Goal: Task Accomplishment & Management: Use online tool/utility

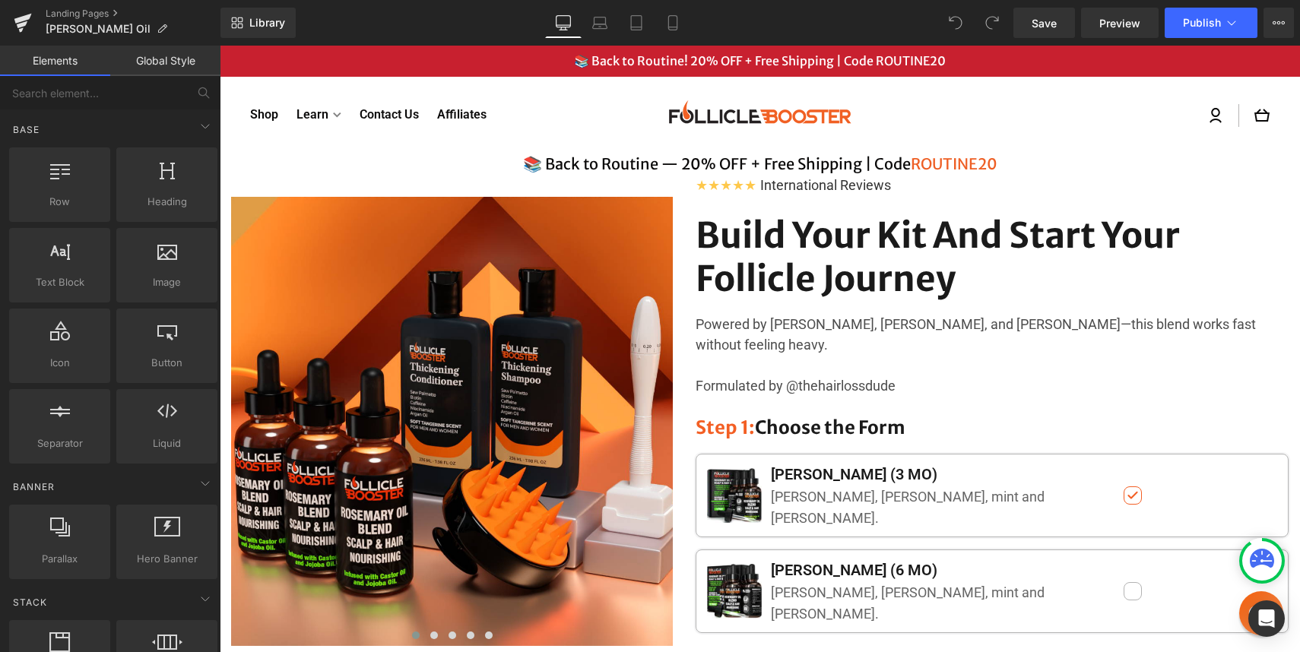
click at [496, 57] on p "📚 Back to Routine! 20% OFF + Free Shipping | Code ROUTINE20" at bounding box center [759, 61] width 1019 height 16
click at [626, 52] on div "📚 Back to Routine! 20% OFF + Free Shipping | Code ROUTINE20" at bounding box center [760, 61] width 1080 height 31
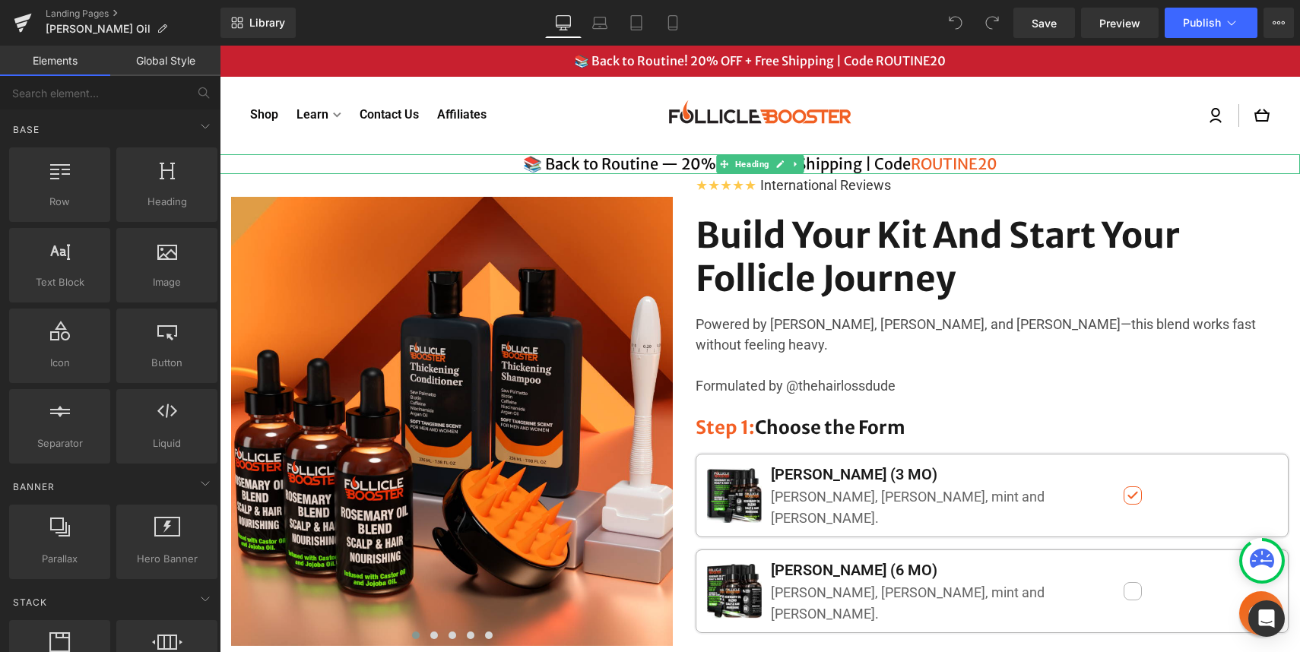
click at [654, 163] on h4 "📚 Back to Routine — 20% OFF + Free Shipping | Code ROUTINE20" at bounding box center [760, 164] width 1080 height 20
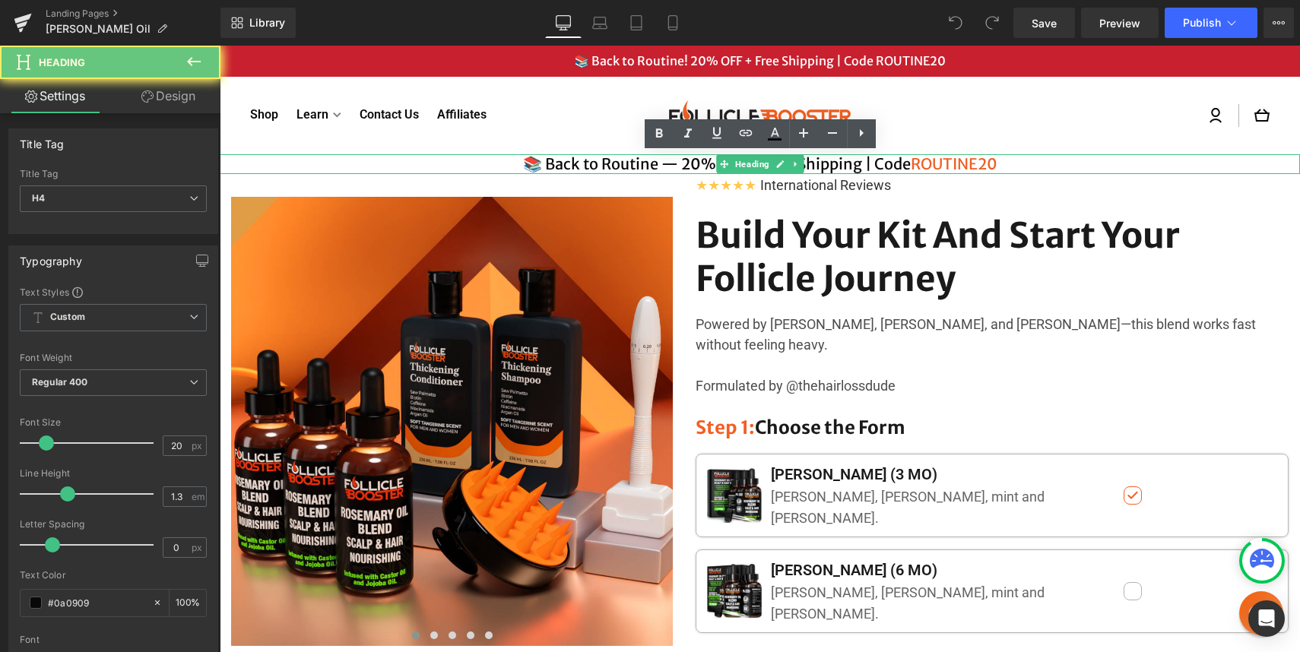
click at [654, 163] on h4 "📚 Back to Routine — 20% OFF + Free Shipping | Code ROUTINE20" at bounding box center [760, 164] width 1080 height 20
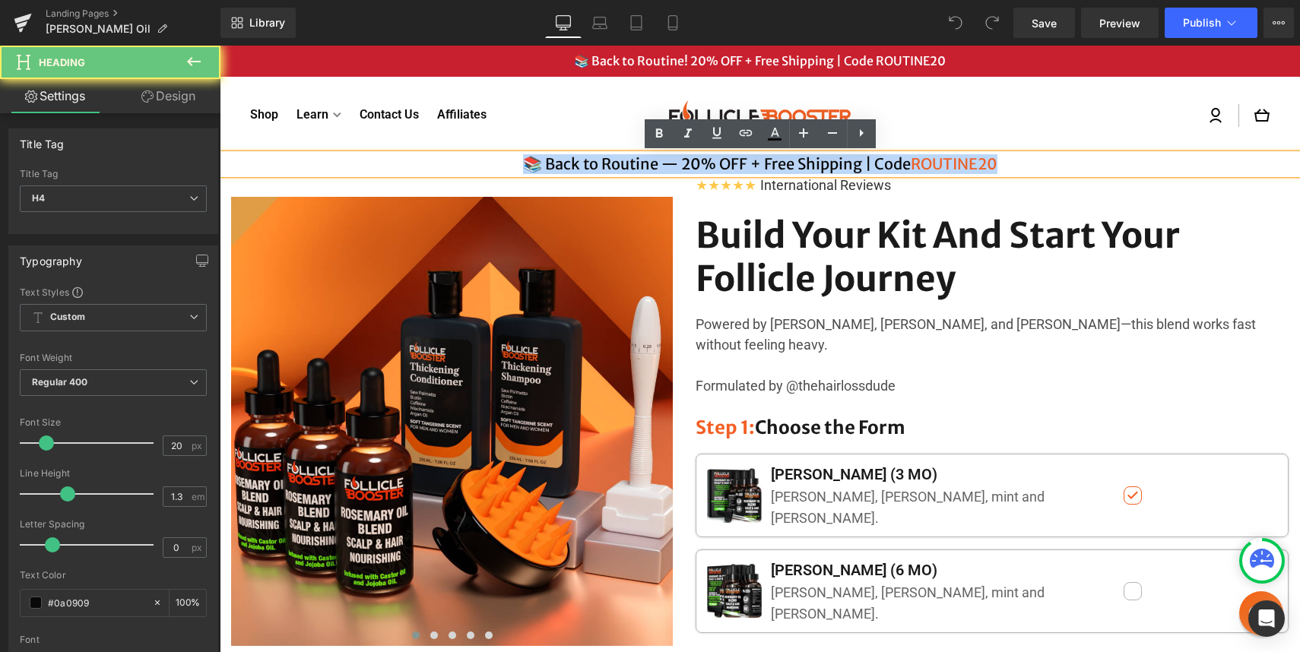
click at [654, 163] on h4 "📚 Back to Routine — 20% OFF + Free Shipping | Code ROUTINE20" at bounding box center [760, 164] width 1080 height 20
paste div
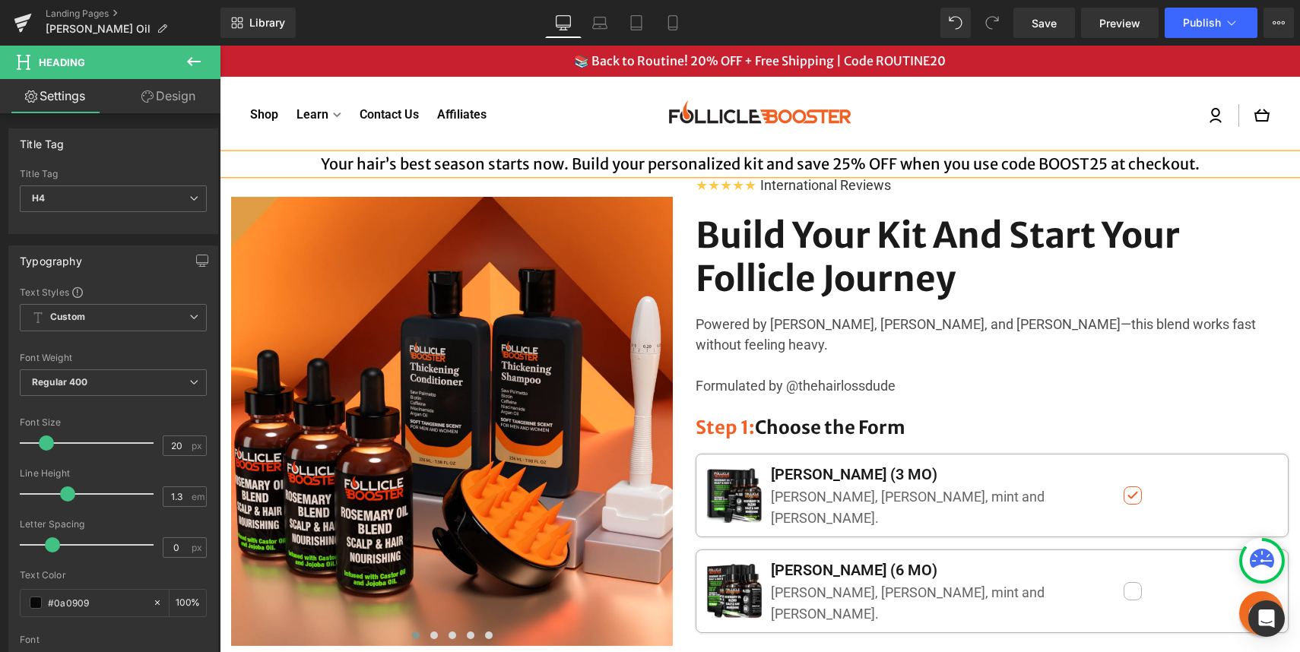
click at [324, 161] on h4 "Your hair’s best season starts now. Build your personalized kit and save 25% OF…" at bounding box center [760, 164] width 1080 height 20
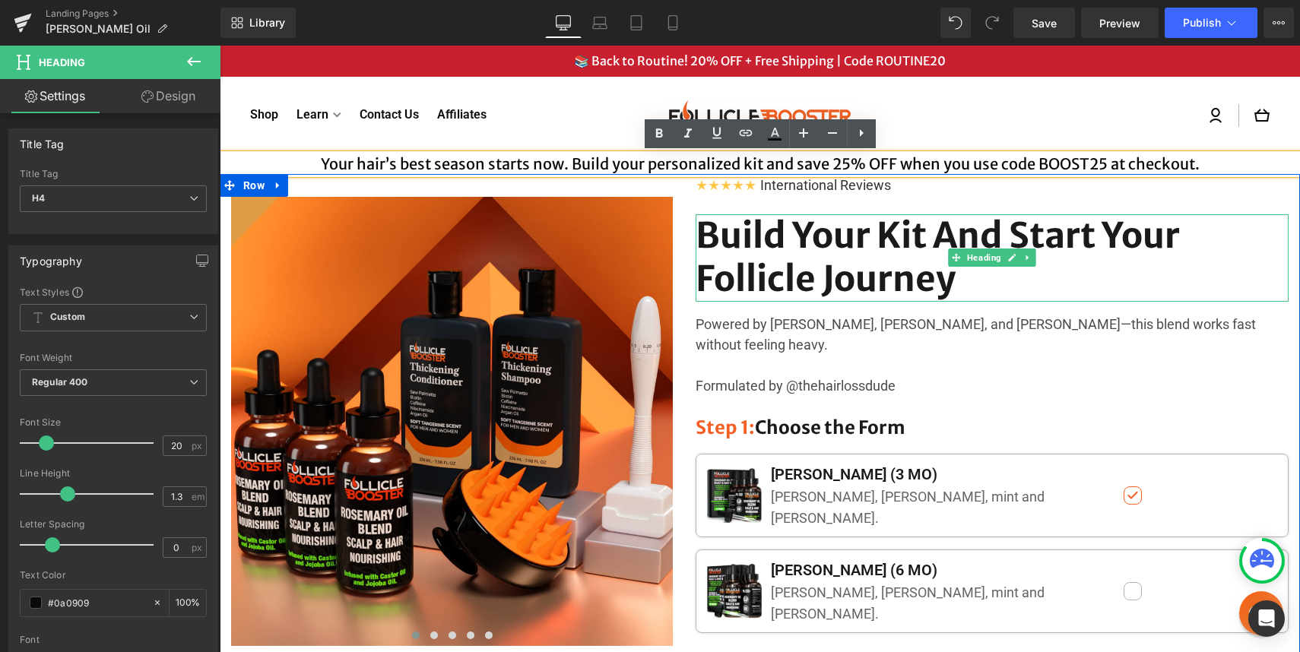
click at [801, 270] on h1 "Build Your Kit And Start Your Follicle Journey" at bounding box center [991, 257] width 593 height 87
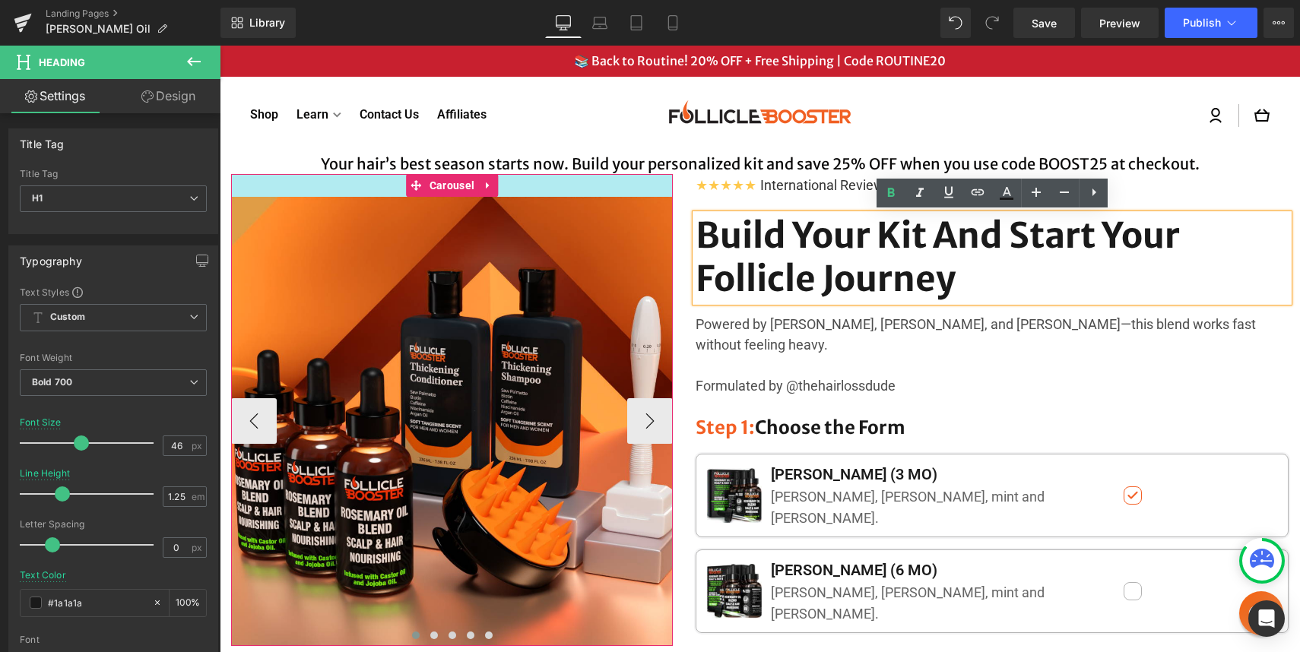
click at [639, 185] on div at bounding box center [452, 185] width 442 height 23
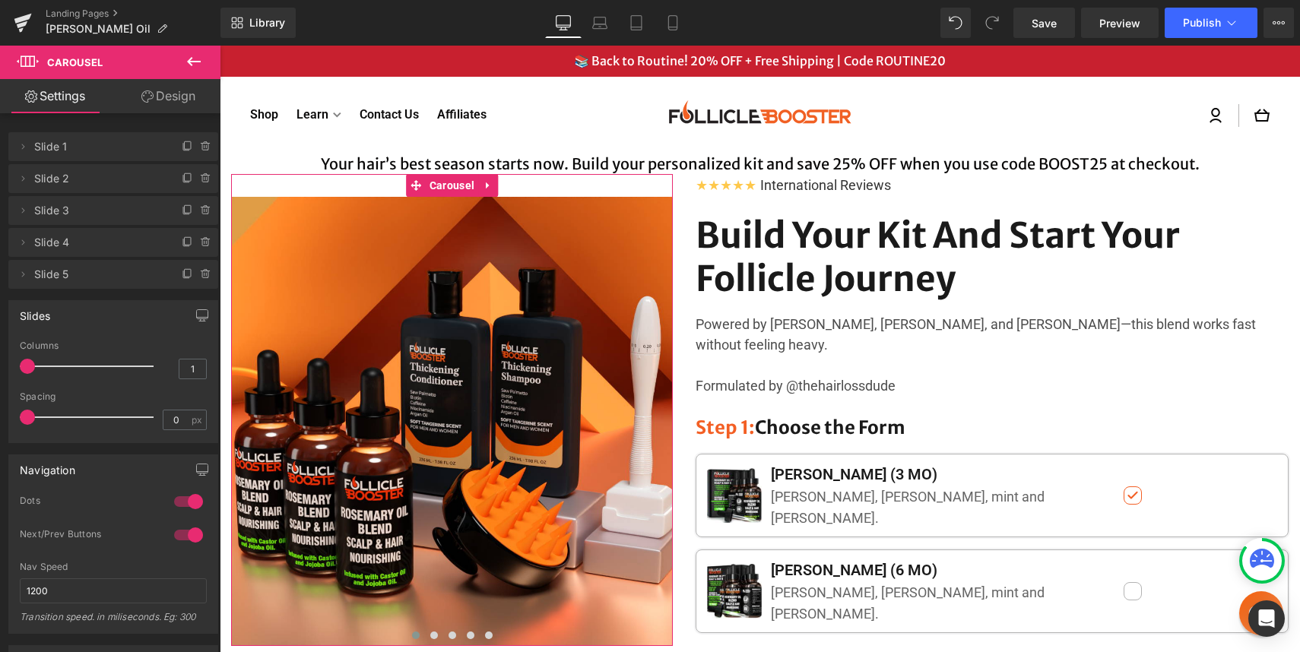
click at [143, 98] on icon at bounding box center [147, 96] width 12 height 12
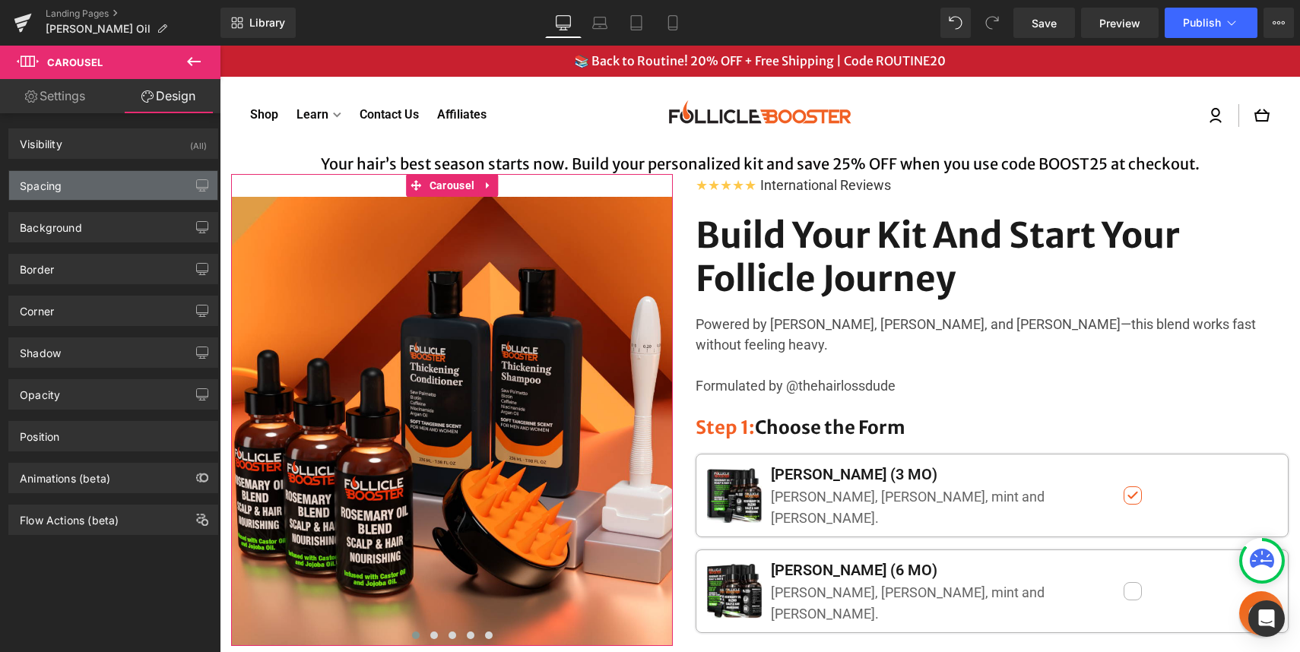
click at [68, 185] on div "Spacing" at bounding box center [113, 185] width 208 height 29
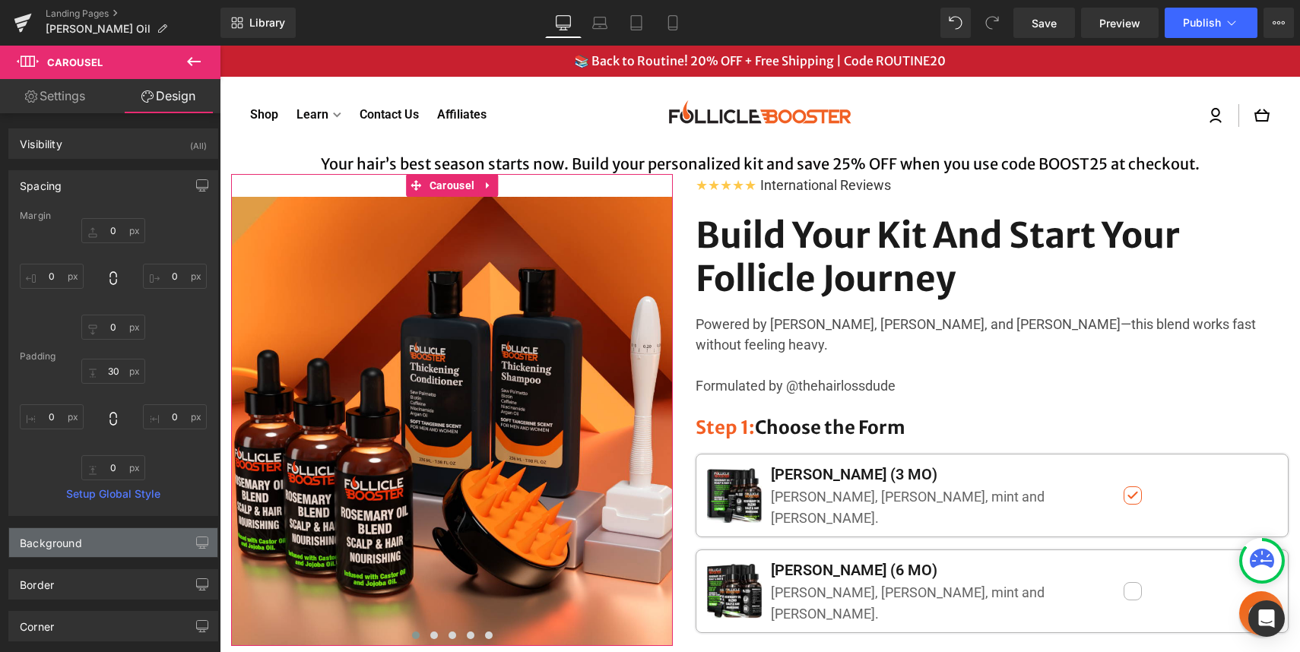
click at [62, 547] on div "Background" at bounding box center [51, 538] width 62 height 21
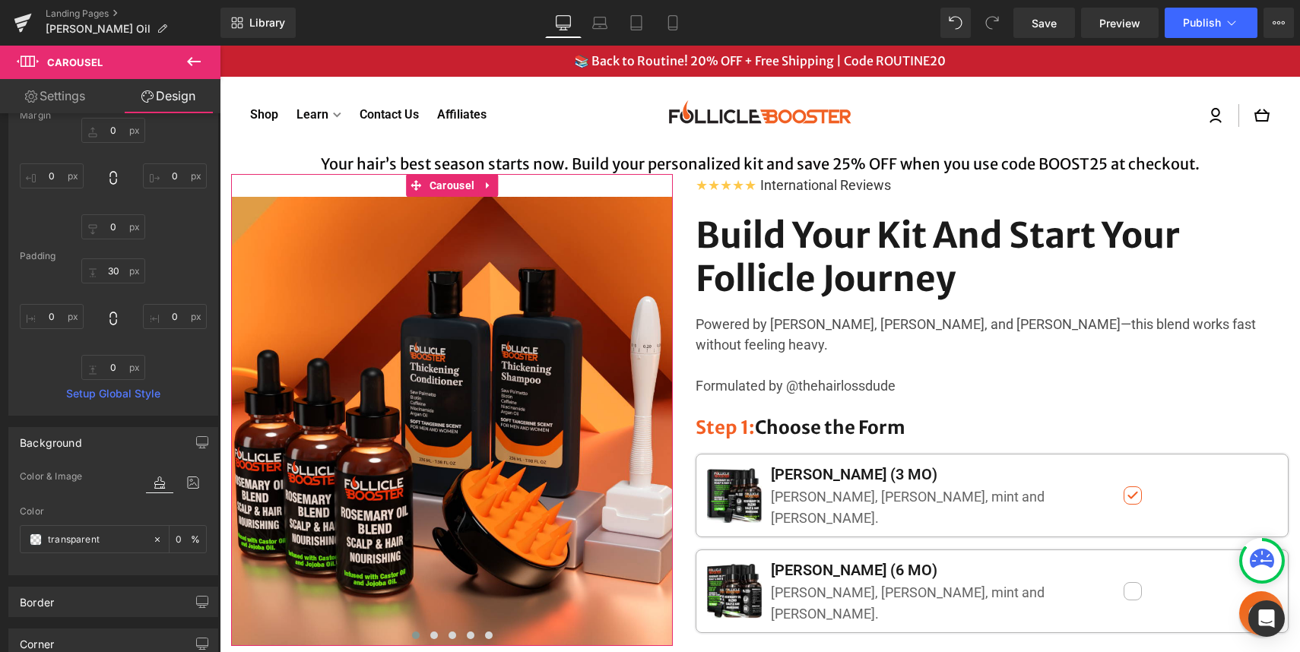
scroll to position [359, 0]
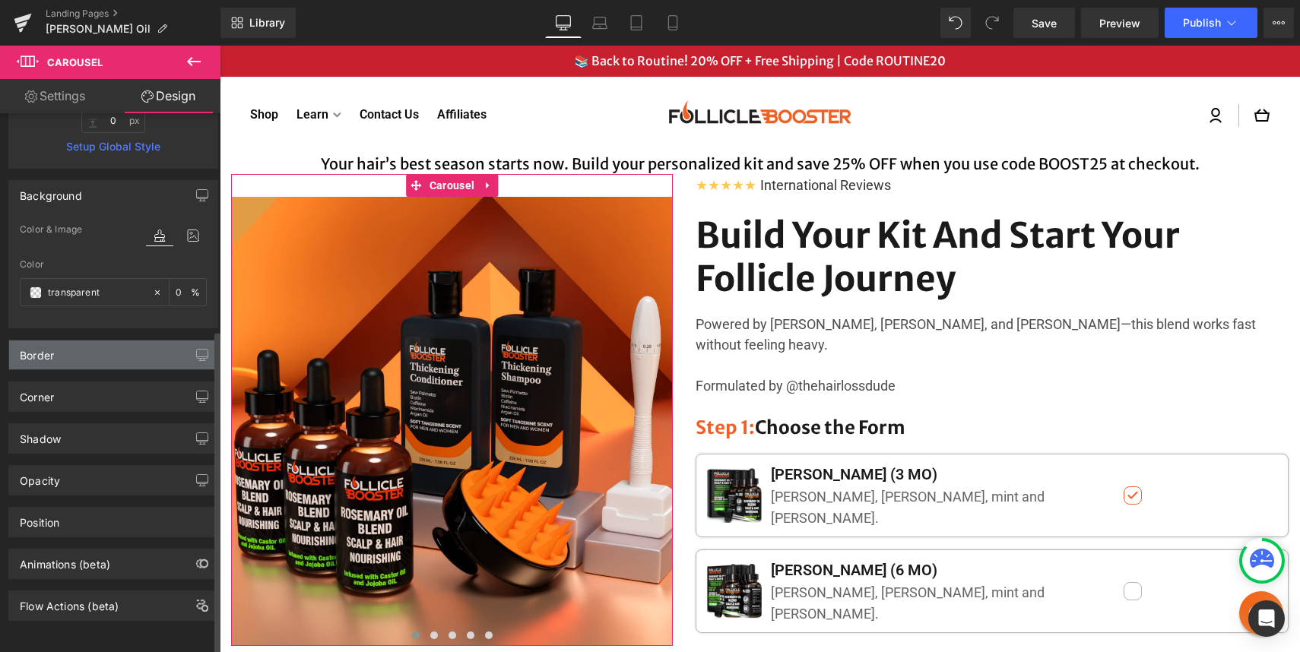
click at [93, 340] on div "Border" at bounding box center [113, 354] width 208 height 29
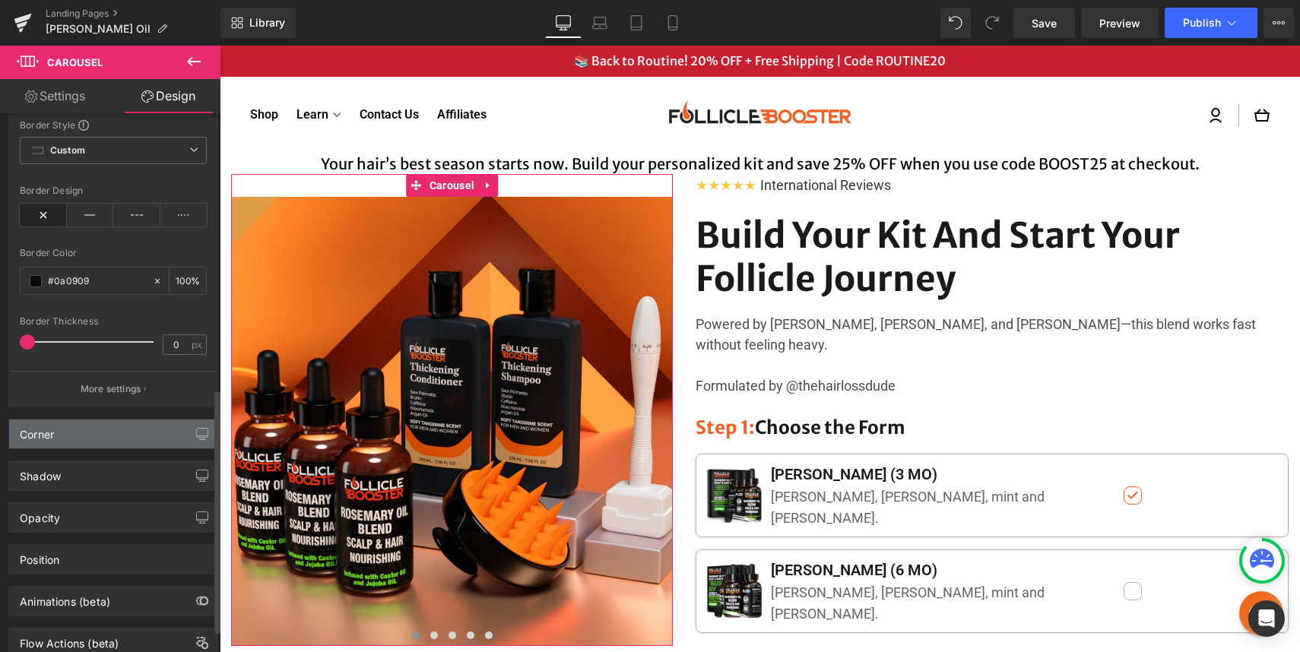
click at [68, 428] on div "Corner" at bounding box center [113, 434] width 208 height 29
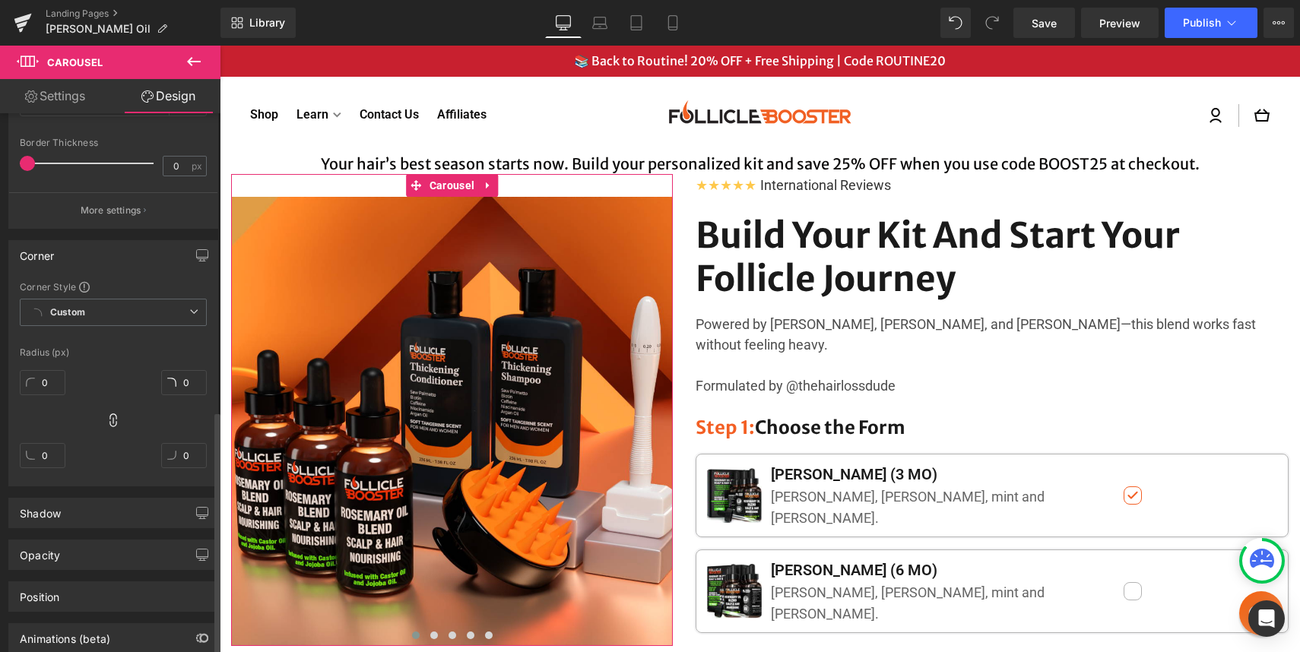
scroll to position [874, 0]
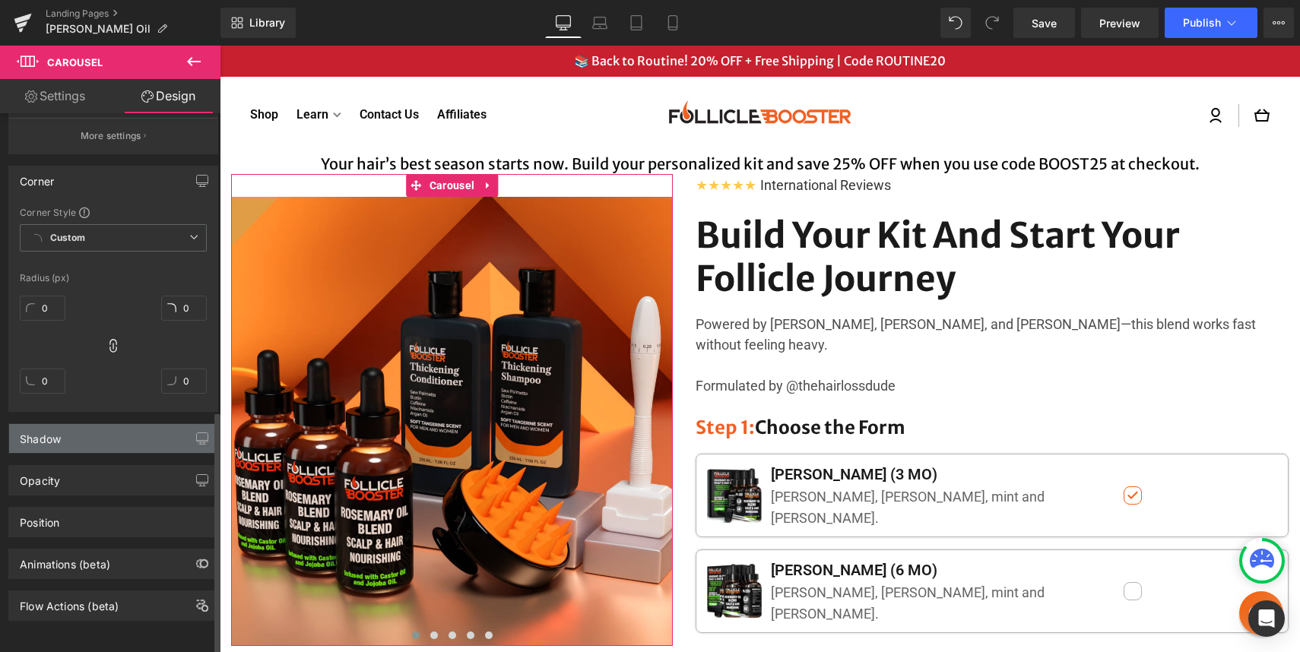
click at [81, 424] on div "Shadow" at bounding box center [113, 438] width 208 height 29
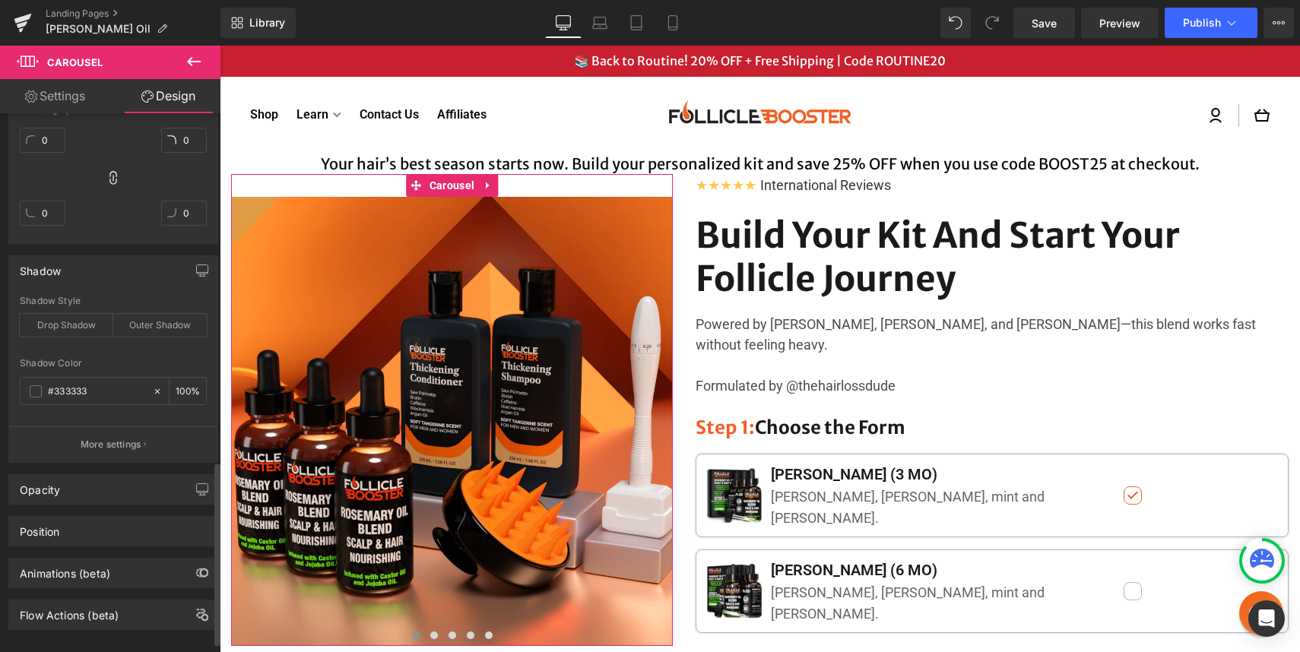
scroll to position [1051, 0]
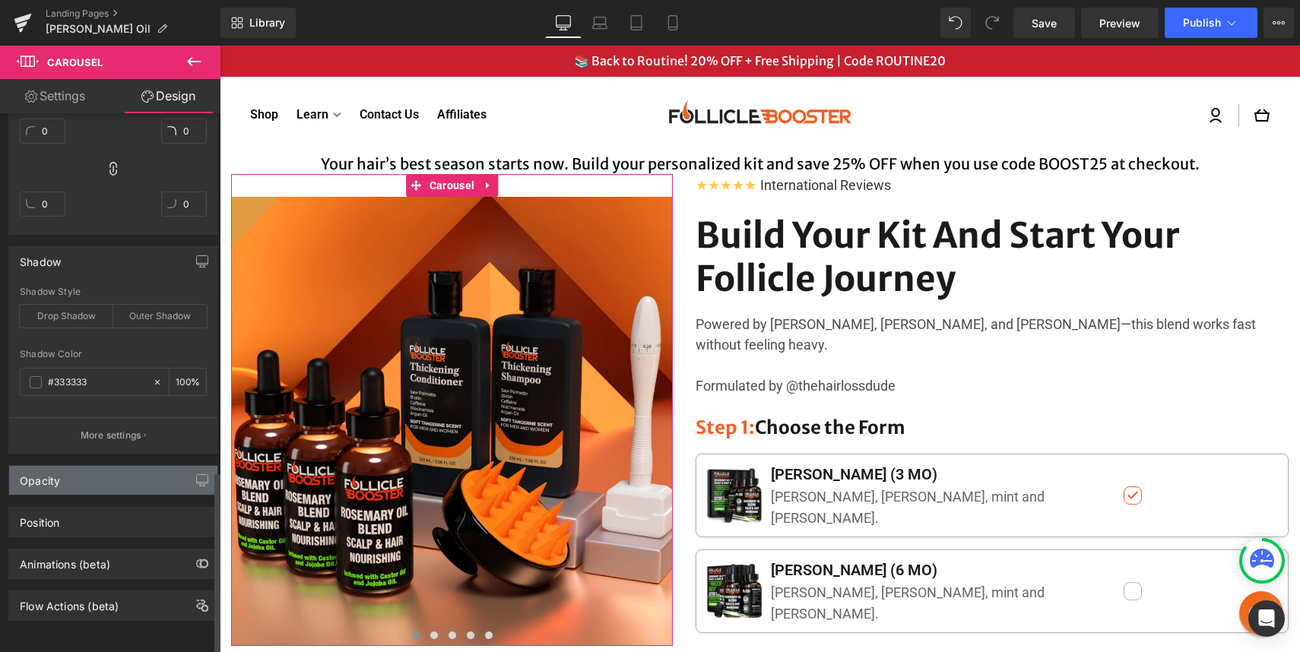
click at [74, 466] on div "Opacity" at bounding box center [113, 480] width 208 height 29
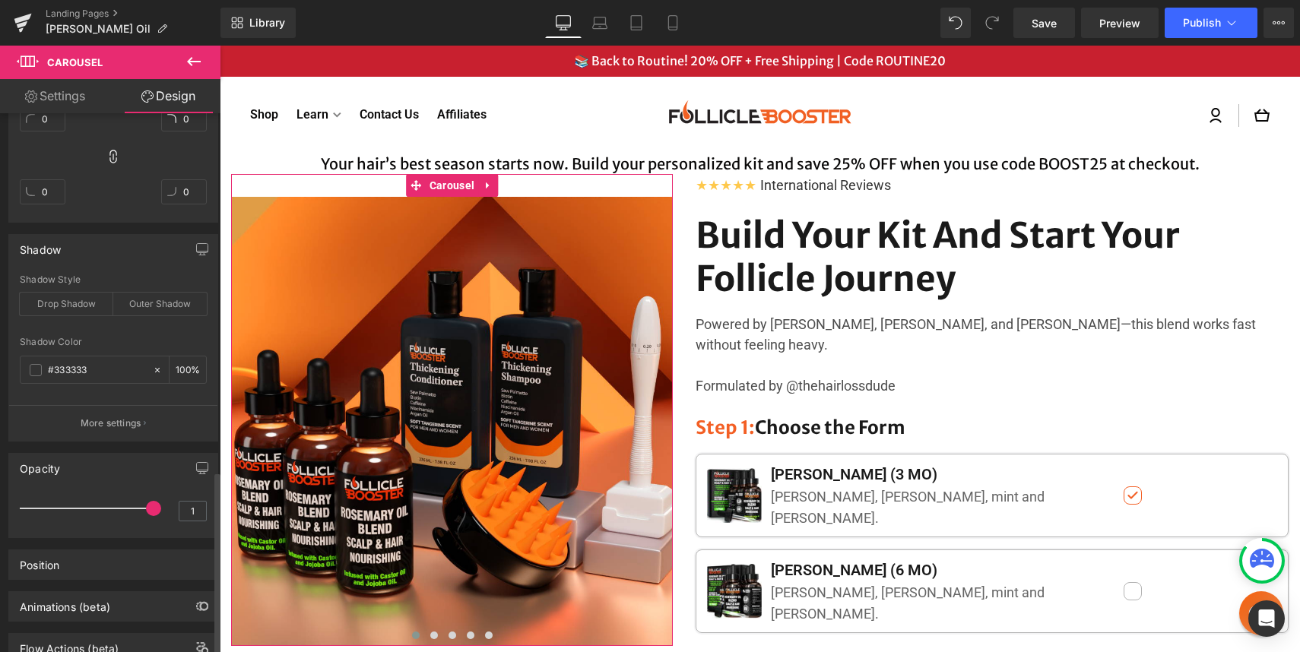
scroll to position [1106, 0]
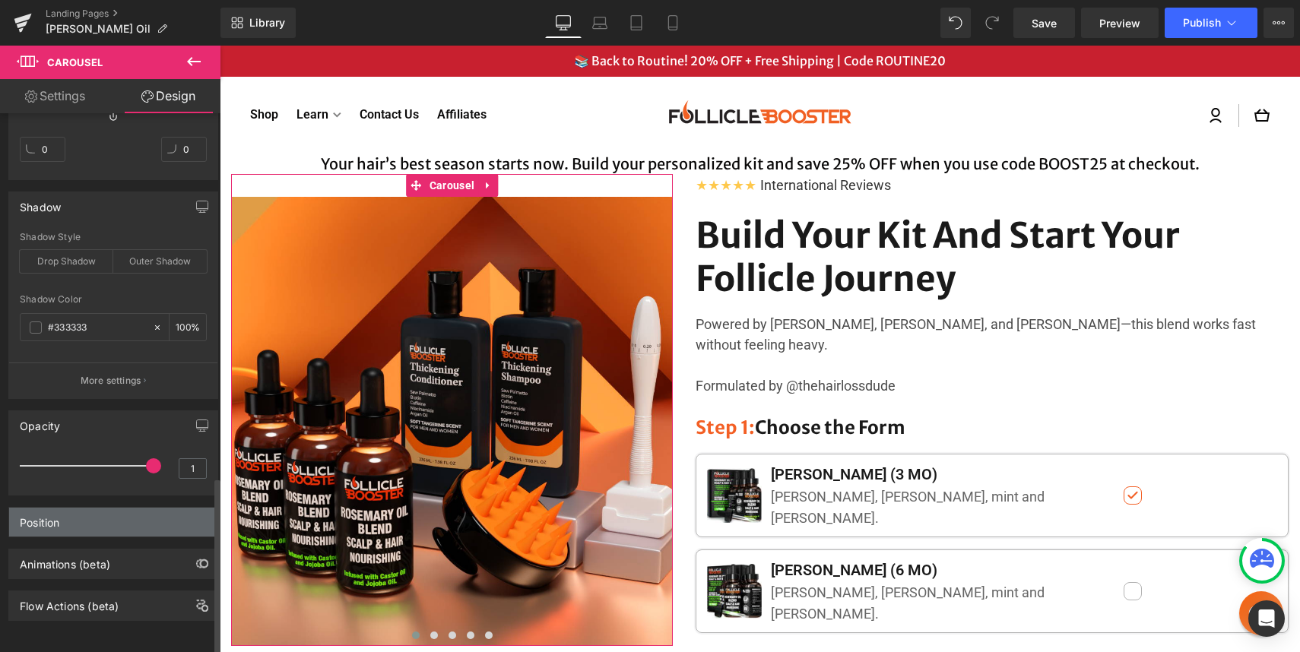
click at [52, 515] on div "Position" at bounding box center [40, 518] width 40 height 21
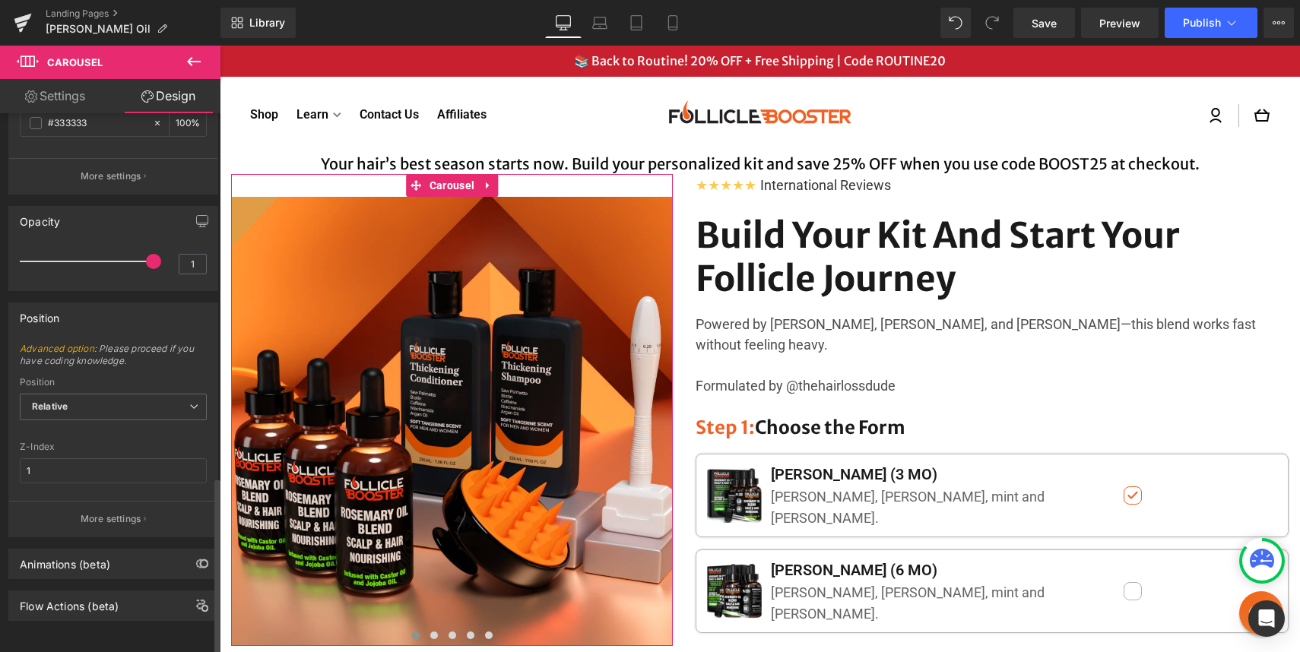
scroll to position [1308, 0]
click at [68, 556] on div "Animations (beta)" at bounding box center [65, 559] width 90 height 21
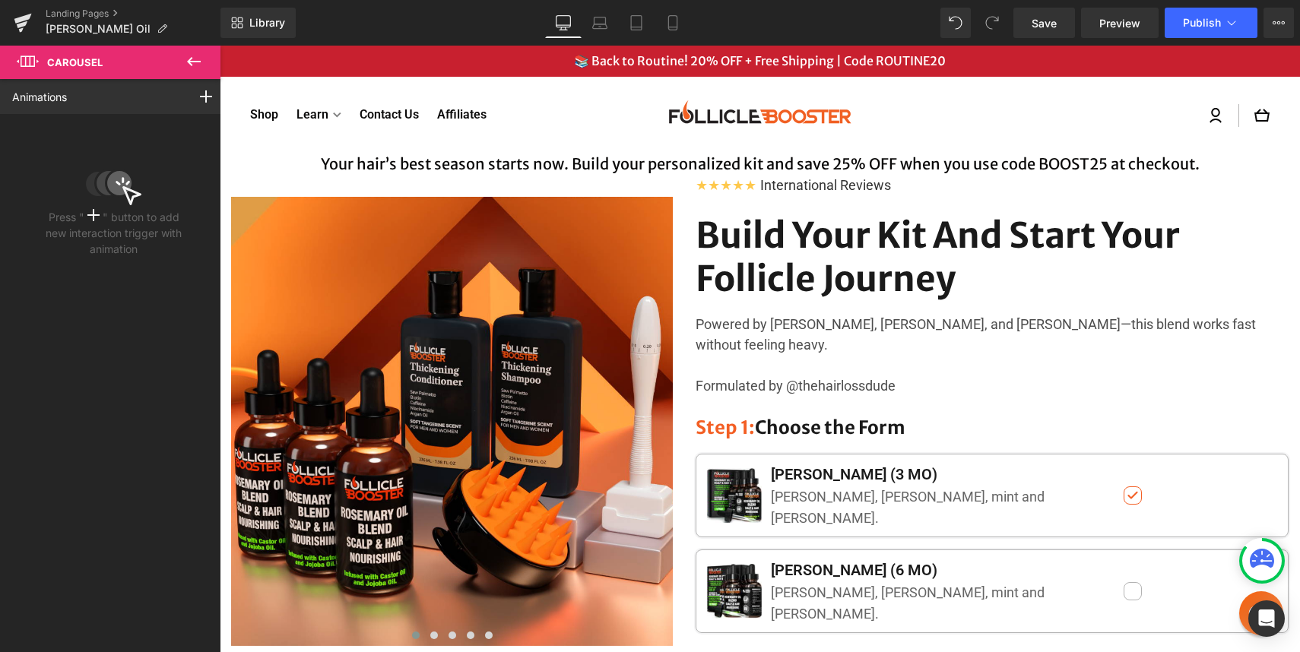
click at [190, 59] on icon at bounding box center [194, 61] width 14 height 9
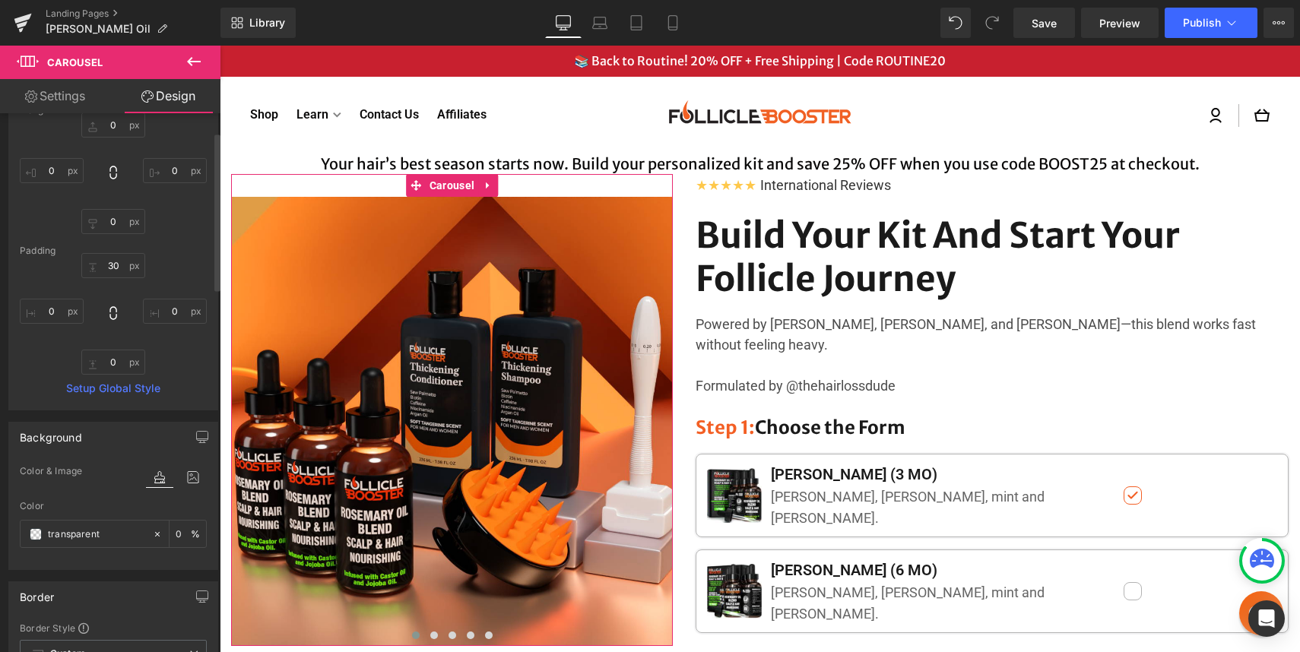
scroll to position [0, 0]
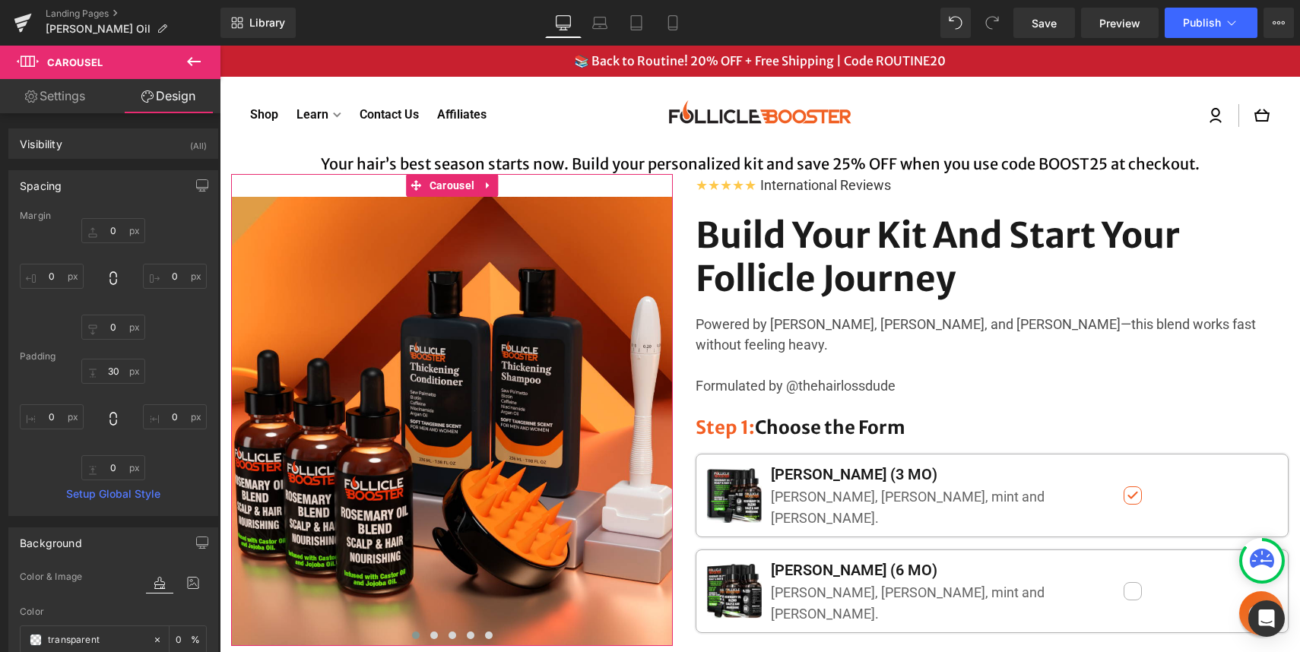
click at [65, 88] on link "Settings" at bounding box center [55, 96] width 110 height 34
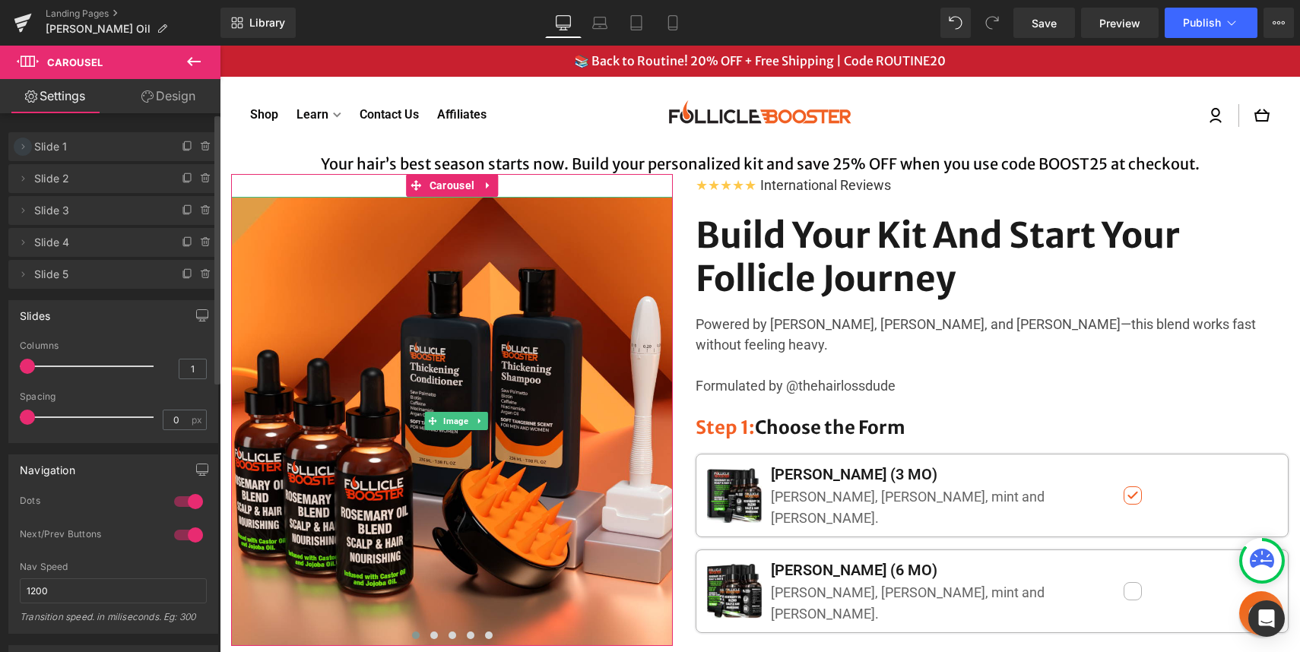
click at [21, 148] on icon at bounding box center [23, 147] width 12 height 12
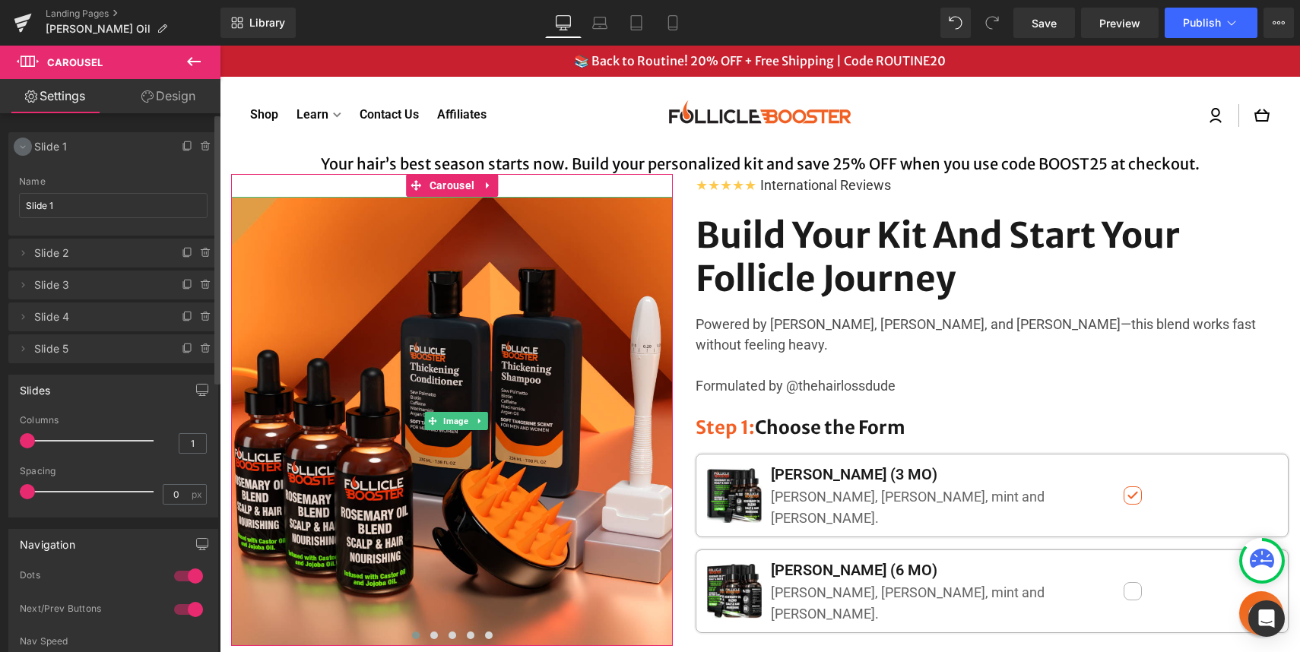
click at [21, 148] on icon at bounding box center [23, 147] width 12 height 12
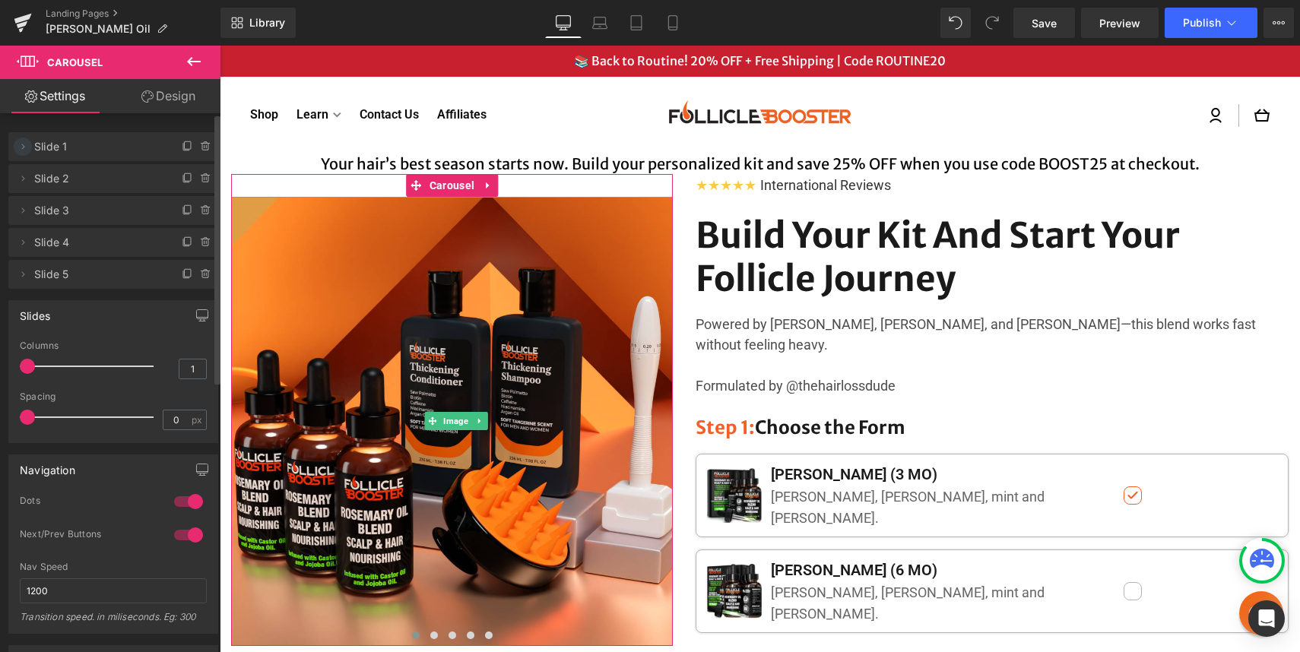
click at [21, 148] on icon at bounding box center [23, 147] width 12 height 12
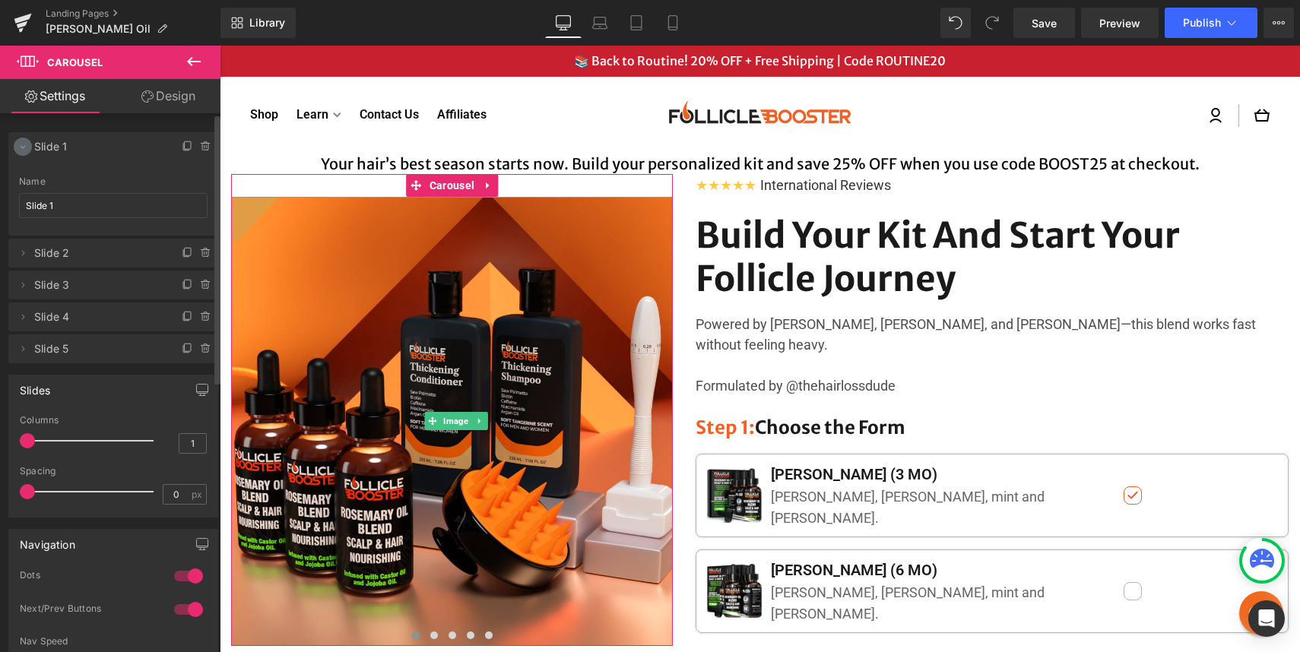
click at [21, 148] on icon at bounding box center [23, 147] width 12 height 12
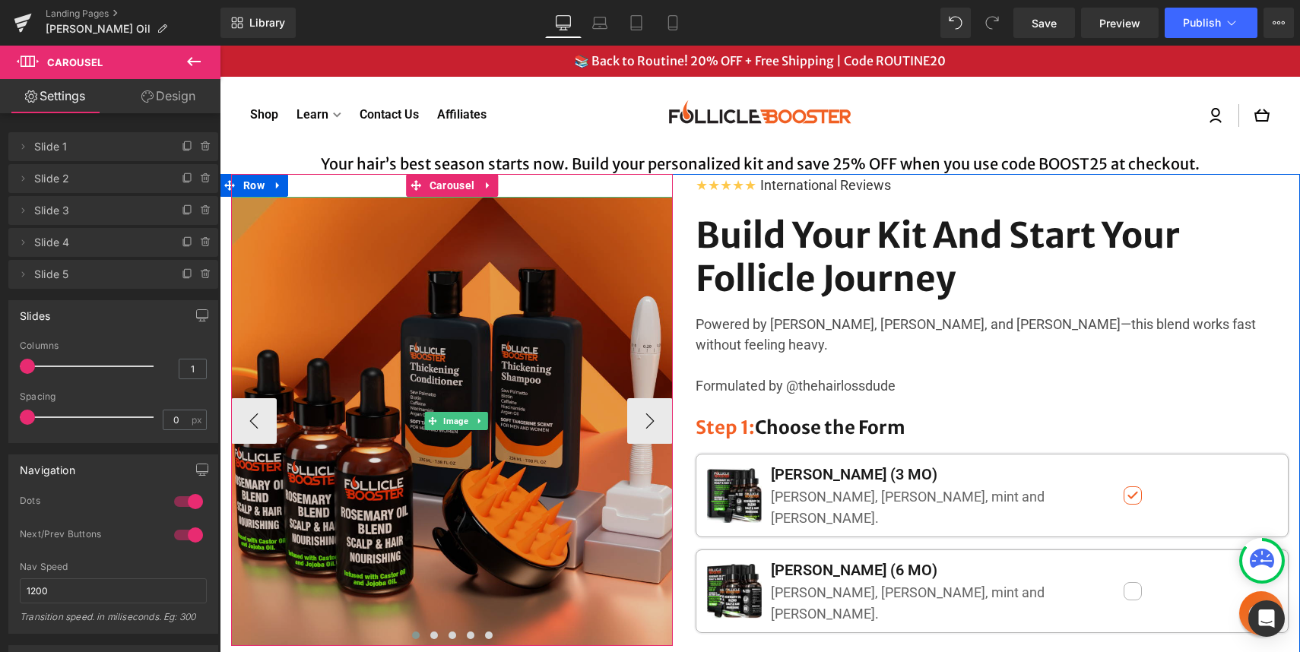
click at [406, 299] on img at bounding box center [455, 421] width 449 height 449
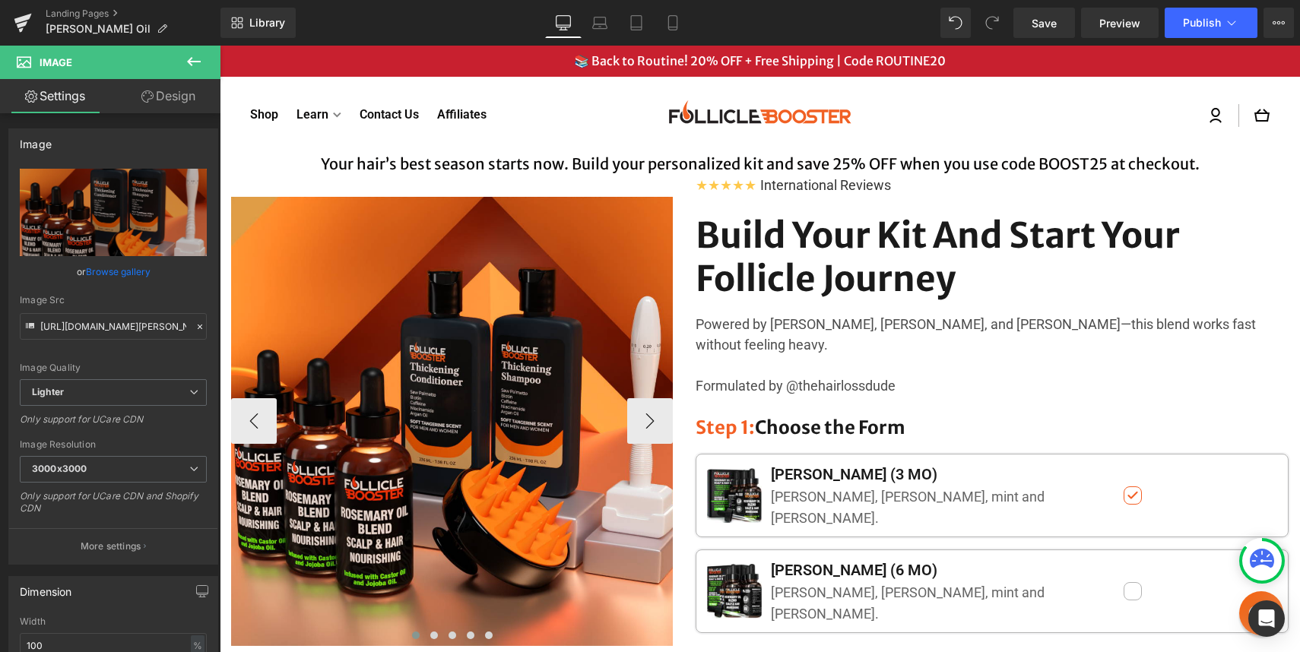
click at [421, 176] on span at bounding box center [423, 185] width 16 height 18
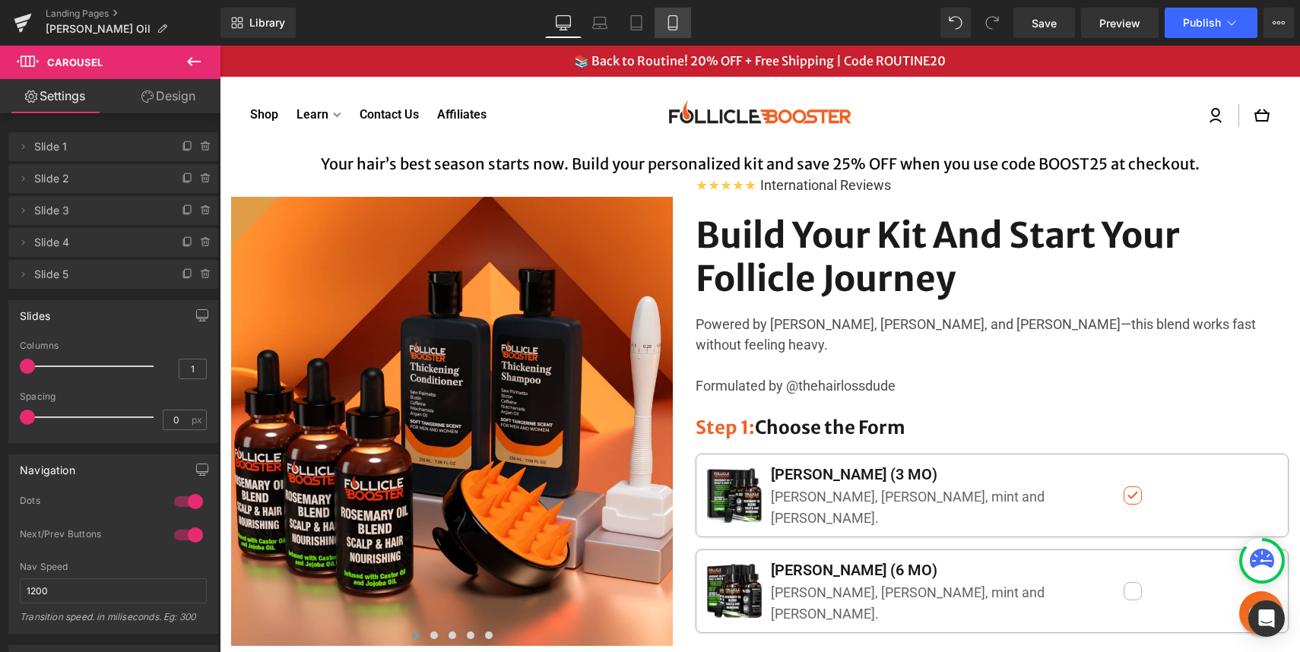
click at [675, 25] on icon at bounding box center [672, 22] width 15 height 15
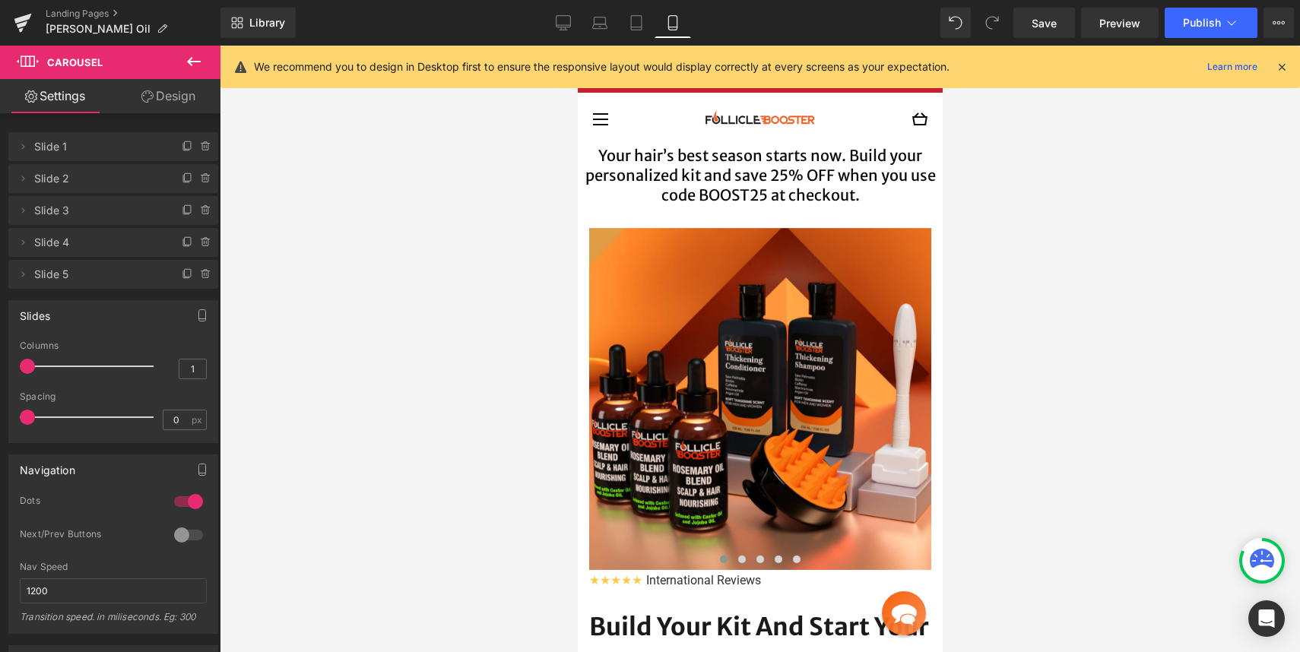
click at [1277, 65] on icon at bounding box center [1282, 67] width 14 height 14
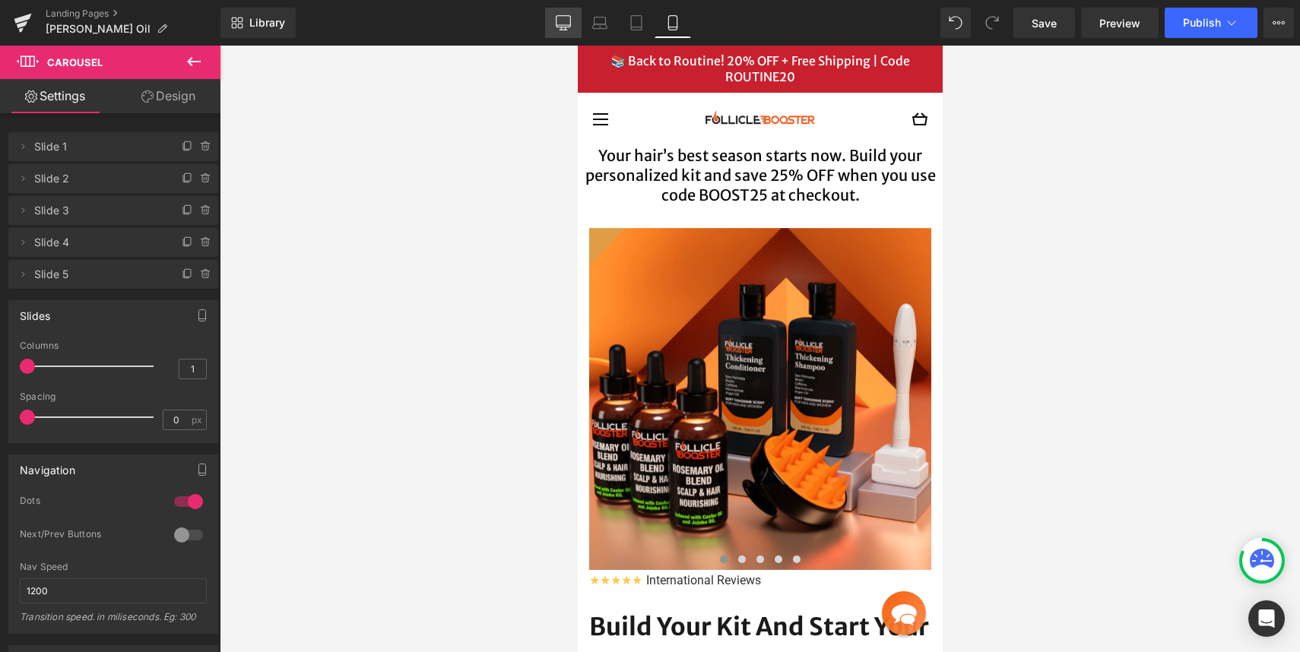
click at [568, 26] on icon at bounding box center [563, 22] width 15 height 15
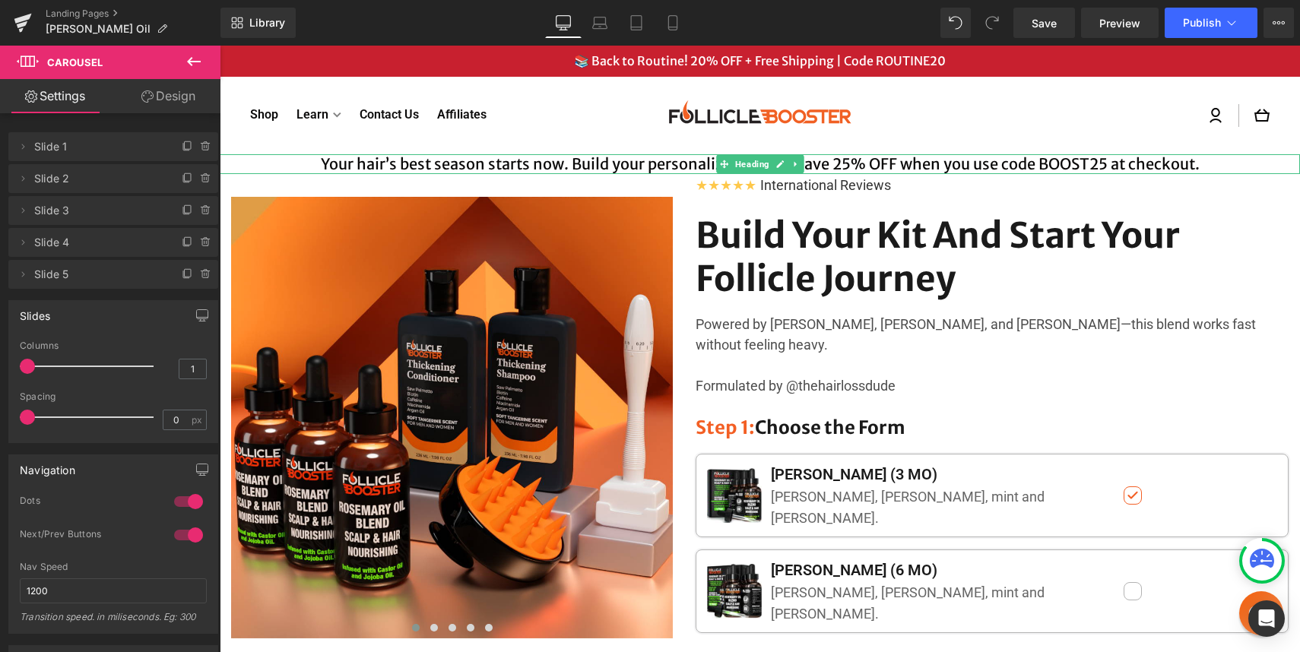
click at [593, 163] on h4 "Your hair’s best season starts now. Build your personalized kit and save 25% OF…" at bounding box center [760, 164] width 1080 height 20
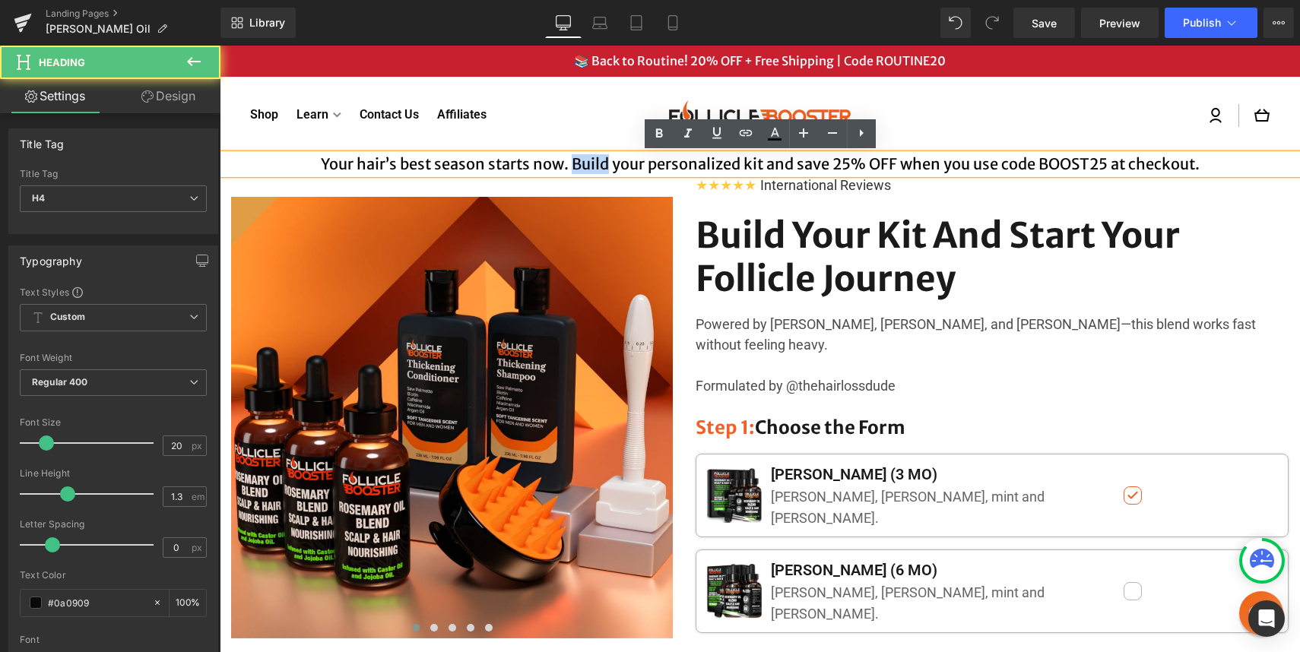
click at [593, 163] on h4 "Your hair’s best season starts now. Build your personalized kit and save 25% OF…" at bounding box center [760, 164] width 1080 height 20
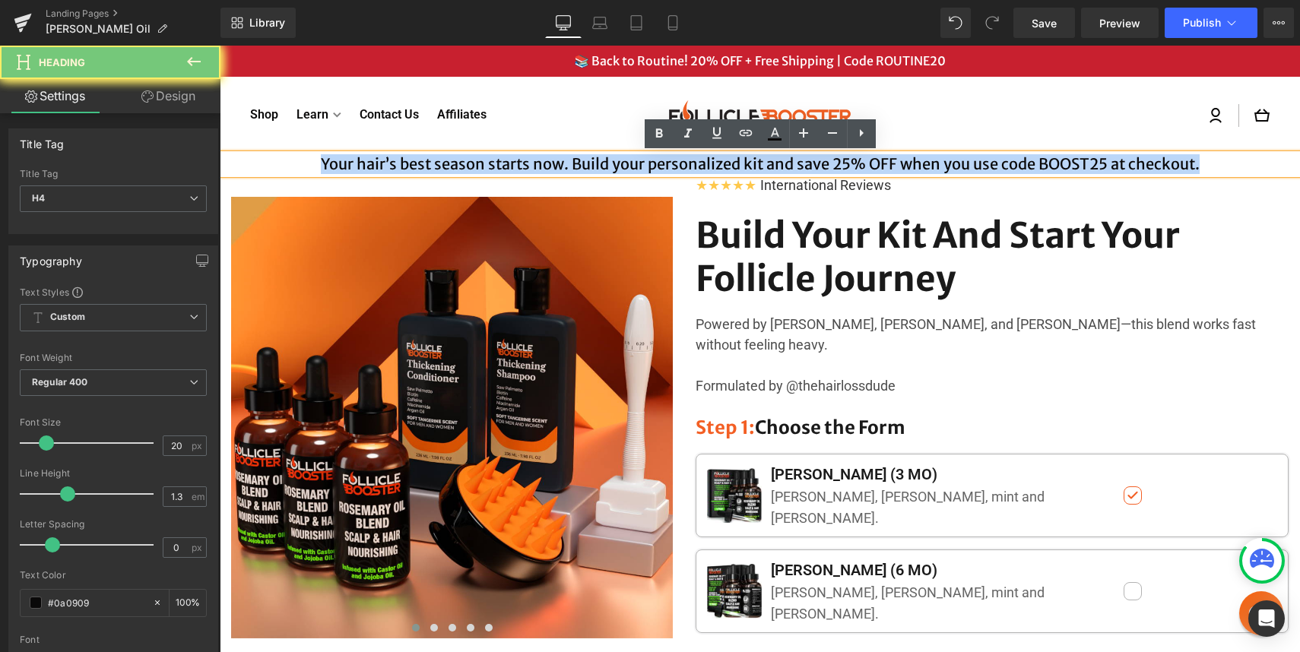
click at [593, 163] on h4 "Your hair’s best season starts now. Build your personalized kit and save 25% OF…" at bounding box center [760, 164] width 1080 height 20
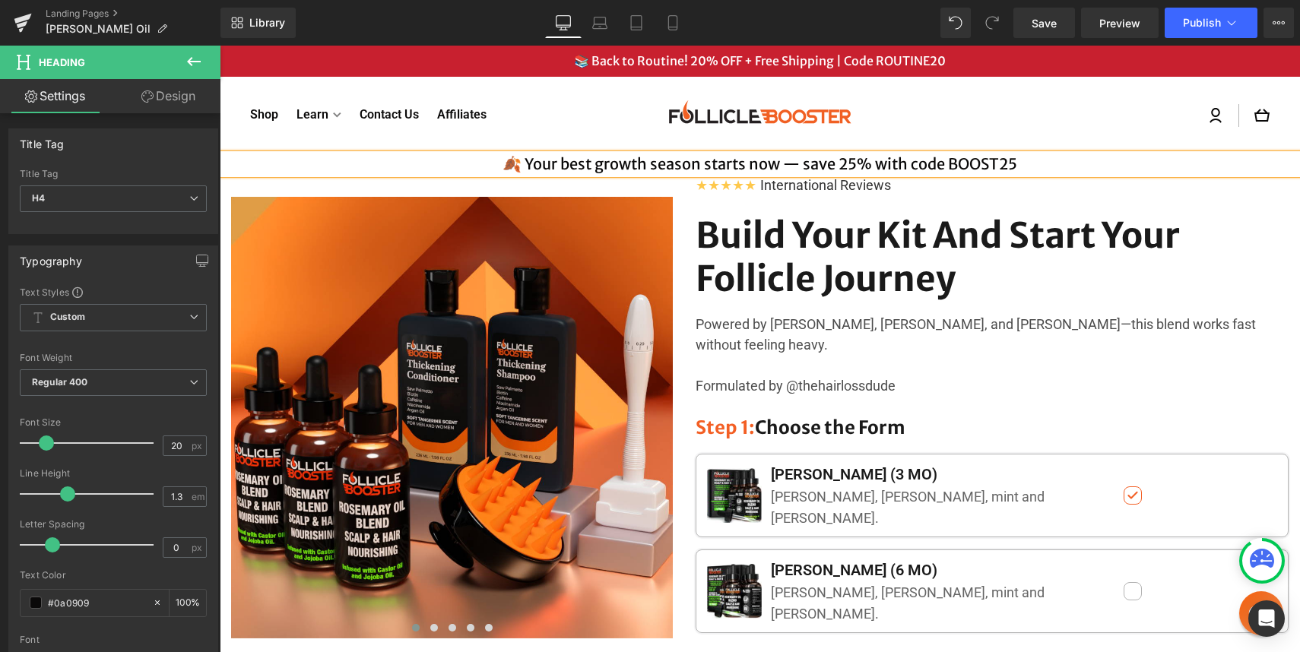
click at [220, 46] on span "save" at bounding box center [220, 46] width 0 height 0
click at [1025, 163] on h4 "🍂 Your best growth season starts now—save 25% with code BOOST25" at bounding box center [760, 164] width 1080 height 20
click at [1002, 162] on h4 "🍂 Your best growth season starts now—save 25% with code BOOST25🔥" at bounding box center [760, 164] width 1080 height 20
click at [936, 161] on h4 "🍂 Your best growth season starts now—save 25% with code BOOST25 🔥" at bounding box center [760, 164] width 1080 height 20
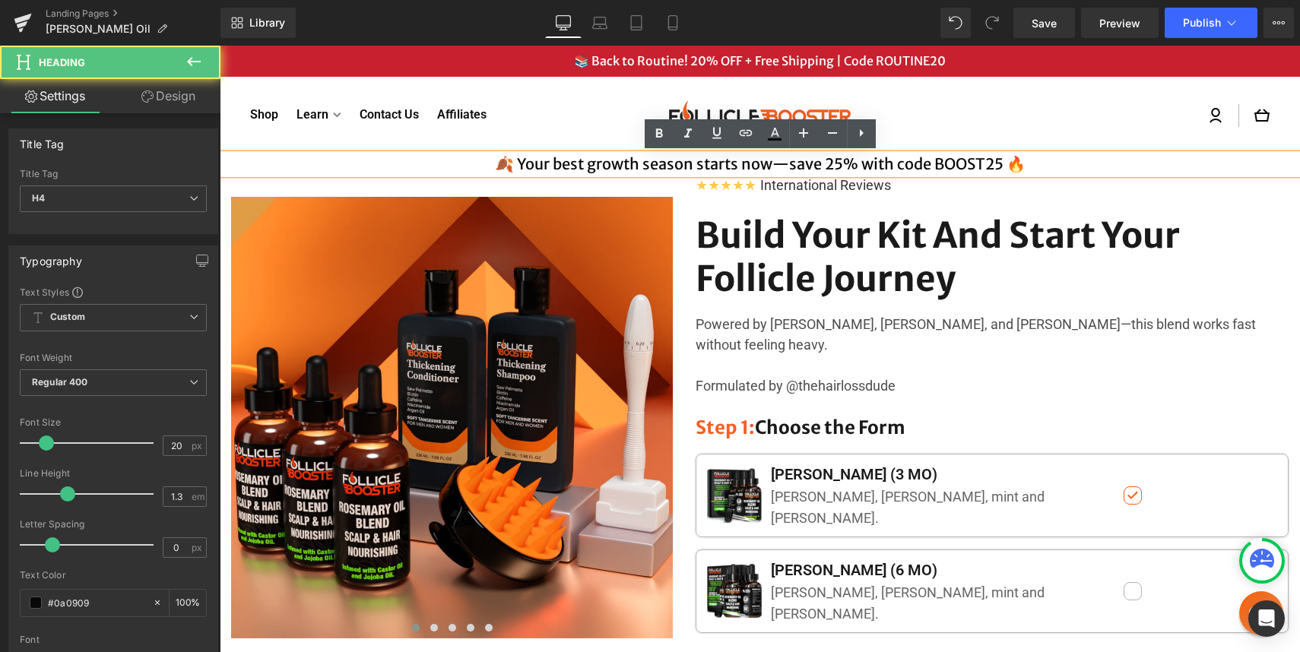
click at [936, 161] on h4 "🍂 Your best growth season starts now—save 25% with code BOOST25 🔥" at bounding box center [760, 164] width 1080 height 20
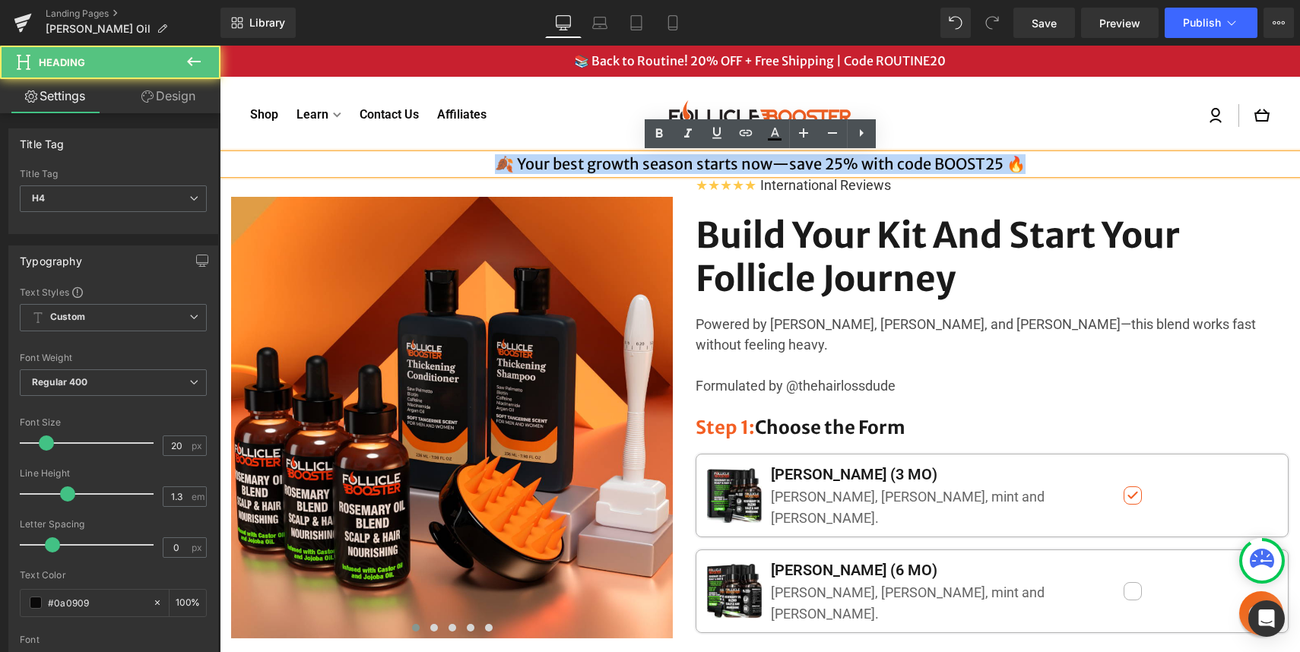
click at [936, 161] on h4 "🍂 Your best growth season starts now—save 25% with code BOOST25 🔥" at bounding box center [760, 164] width 1080 height 20
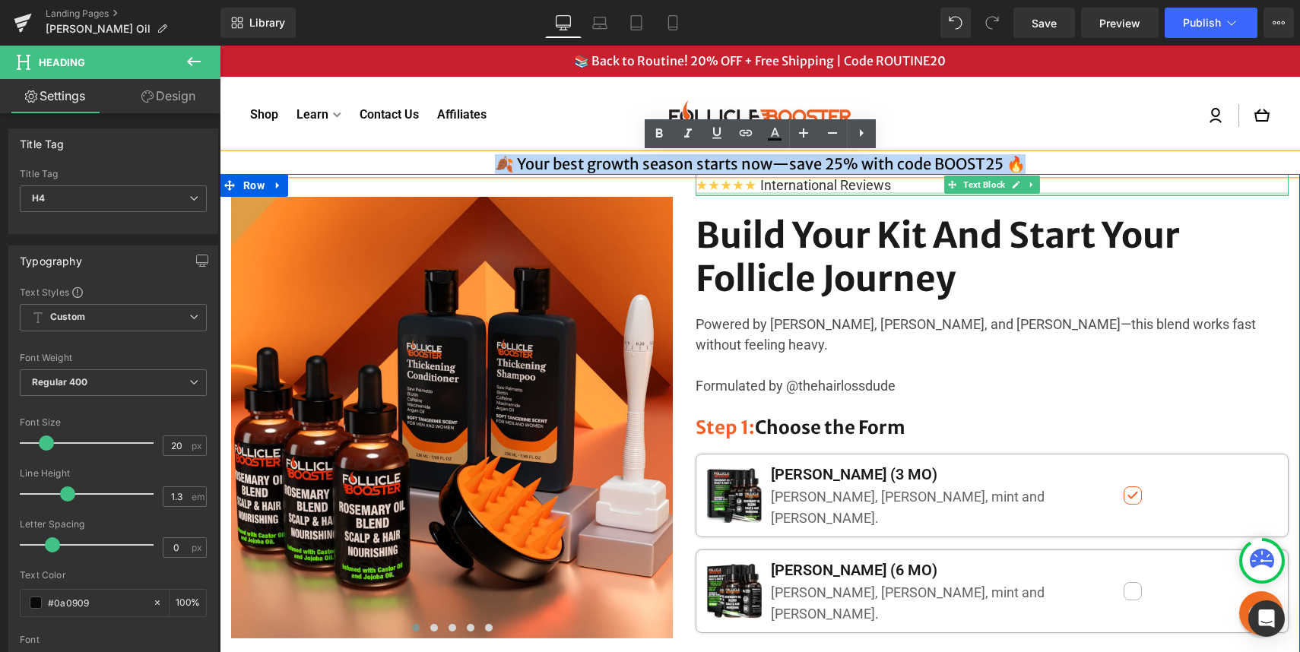
copy h4 "🍂 Your best growth season starts now—save 25% with code BOOST25 🔥"
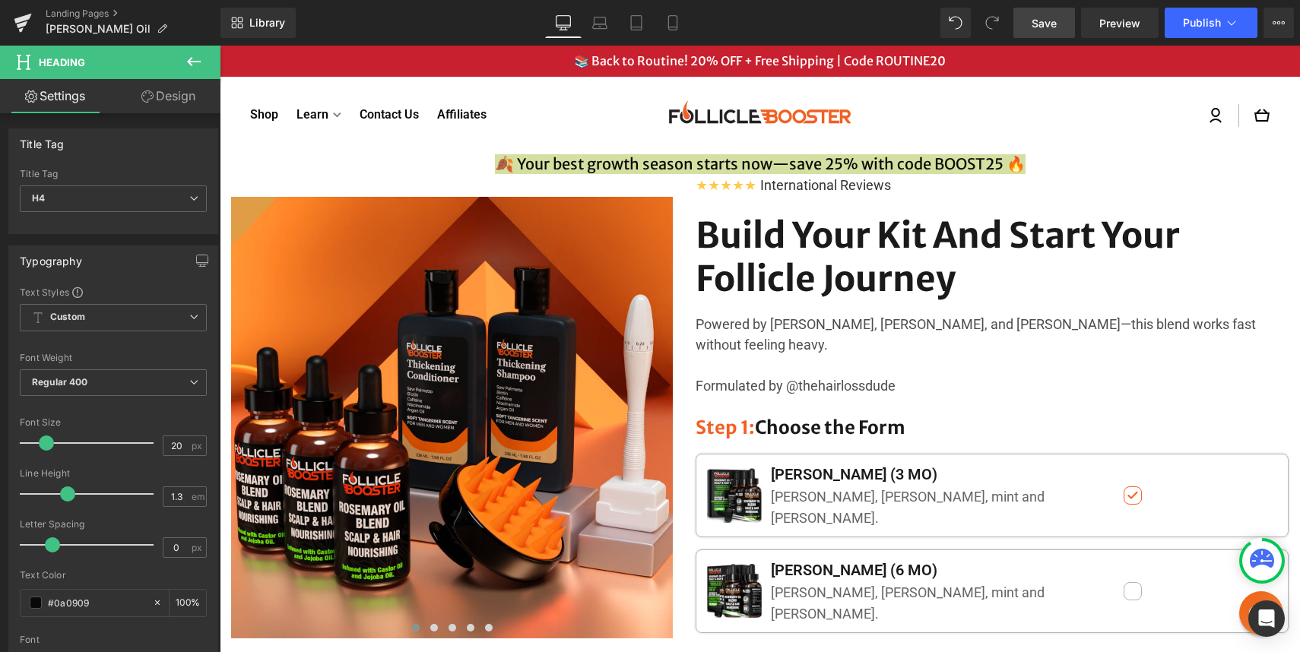
click at [1051, 21] on span "Save" at bounding box center [1043, 23] width 25 height 16
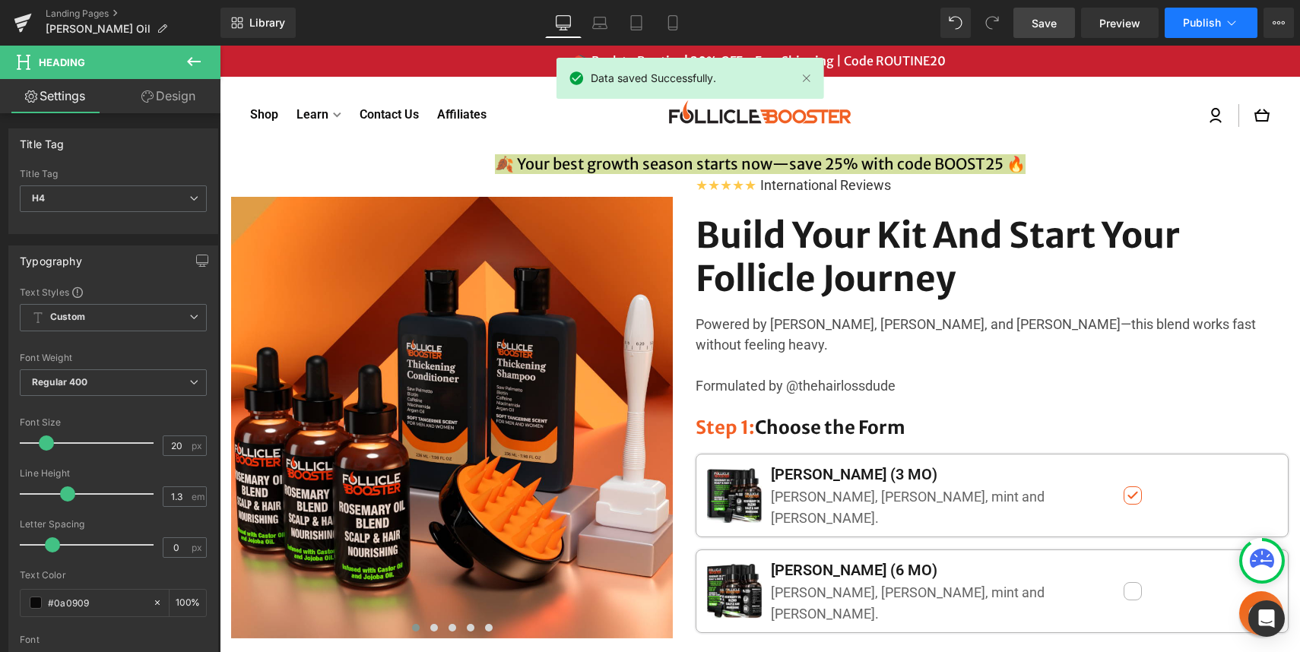
click at [1211, 17] on span "Publish" at bounding box center [1202, 23] width 38 height 12
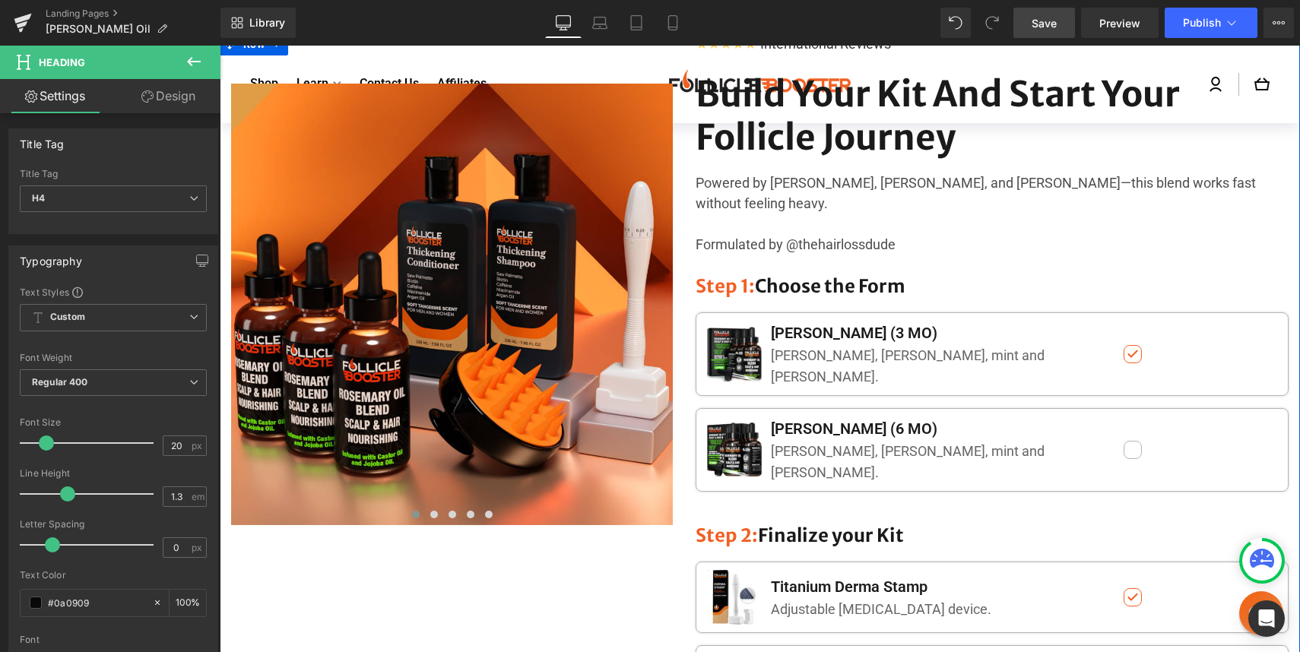
scroll to position [76, 0]
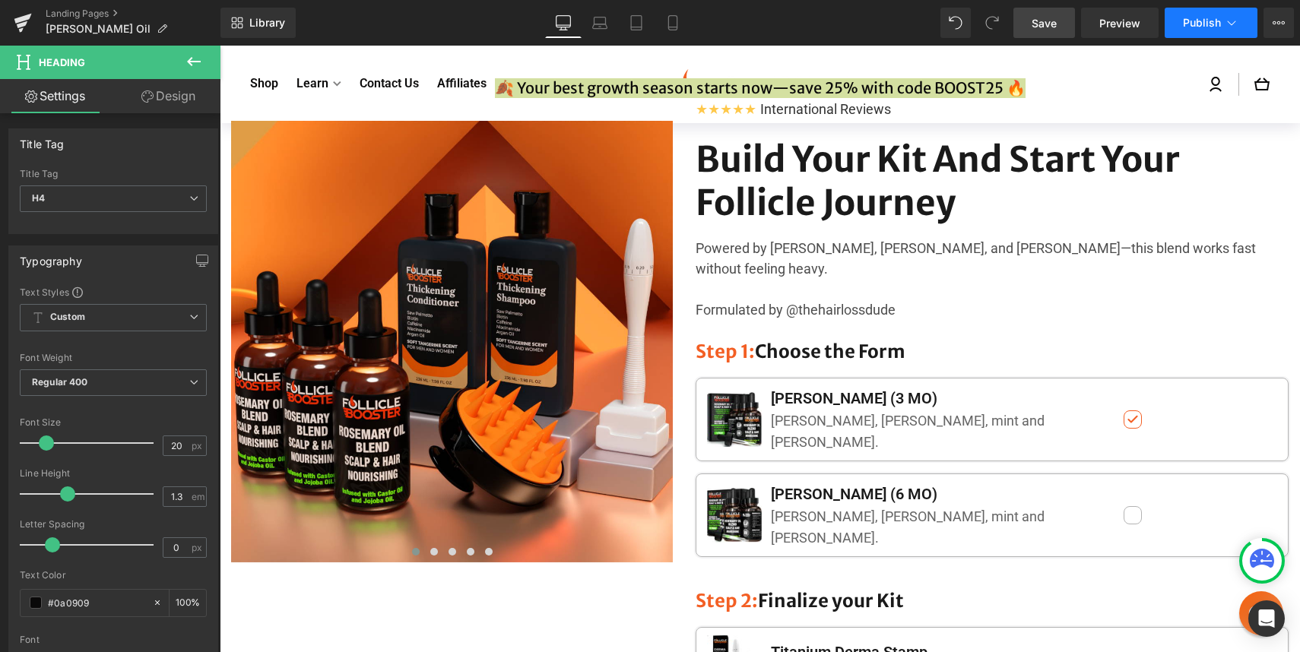
click at [1198, 26] on span "Publish" at bounding box center [1202, 23] width 38 height 12
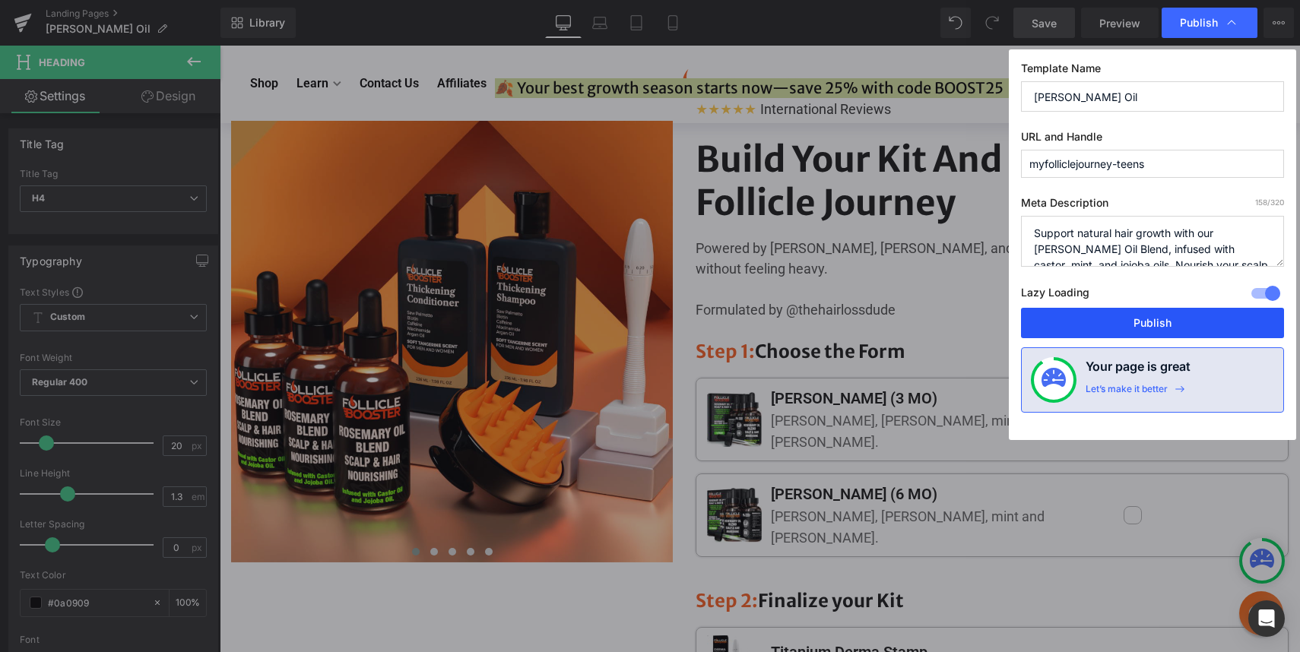
click at [1126, 318] on button "Publish" at bounding box center [1152, 323] width 263 height 30
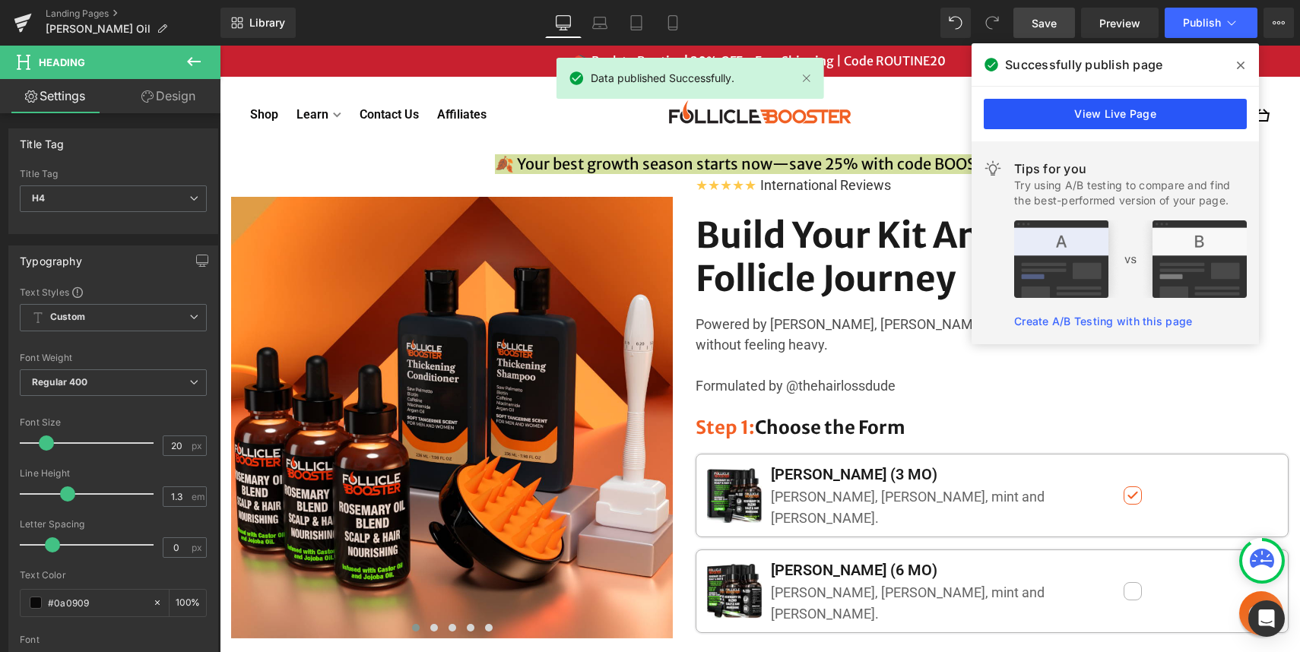
click at [1112, 119] on link "View Live Page" at bounding box center [1114, 114] width 263 height 30
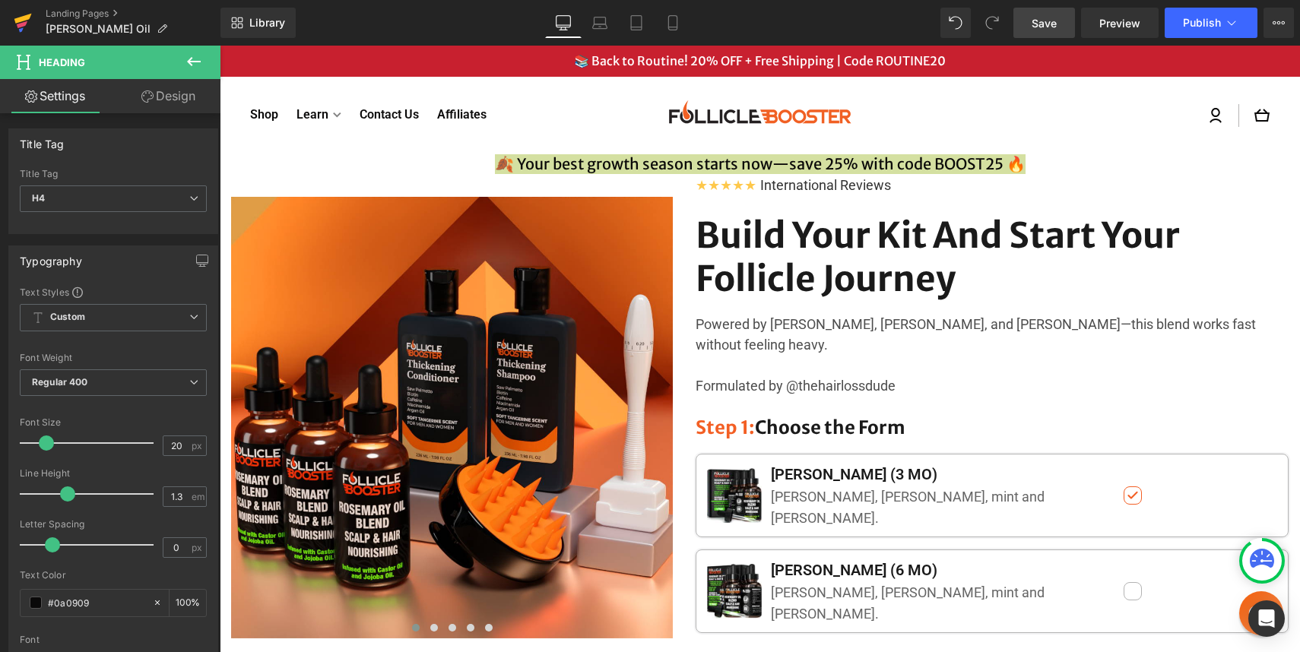
click at [8, 21] on link at bounding box center [23, 23] width 46 height 46
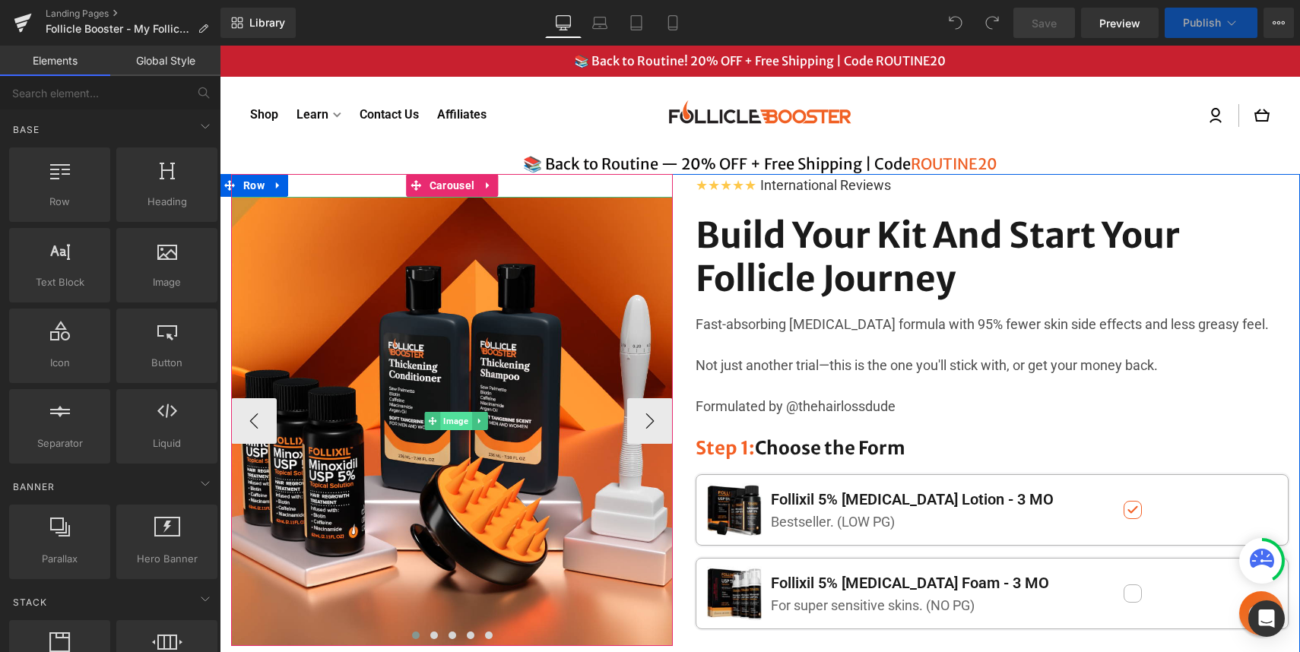
click at [448, 421] on span "Image" at bounding box center [455, 421] width 31 height 18
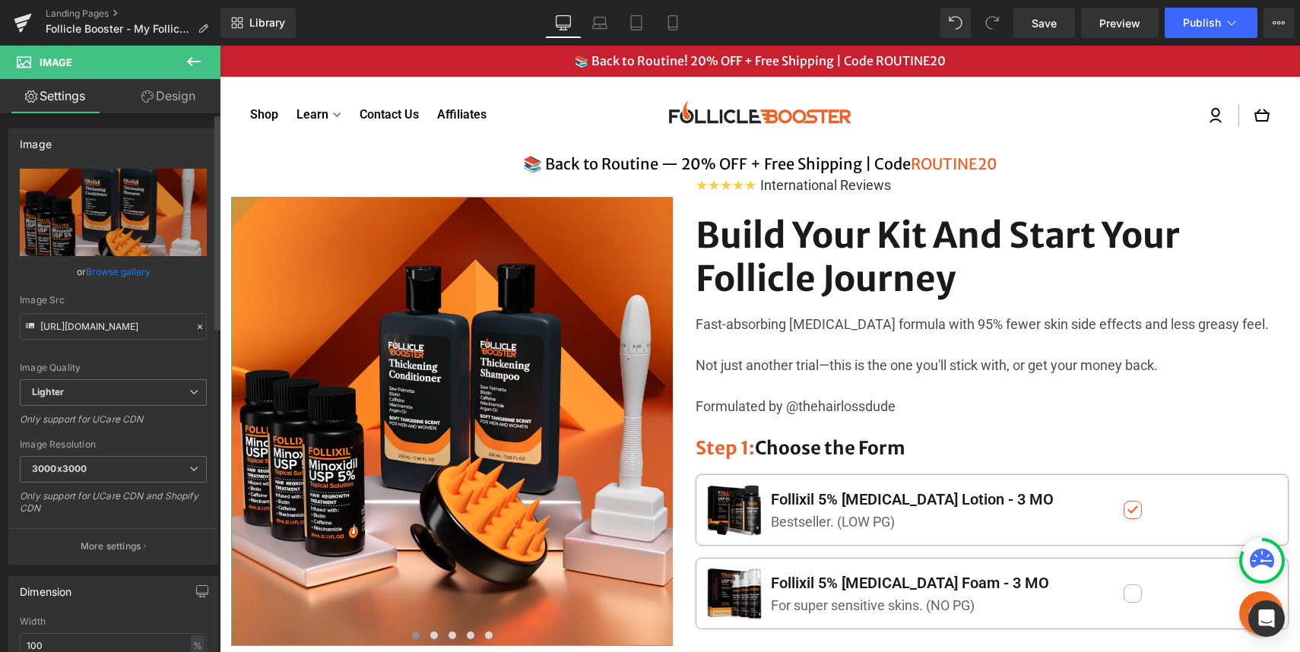
click at [122, 271] on link "Browse gallery" at bounding box center [118, 271] width 65 height 27
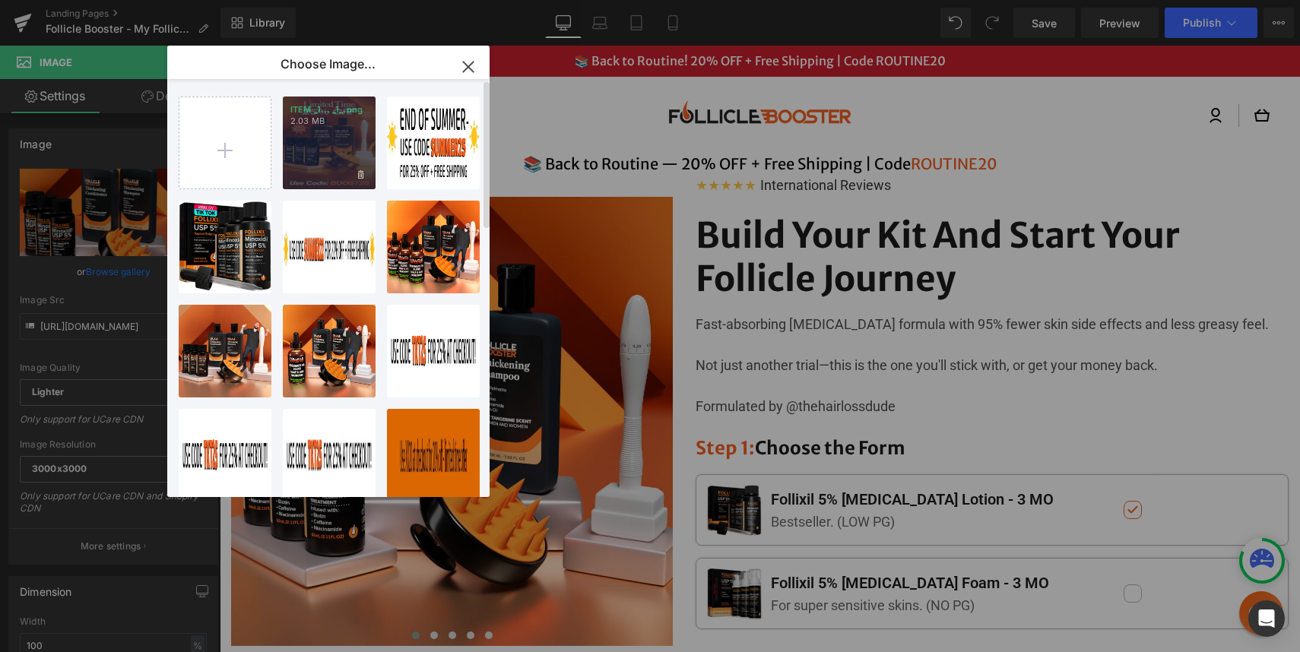
click at [327, 130] on div "ITEM _1... _1_.png 2.03 MB" at bounding box center [329, 143] width 93 height 93
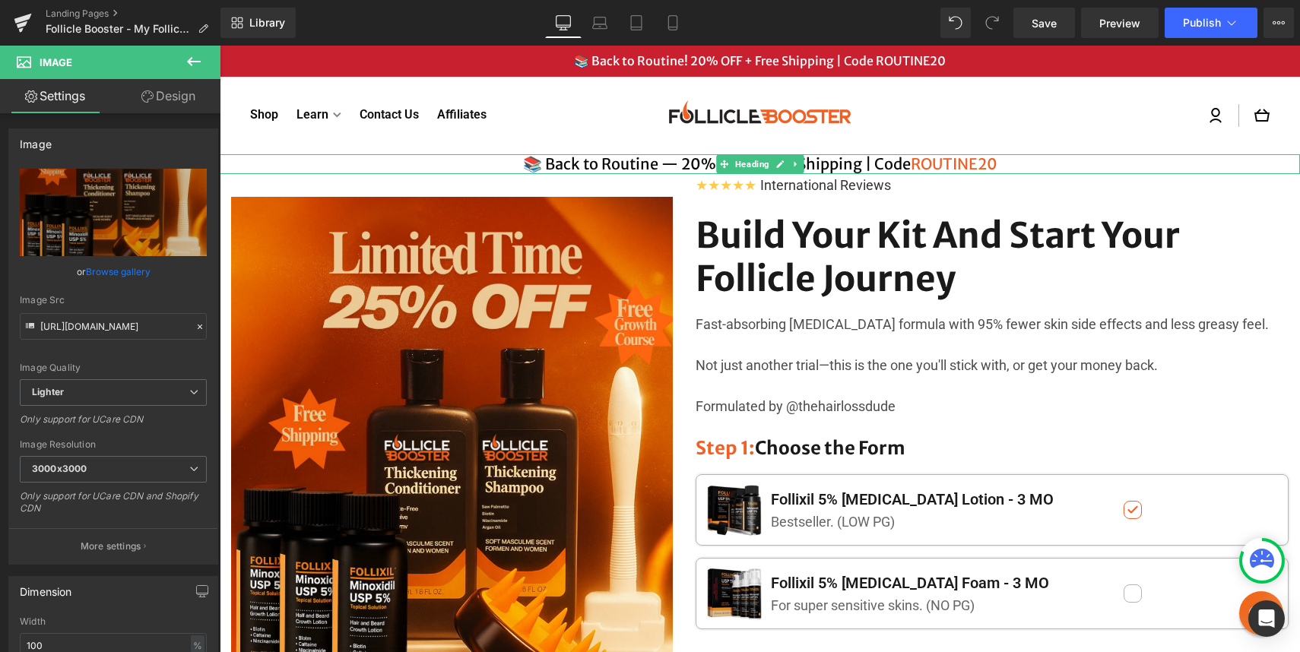
click at [874, 164] on h4 "📚 Back to Routine — 20% OFF + Free Shipping | Code ROUTINE20" at bounding box center [760, 164] width 1080 height 20
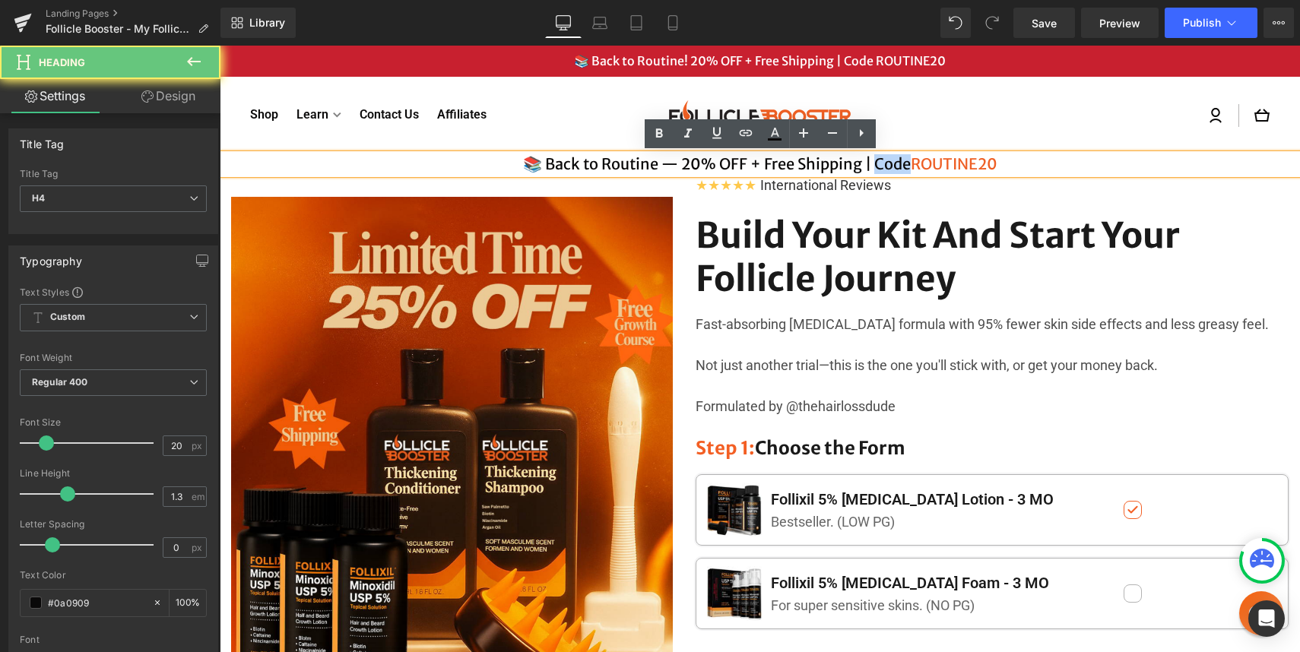
click at [874, 164] on h4 "📚 Back to Routine — 20% OFF + Free Shipping | Code ROUTINE20" at bounding box center [760, 164] width 1080 height 20
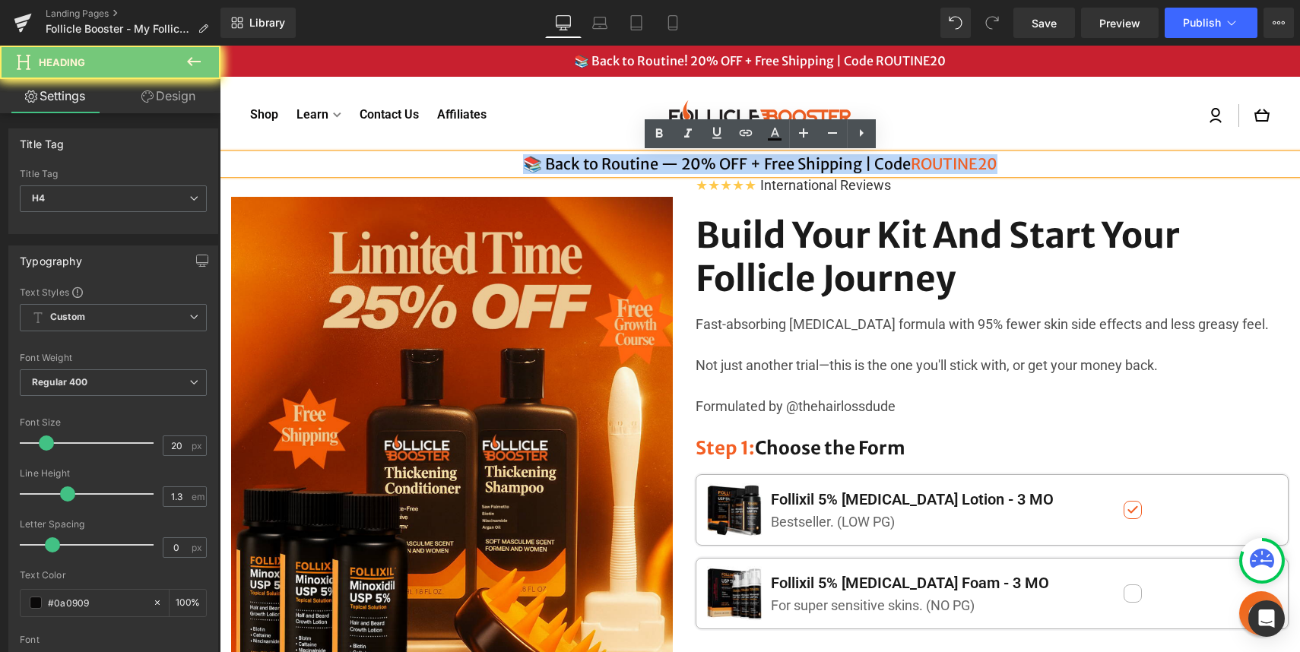
paste div
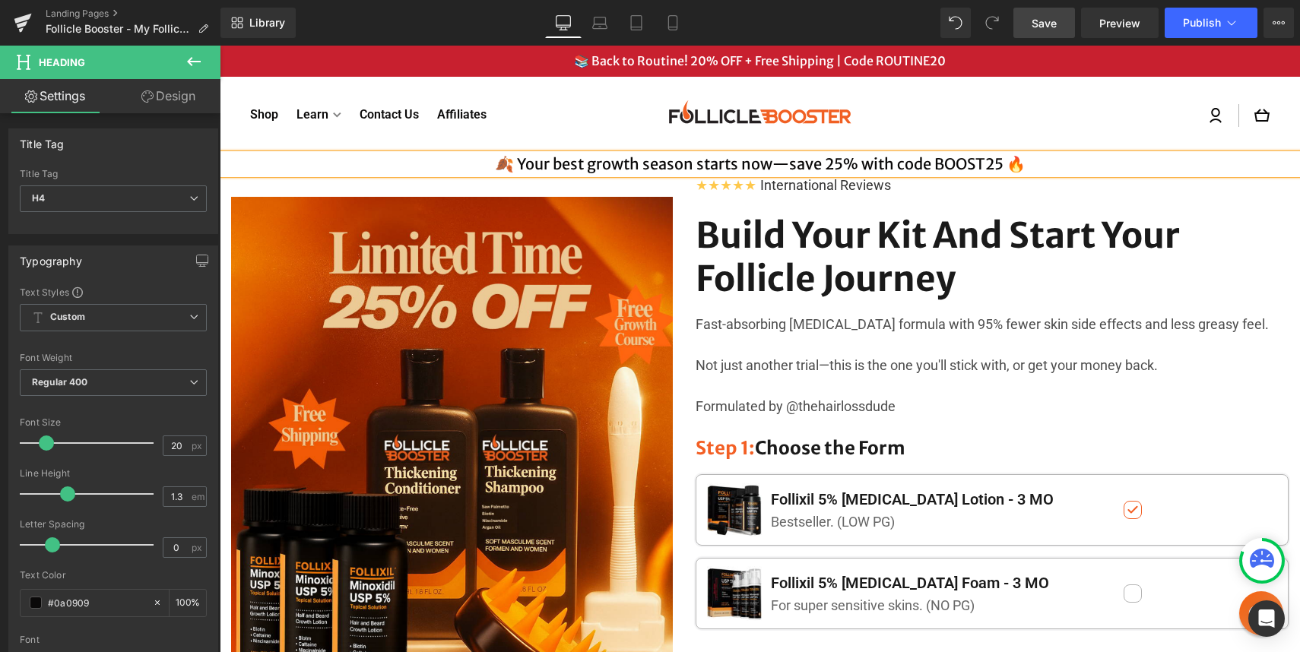
click at [1060, 26] on link "Save" at bounding box center [1044, 23] width 62 height 30
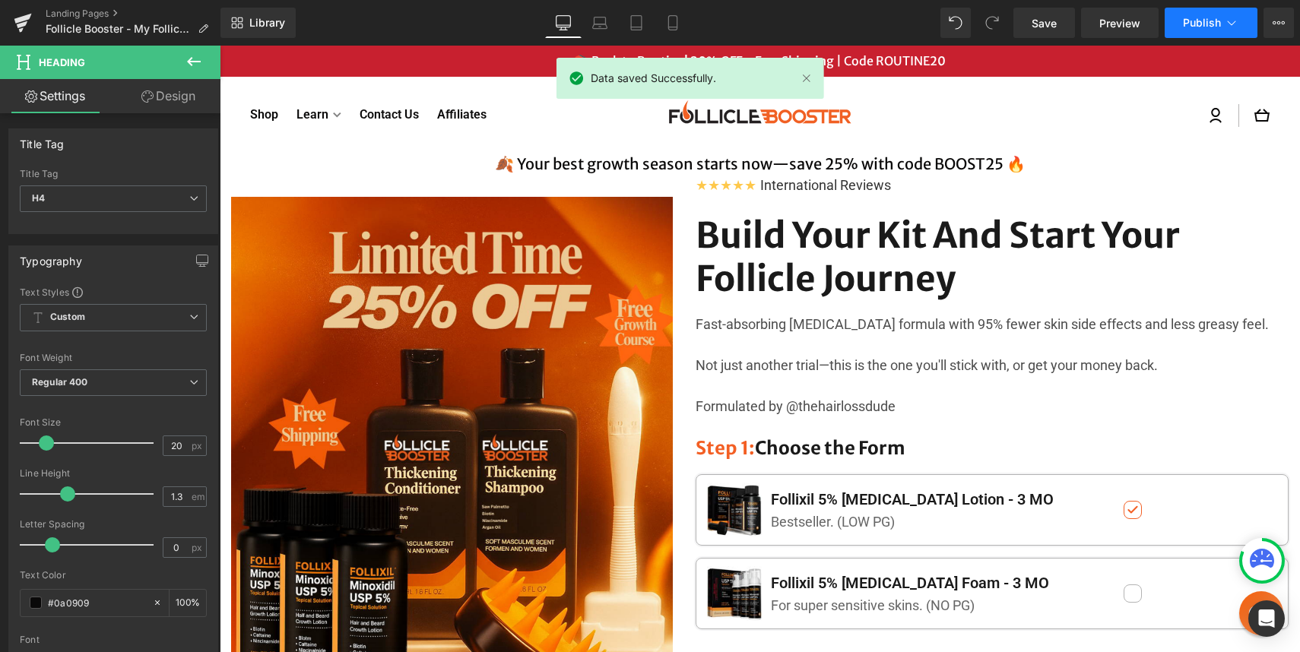
click at [1193, 21] on span "Publish" at bounding box center [1202, 23] width 38 height 12
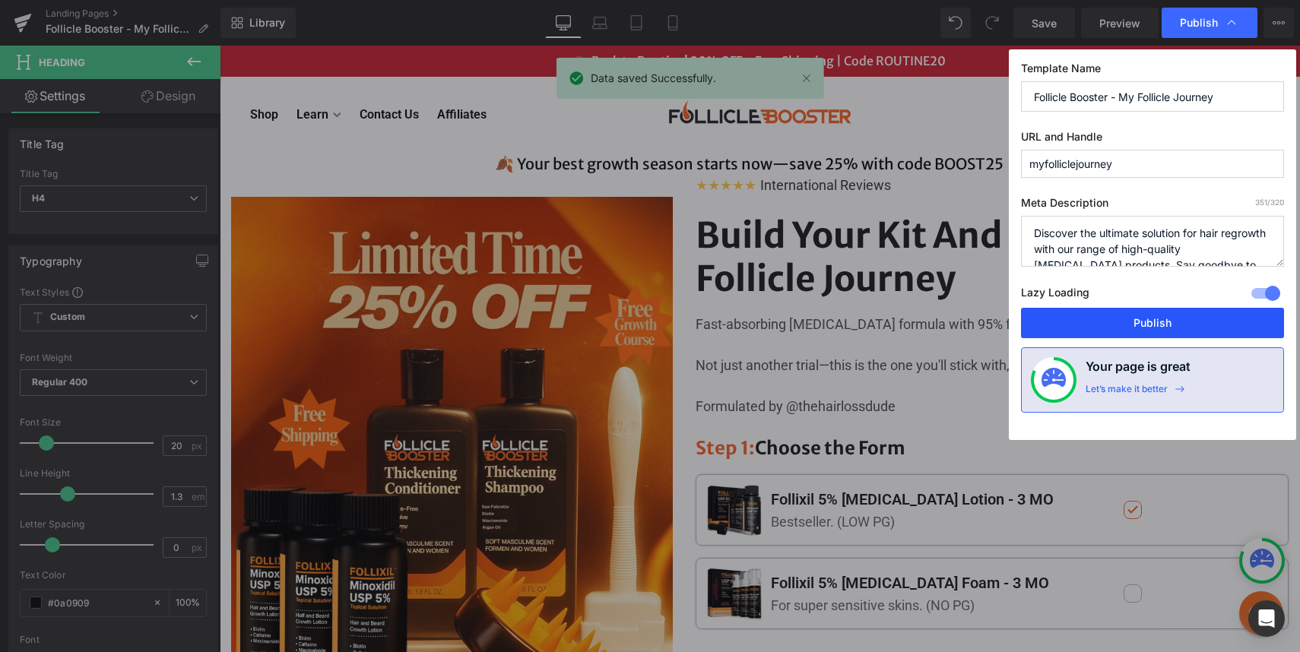
click at [1186, 325] on button "Publish" at bounding box center [1152, 323] width 263 height 30
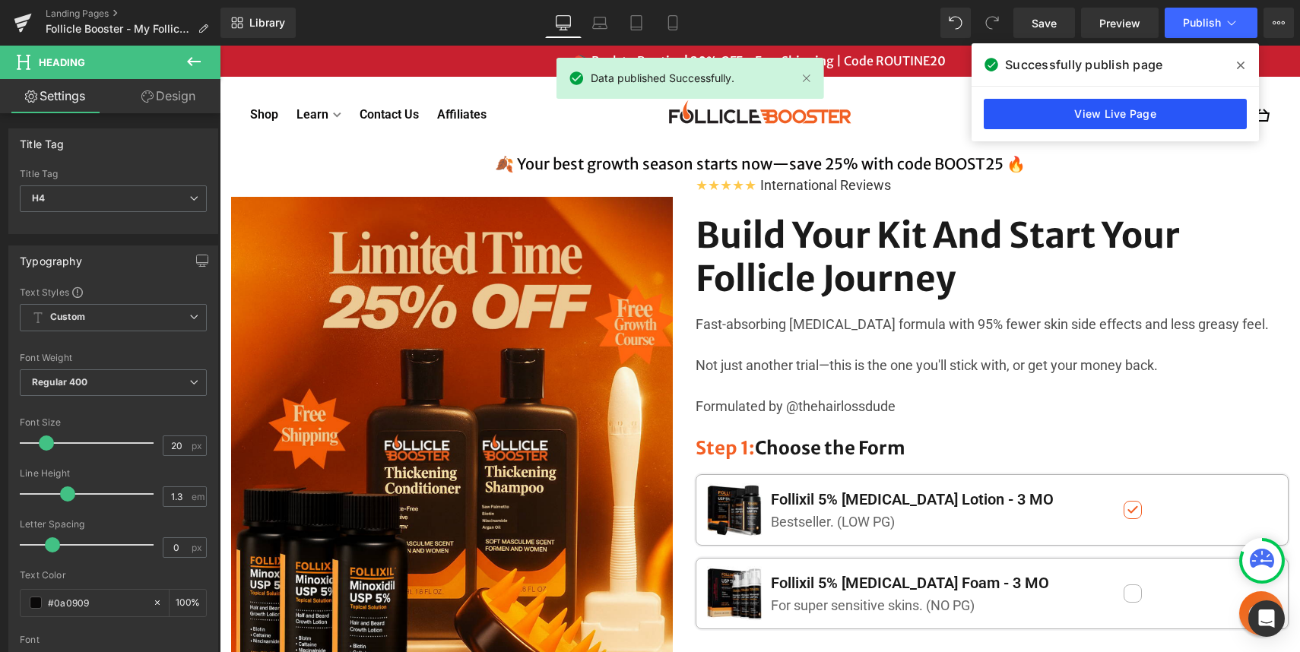
click at [1134, 114] on link "View Live Page" at bounding box center [1114, 114] width 263 height 30
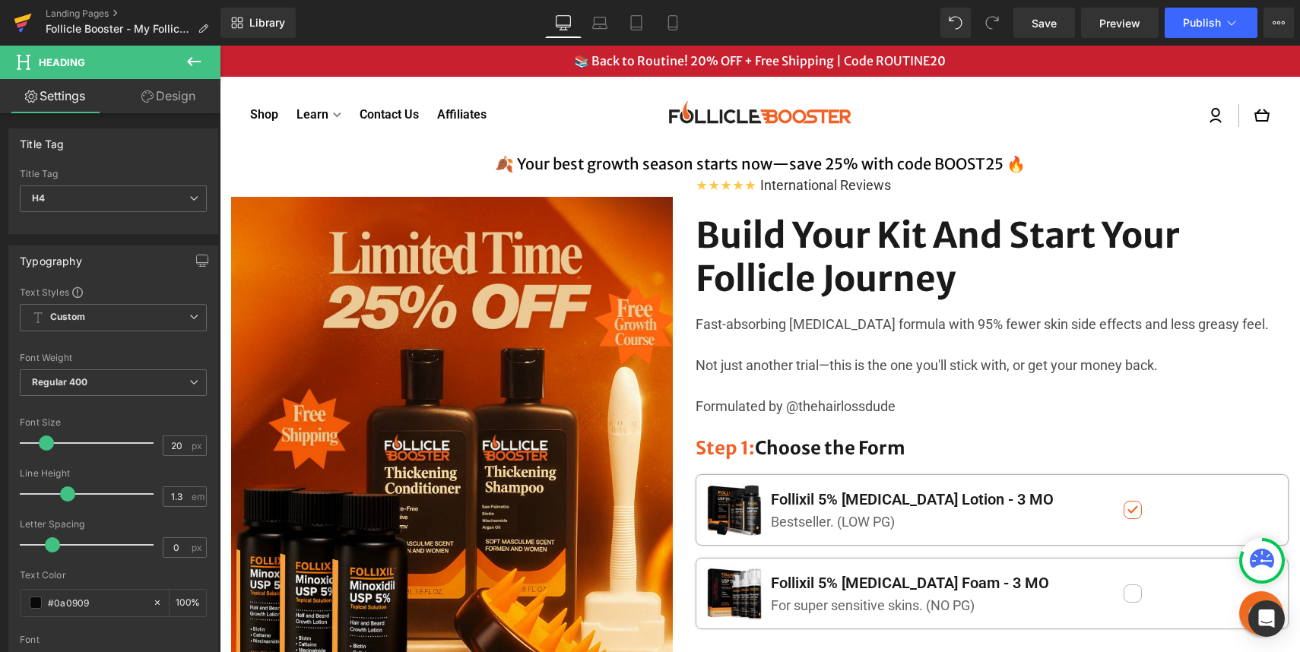
click at [16, 18] on icon at bounding box center [23, 23] width 18 height 38
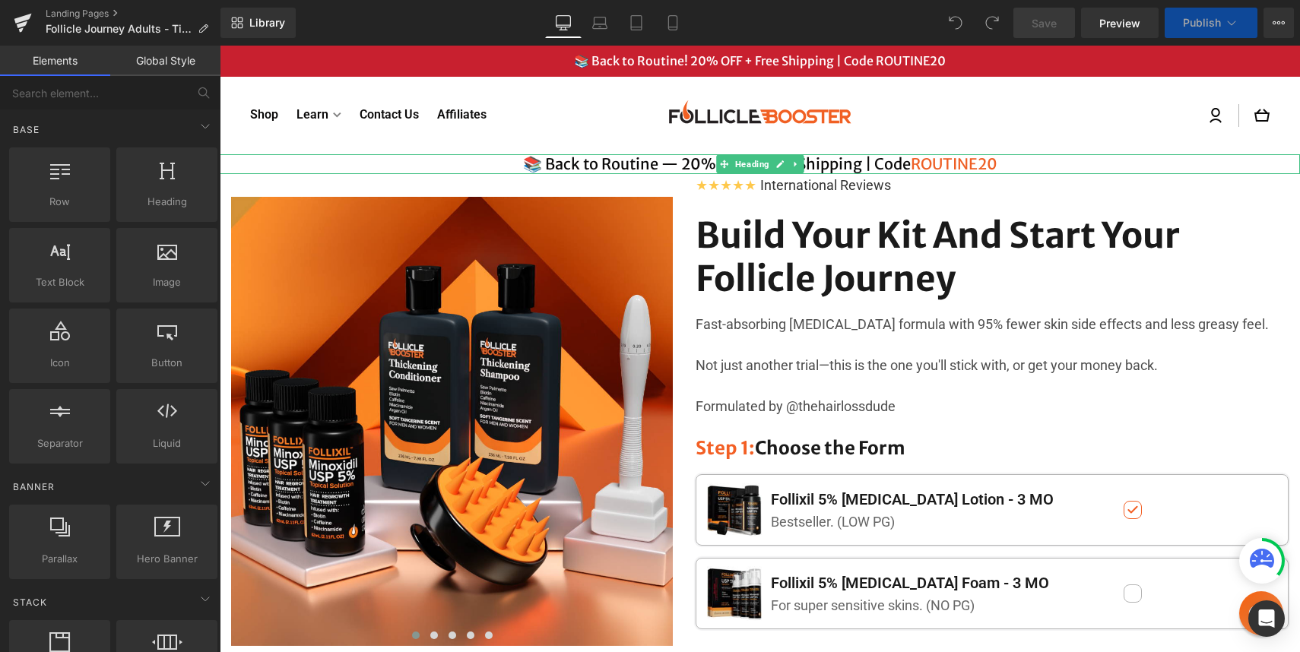
click at [674, 167] on h4 "📚 Back to Routine — 20% OFF + Free Shipping | Code ROUTINE20" at bounding box center [760, 164] width 1080 height 20
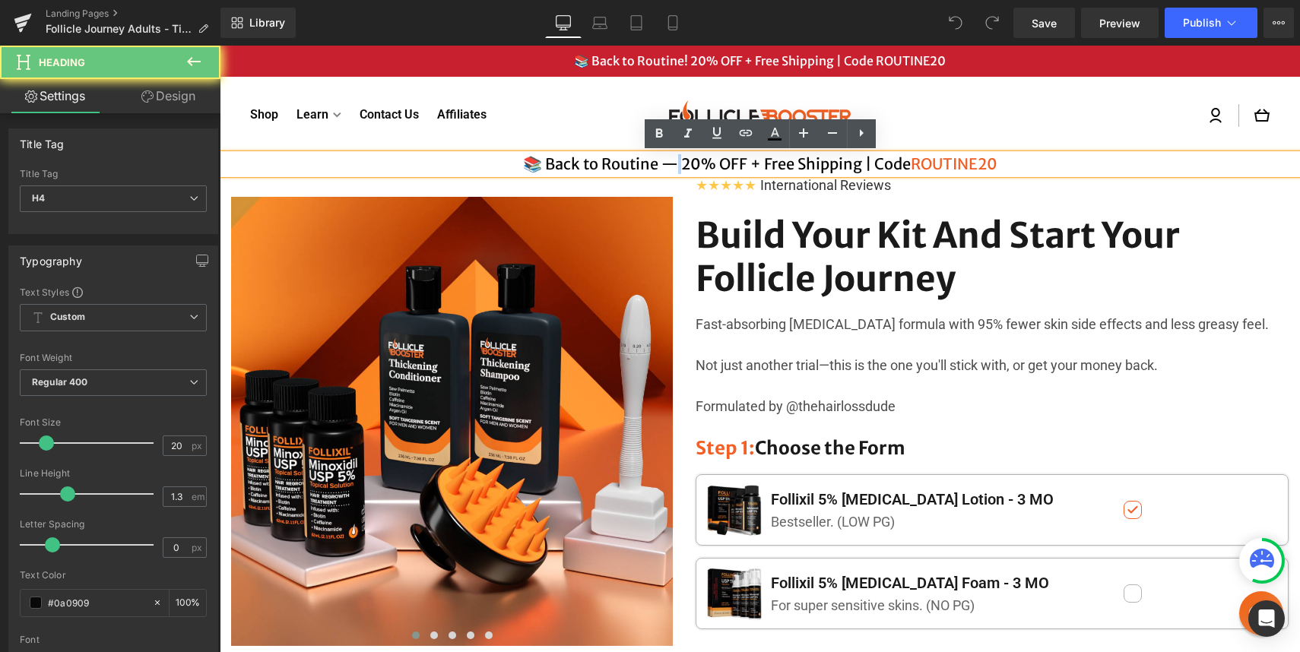
click at [674, 167] on h4 "📚 Back to Routine — 20% OFF + Free Shipping | Code ROUTINE20" at bounding box center [760, 164] width 1080 height 20
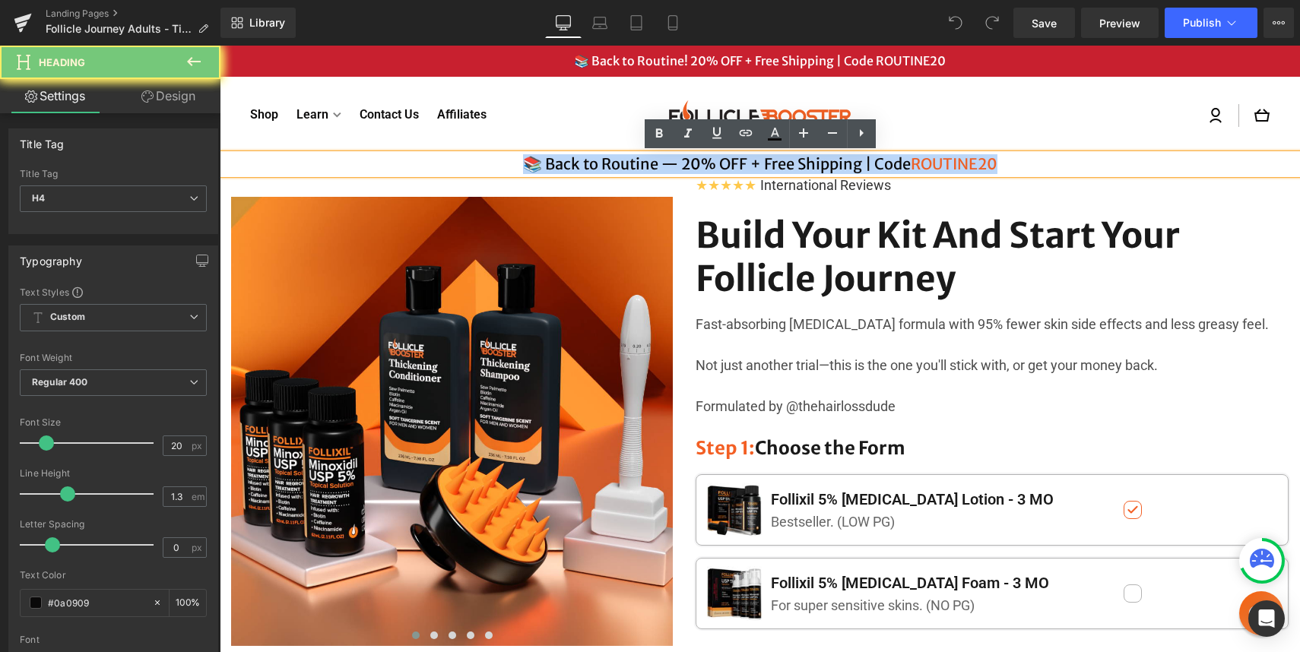
click at [674, 167] on h4 "📚 Back to Routine — 20% OFF + Free Shipping | Code ROUTINE20" at bounding box center [760, 164] width 1080 height 20
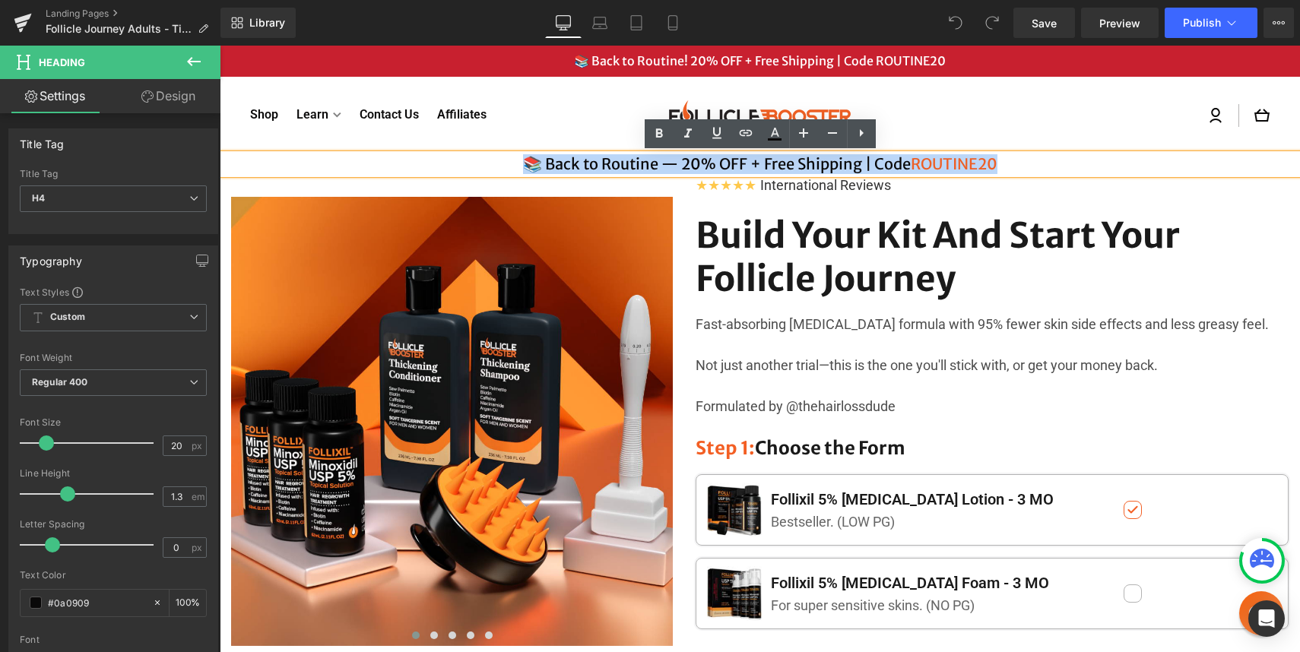
paste div
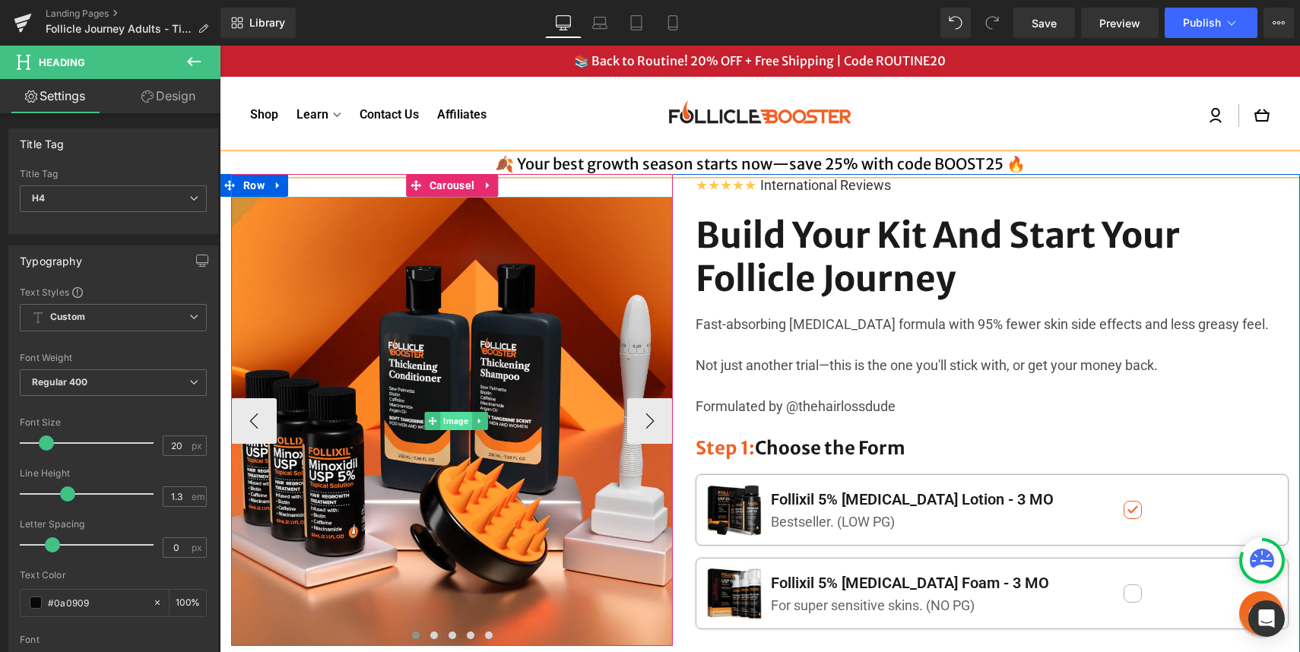
click at [460, 420] on span "Image" at bounding box center [455, 421] width 31 height 18
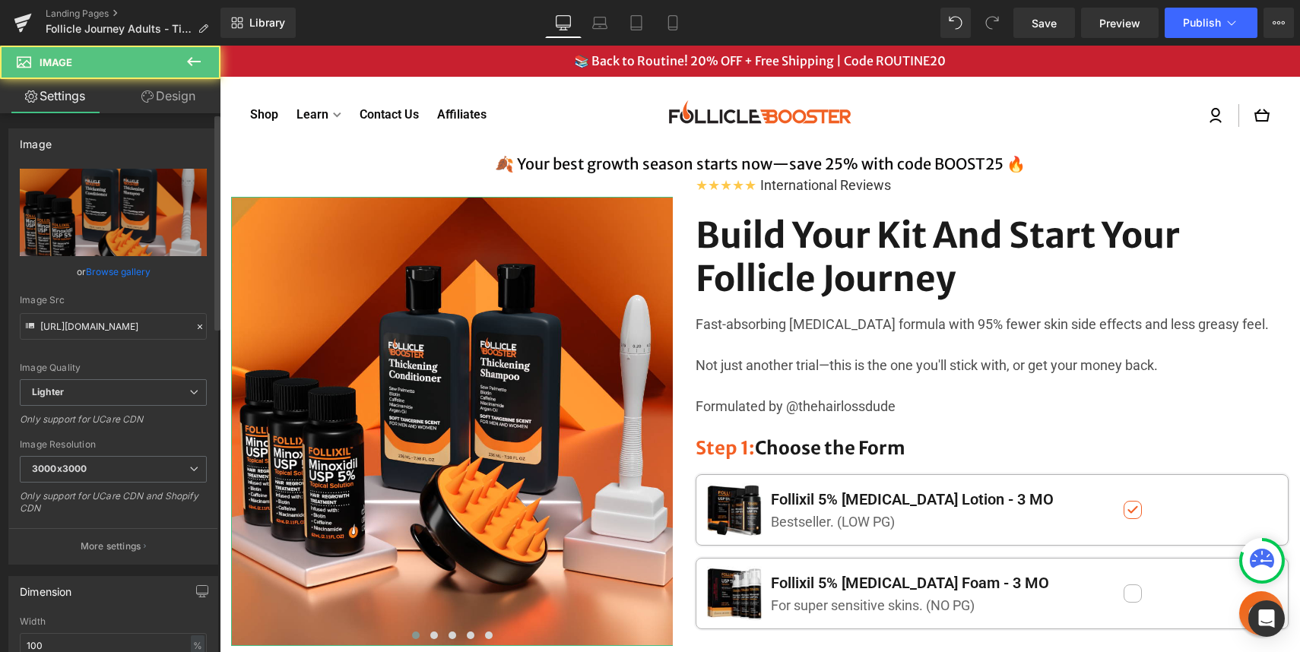
click at [124, 268] on link "Browse gallery" at bounding box center [118, 271] width 65 height 27
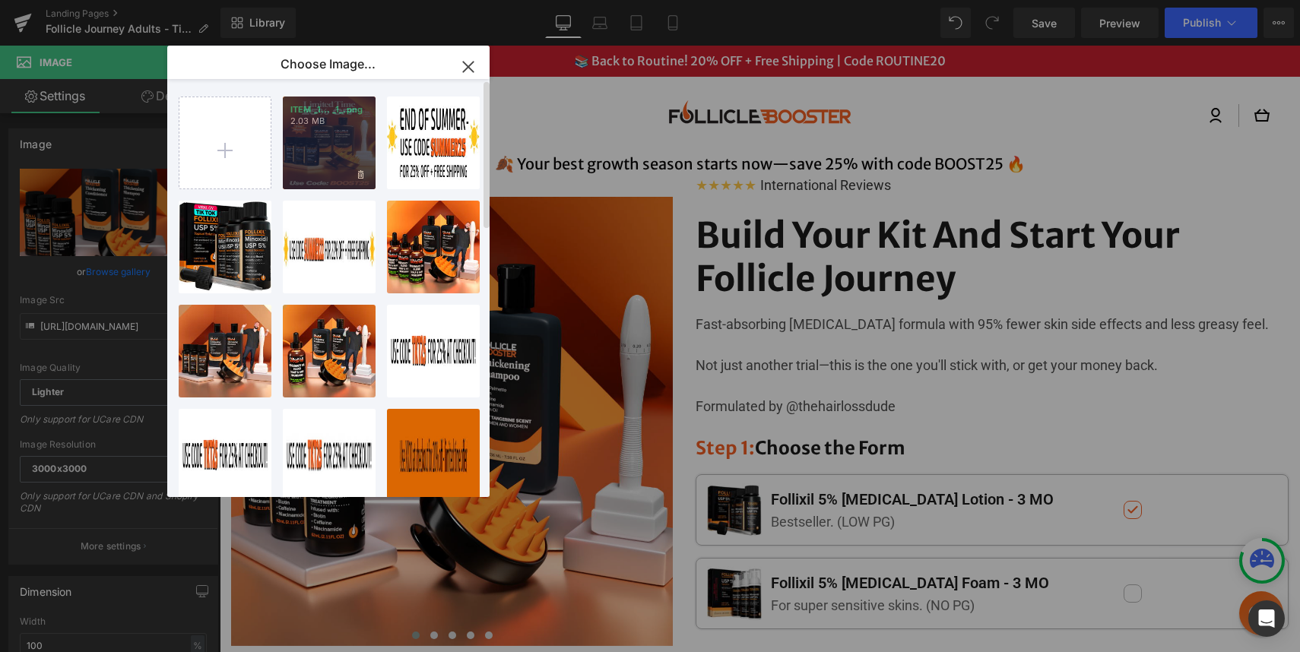
click at [334, 156] on div "ITEM _1... _1_.png 2.03 MB" at bounding box center [329, 143] width 93 height 93
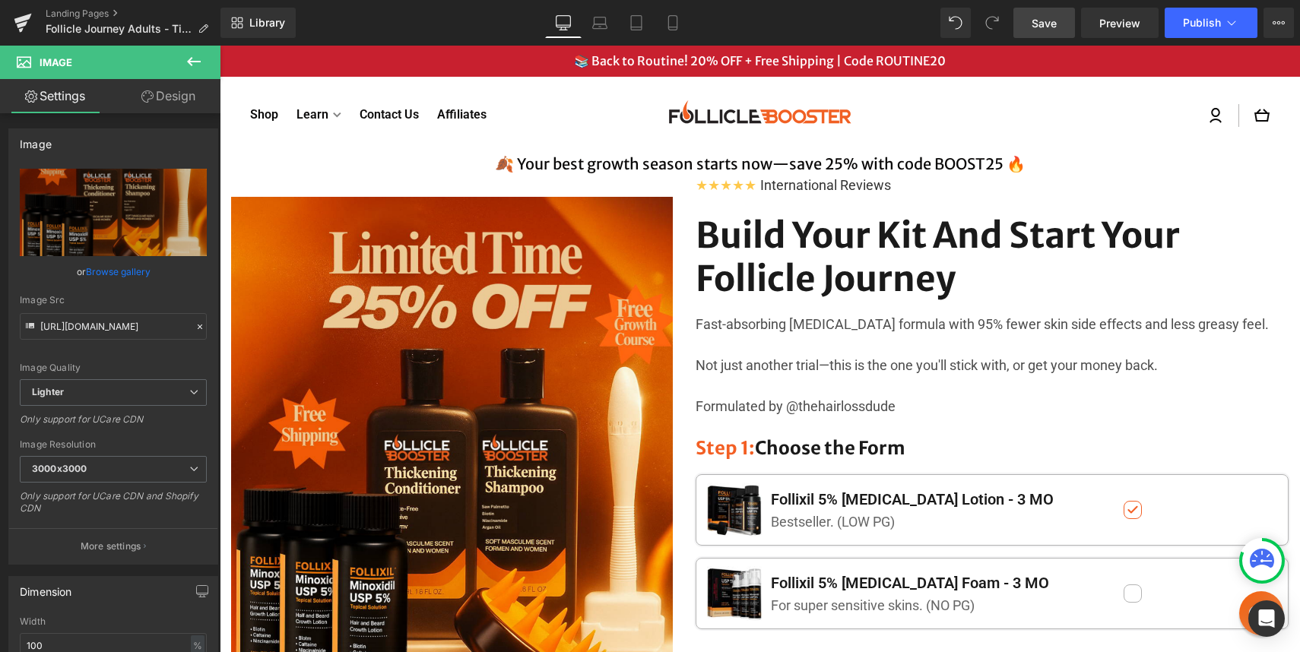
click at [1034, 27] on span "Save" at bounding box center [1043, 23] width 25 height 16
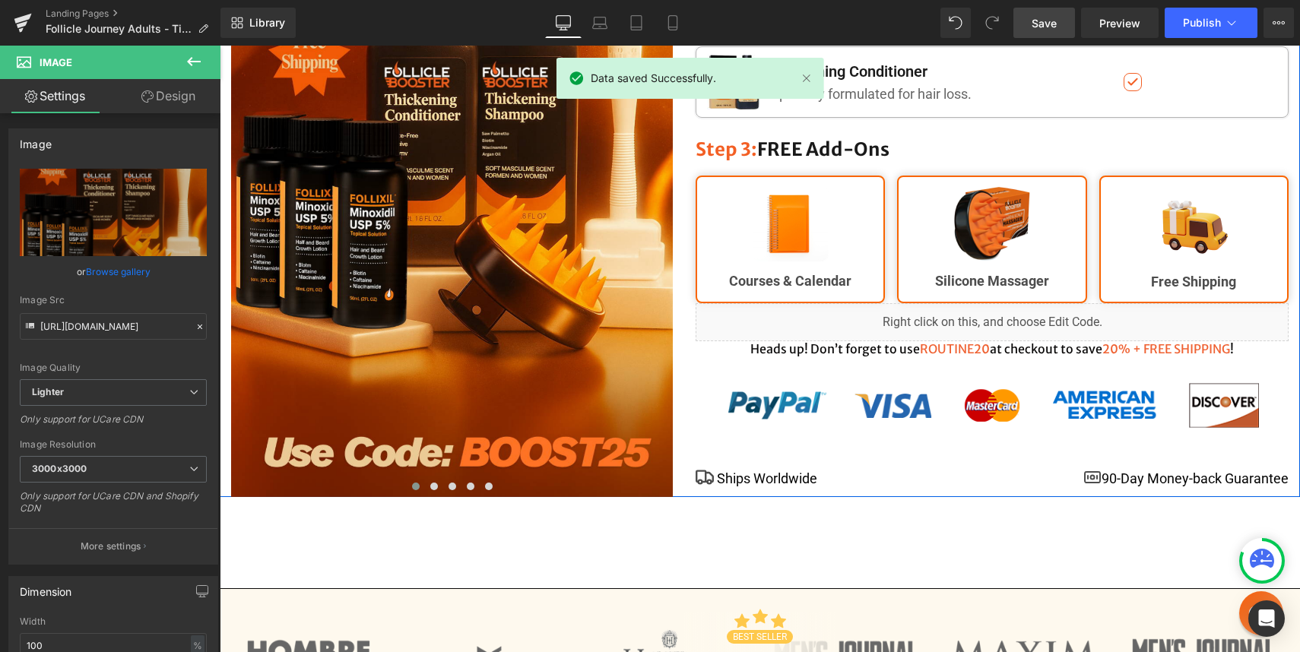
scroll to position [811, 0]
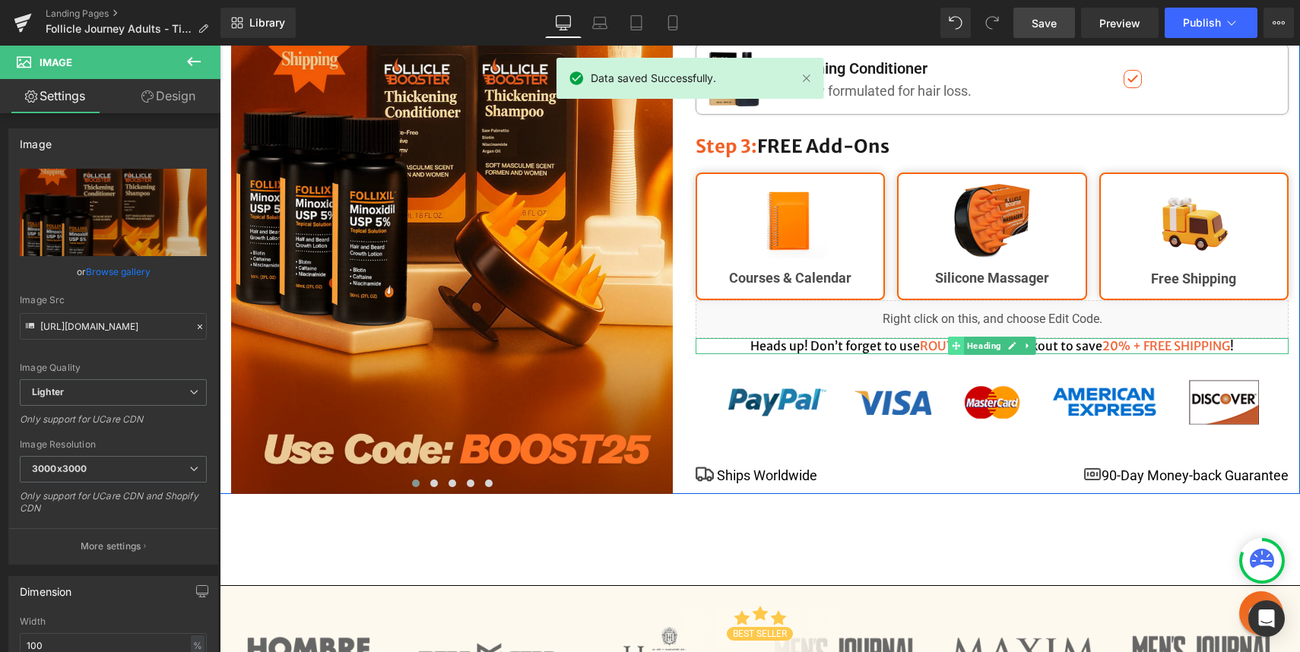
click at [951, 346] on span at bounding box center [956, 346] width 16 height 18
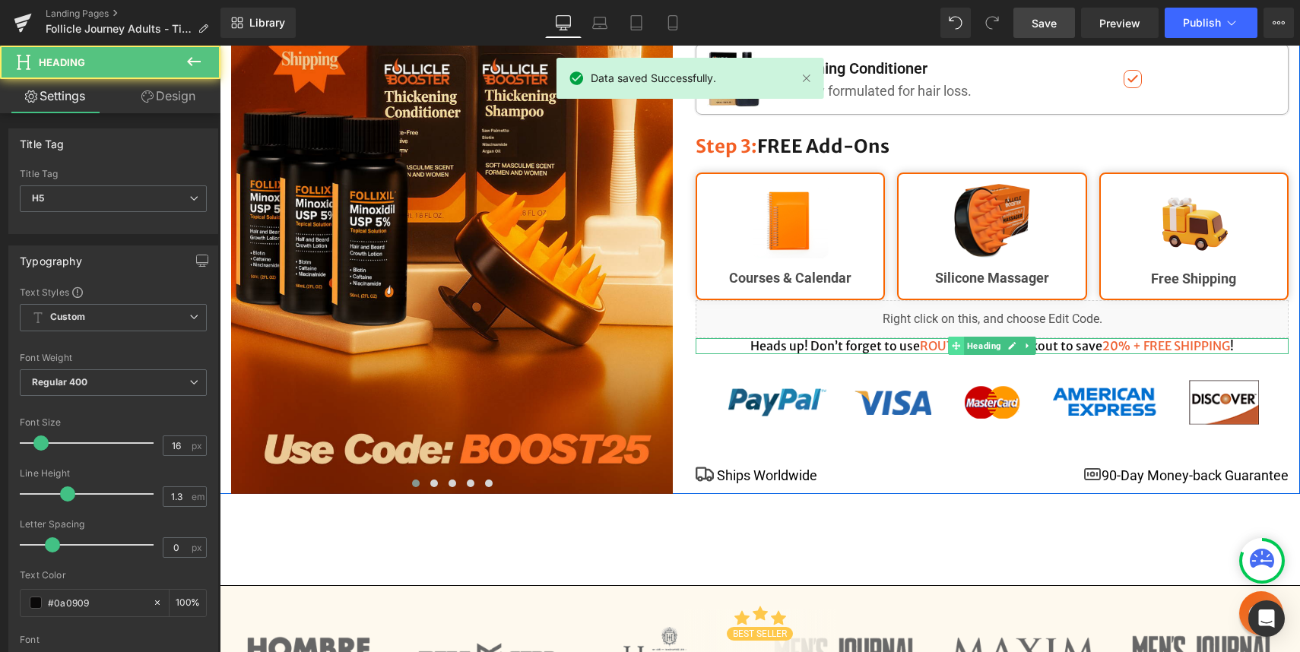
click at [951, 346] on span at bounding box center [956, 346] width 16 height 18
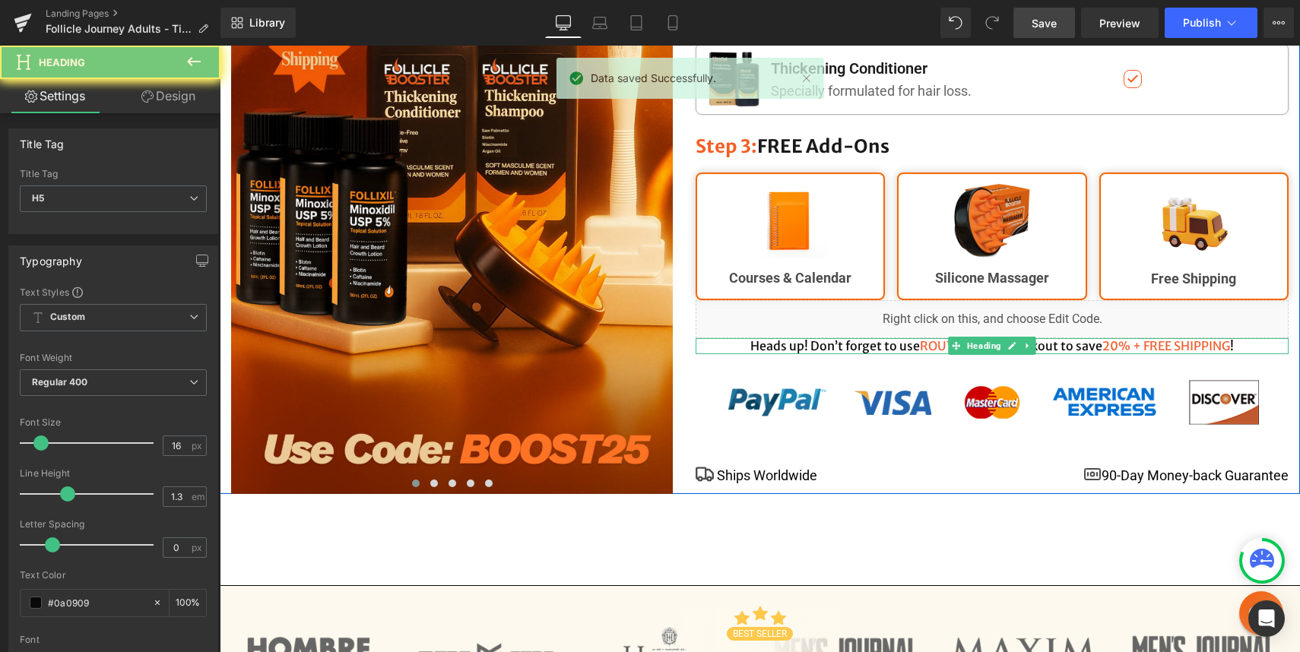
click at [893, 343] on h5 "Heads up! Don’t forget to use ROUTINE20 at checkout to save 20% + FREE SHIPPING…" at bounding box center [991, 346] width 593 height 16
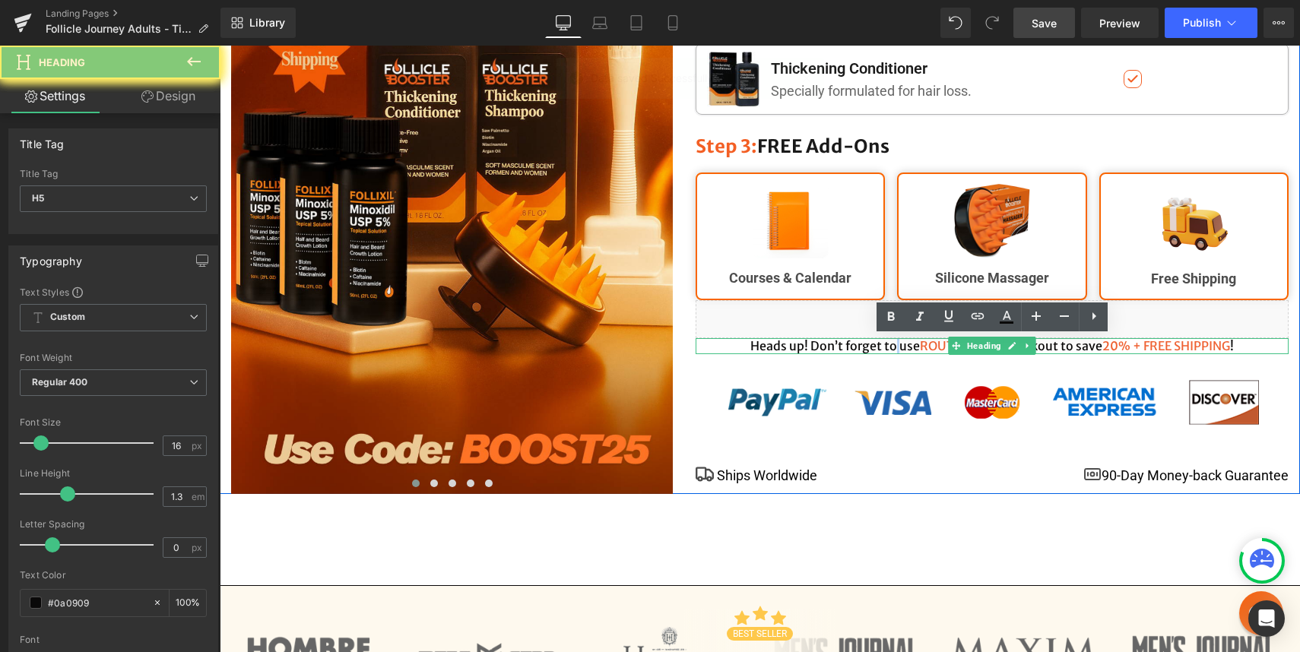
click at [893, 343] on h5 "Heads up! Don’t forget to use ROUTINE20 at checkout to save 20% + FREE SHIPPING…" at bounding box center [991, 346] width 593 height 16
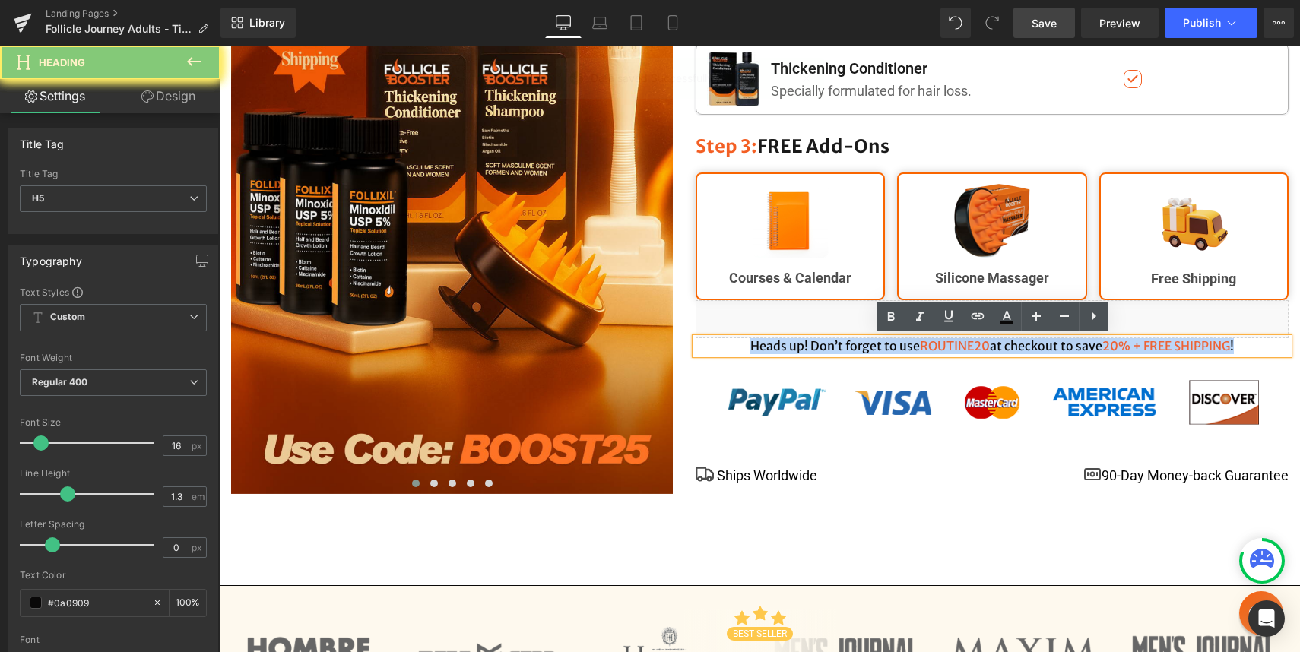
click at [893, 343] on h5 "Heads up! Don’t forget to use ROUTINE20 at checkout to save 20% + FREE SHIPPING…" at bounding box center [991, 346] width 593 height 16
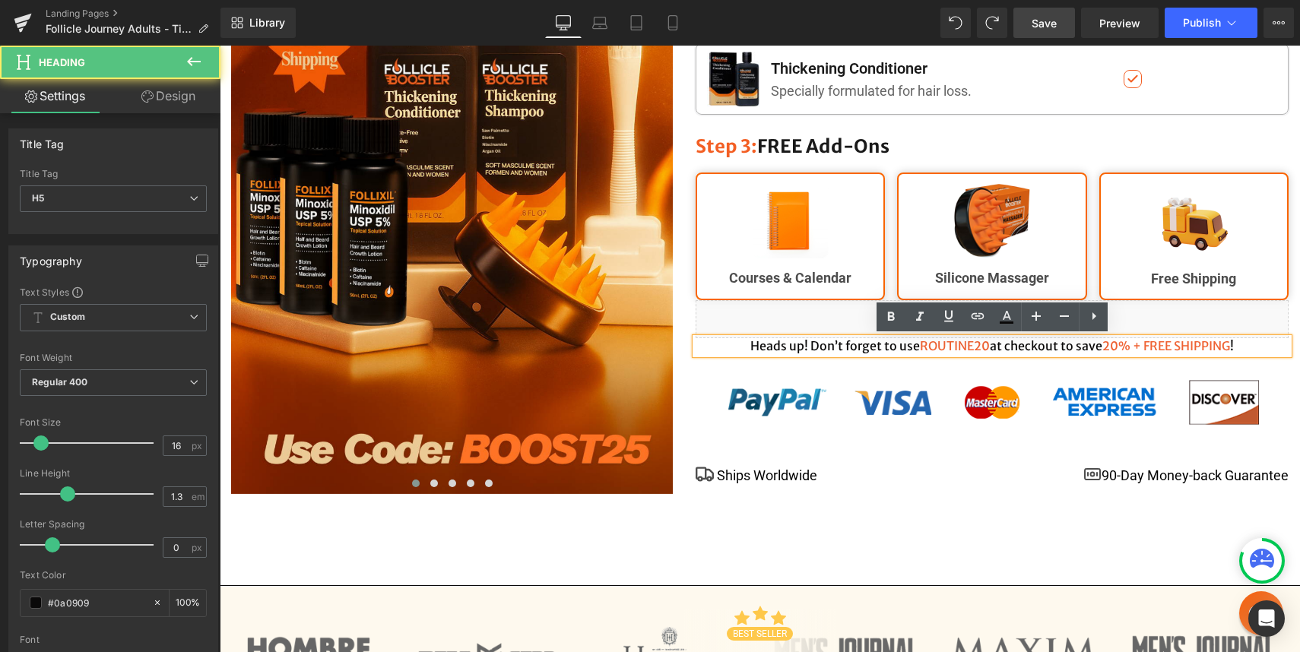
click at [1086, 352] on h5 "Heads up! Don’t forget to use ROUTINE20 at checkout to save 20% + FREE SHIPPING…" at bounding box center [991, 346] width 593 height 16
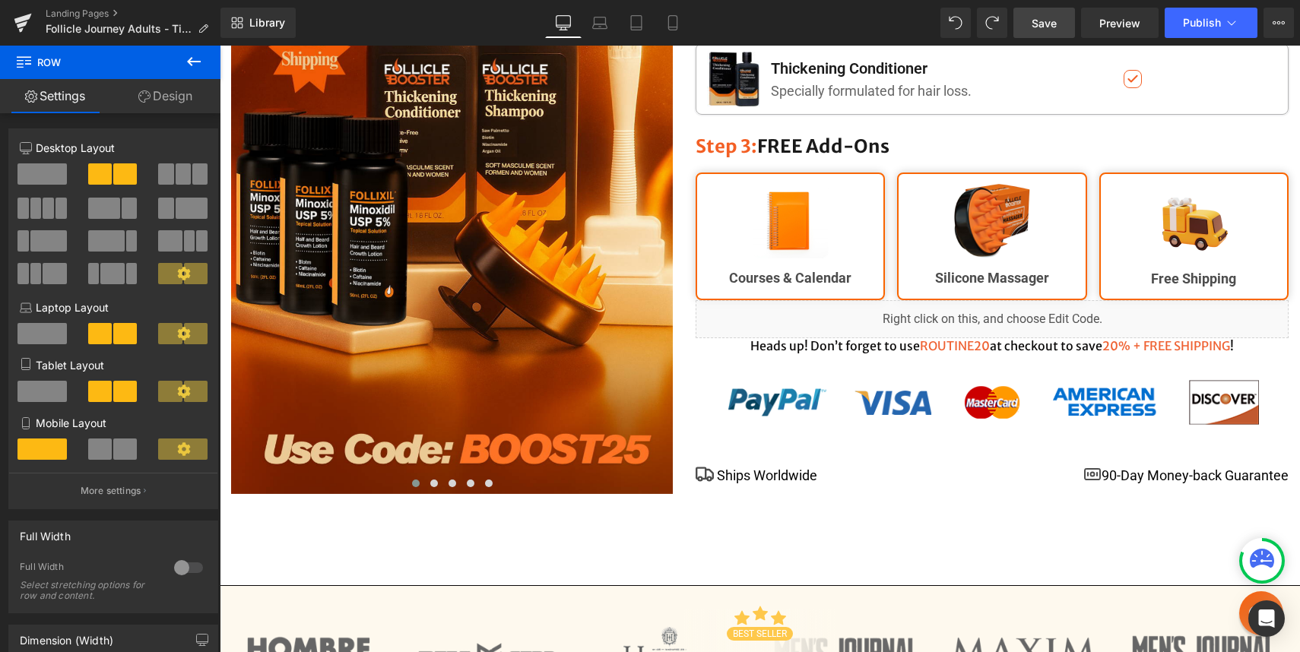
click at [1183, 340] on div "Heads up! Don’t forget to use ROUTINE20 at checkout to save 20% + FREE SHIPPING…" at bounding box center [991, 346] width 593 height 16
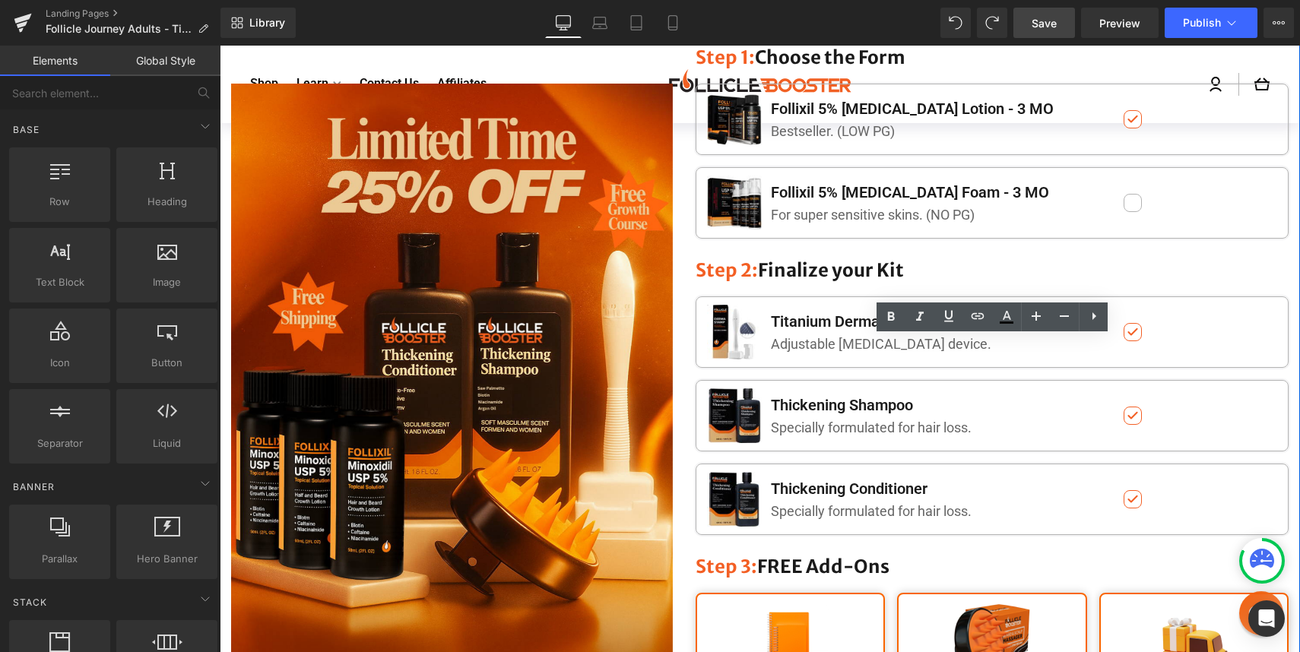
scroll to position [0, 0]
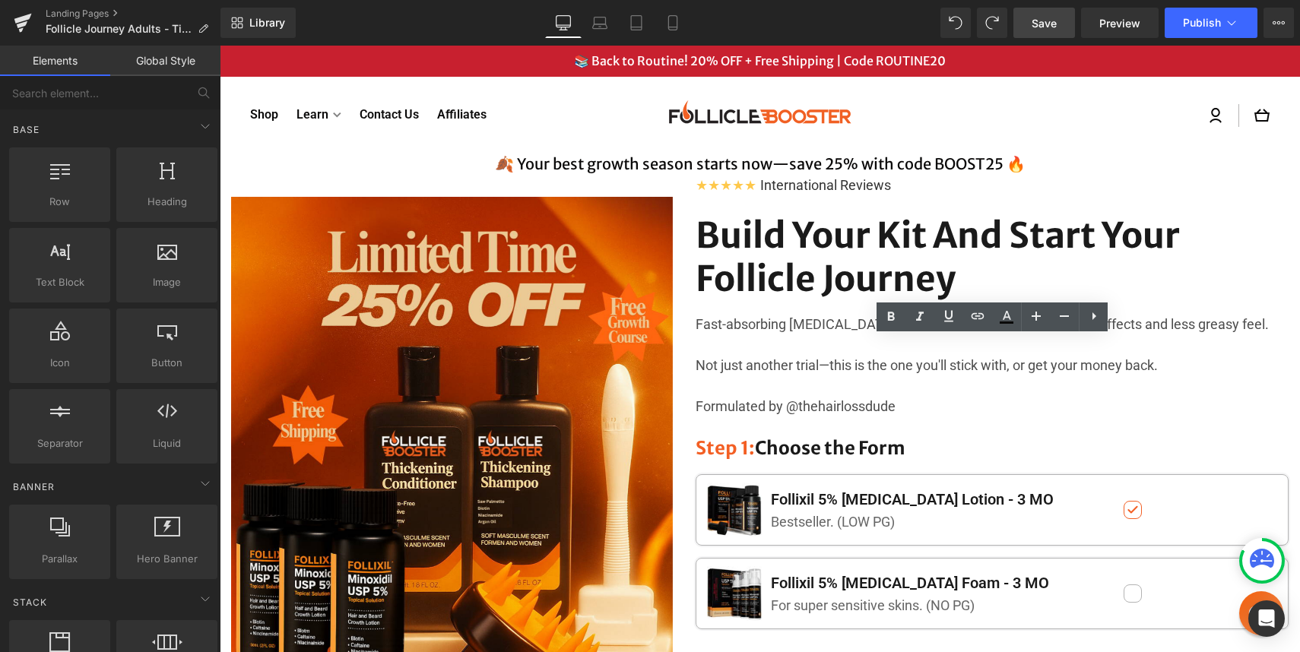
click at [1047, 30] on span "Save" at bounding box center [1043, 23] width 25 height 16
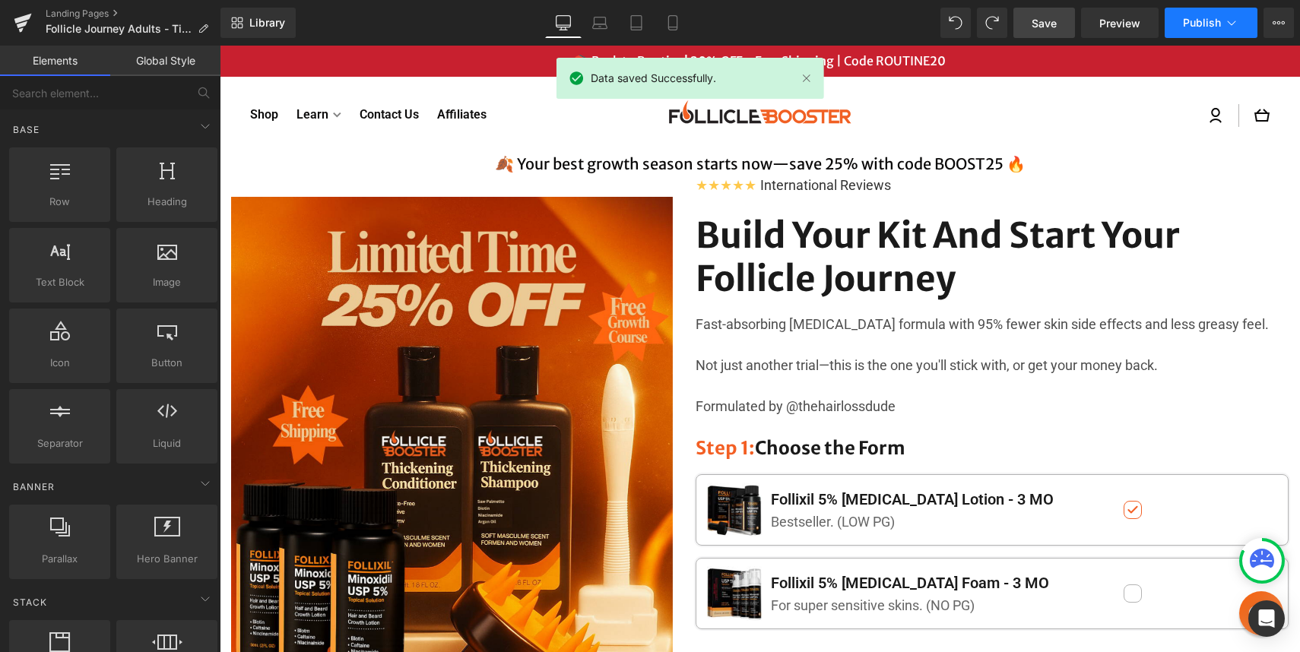
click at [1172, 17] on button "Publish" at bounding box center [1210, 23] width 93 height 30
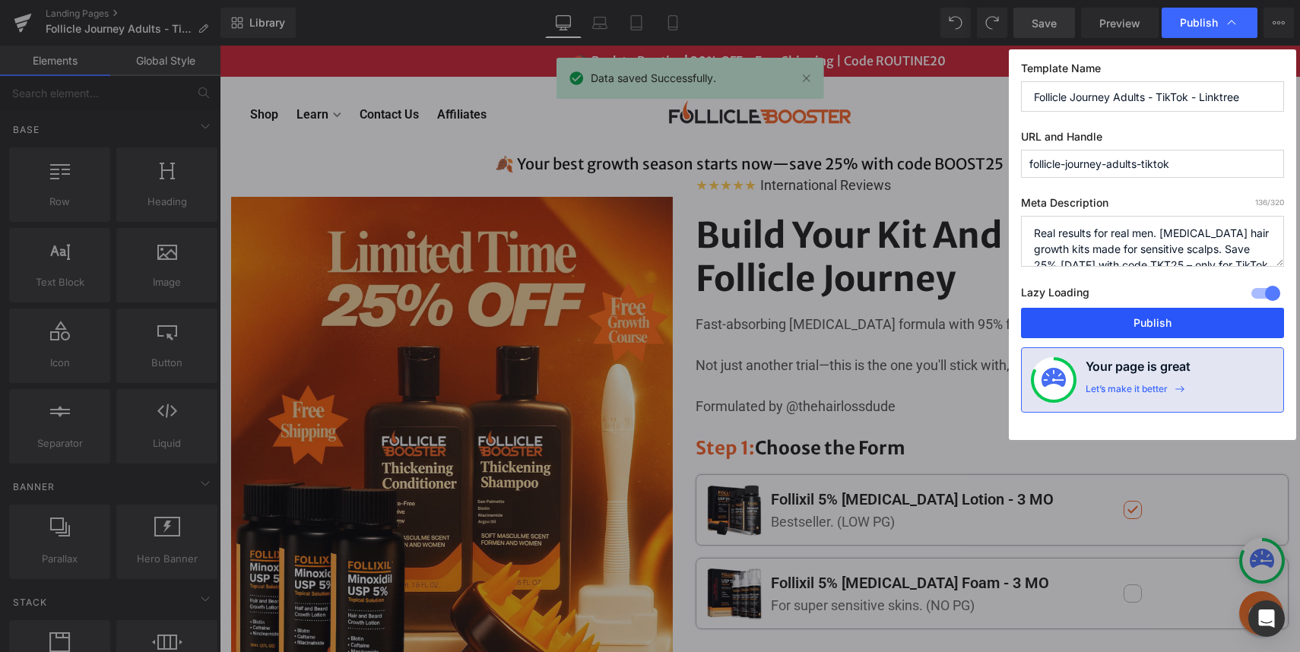
click at [1135, 327] on button "Publish" at bounding box center [1152, 323] width 263 height 30
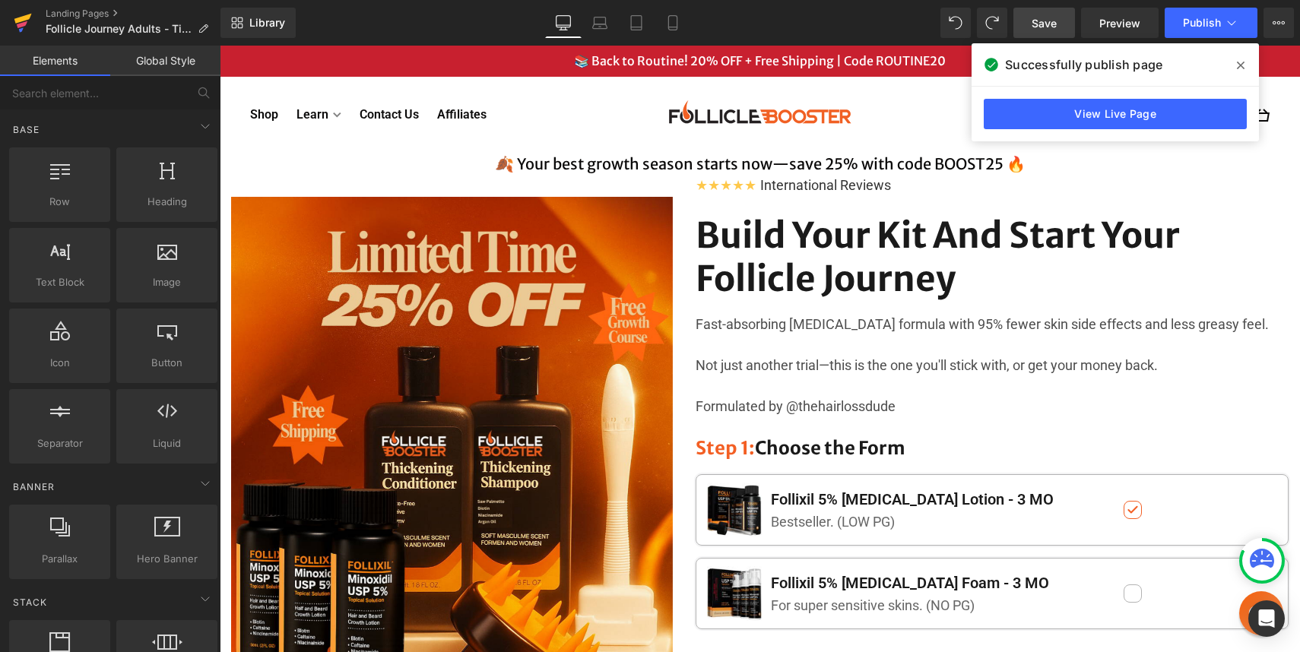
click at [21, 20] on icon at bounding box center [22, 19] width 17 height 10
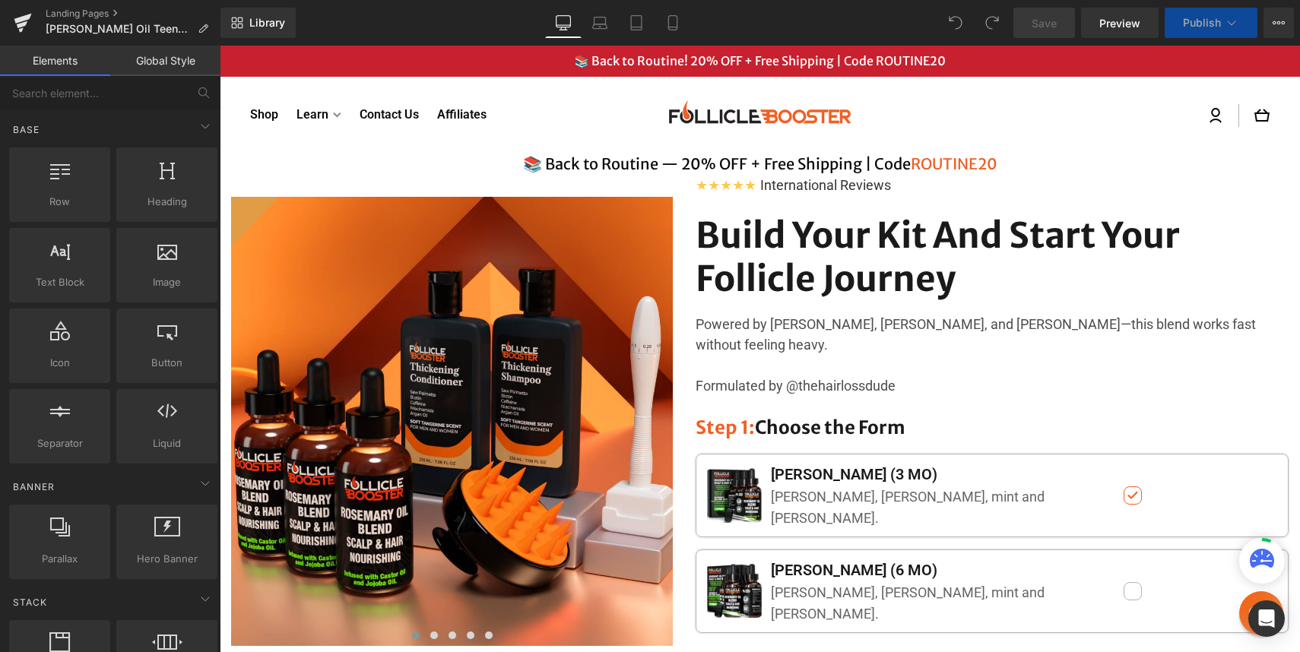
click at [699, 163] on h4 "📚 Back to Routine — 20% OFF + Free Shipping | Code ROUTINE20" at bounding box center [760, 164] width 1080 height 20
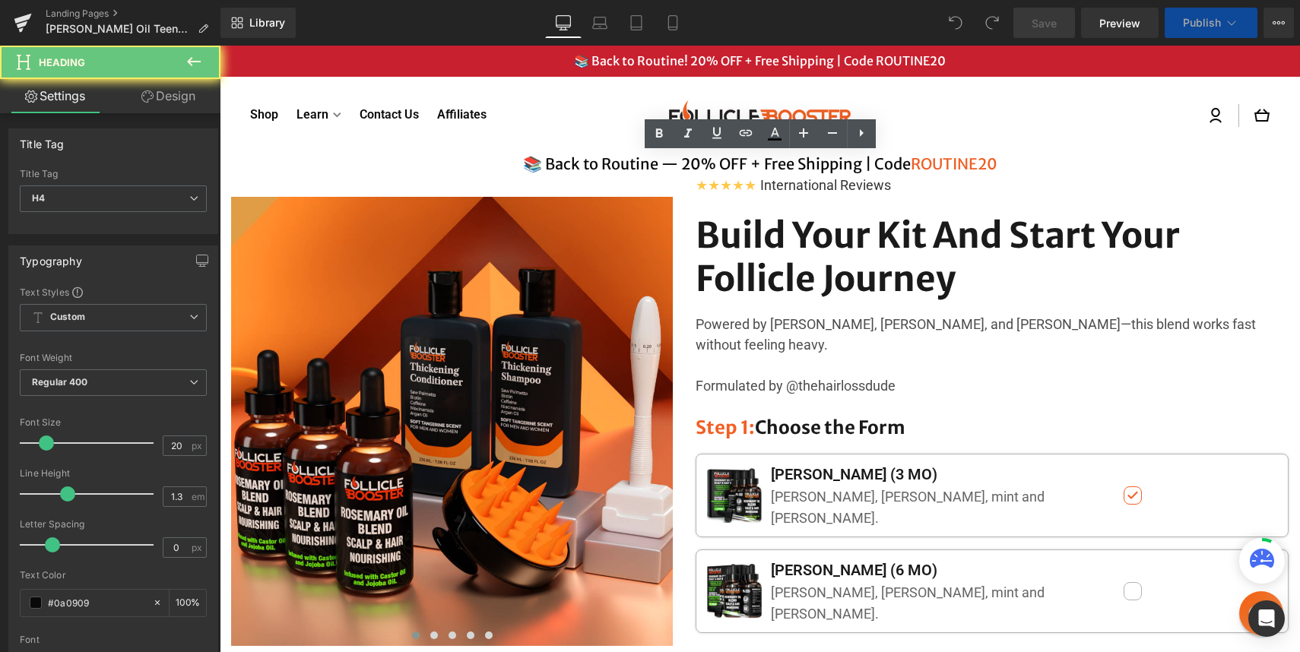
click at [699, 163] on h4 "📚 Back to Routine — 20% OFF + Free Shipping | Code ROUTINE20" at bounding box center [760, 164] width 1080 height 20
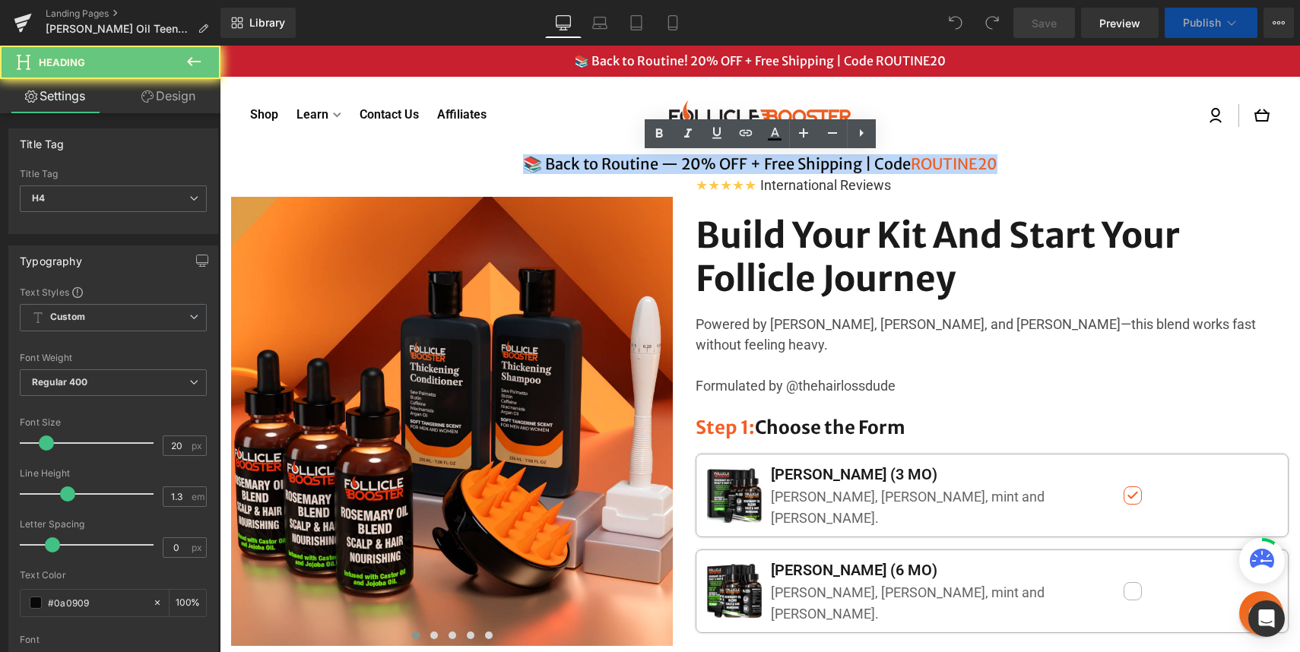
click at [699, 163] on h4 "📚 Back to Routine — 20% OFF + Free Shipping | Code ROUTINE20" at bounding box center [760, 164] width 1080 height 20
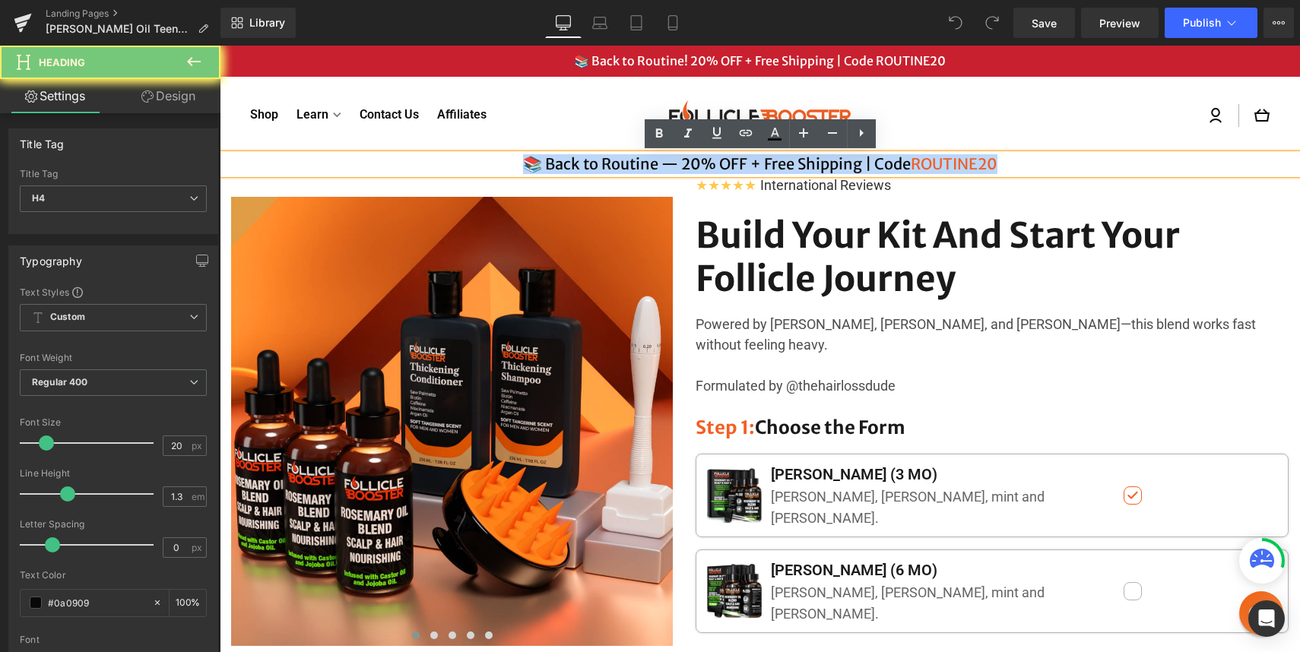
paste div
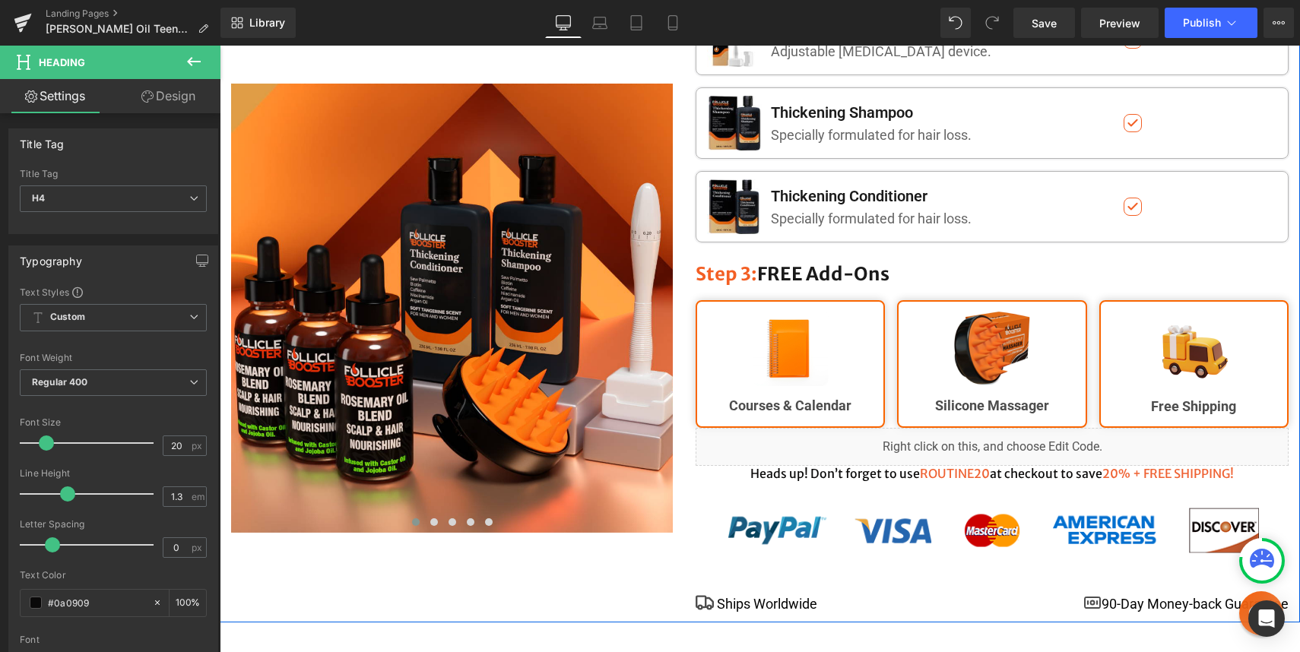
scroll to position [716, 0]
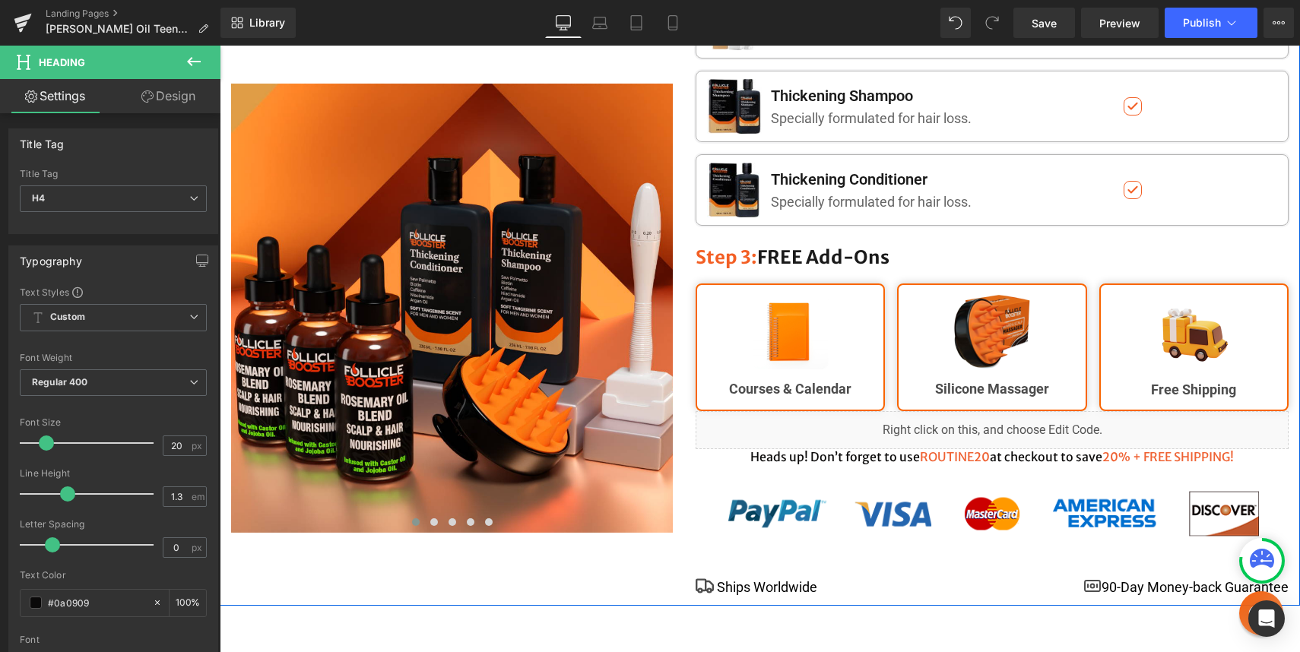
click at [895, 449] on h5 "Heads up! Don’t forget to use ROUTINE20 at checkout to save 20% + FREE SHIPPING!" at bounding box center [991, 457] width 593 height 16
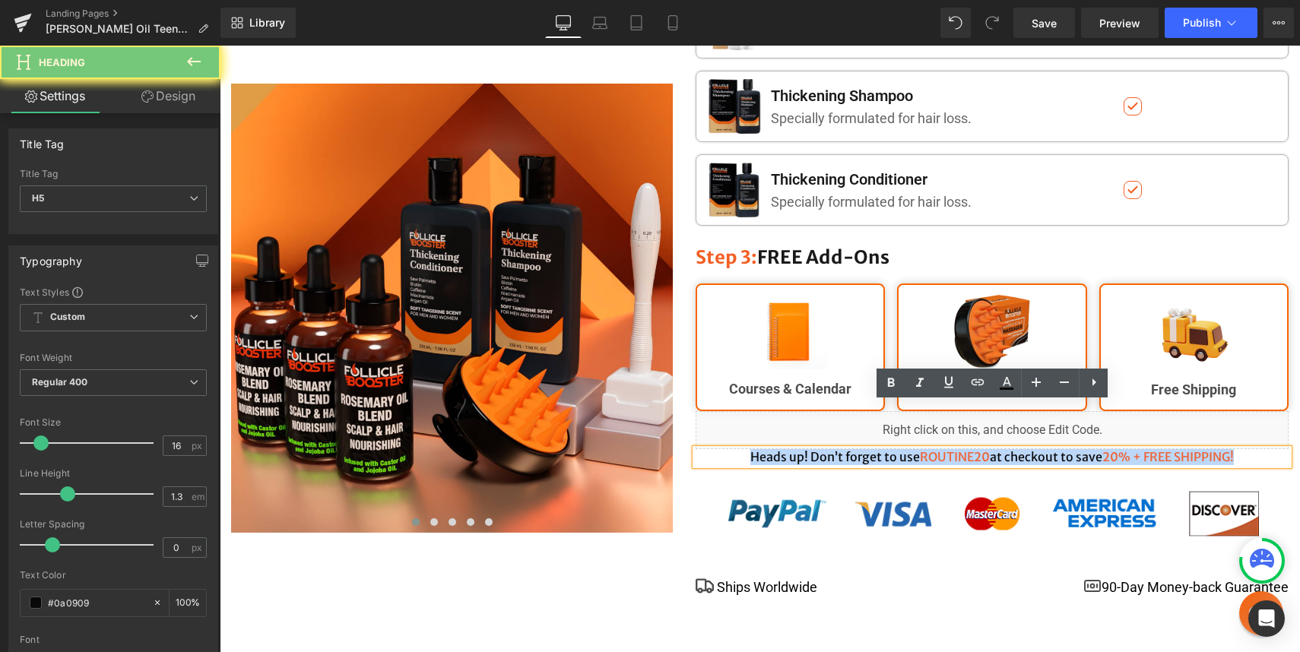
click at [895, 449] on h5 "Heads up! Don’t forget to use ROUTINE20 at checkout to save 20% + FREE SHIPPING!" at bounding box center [991, 457] width 593 height 16
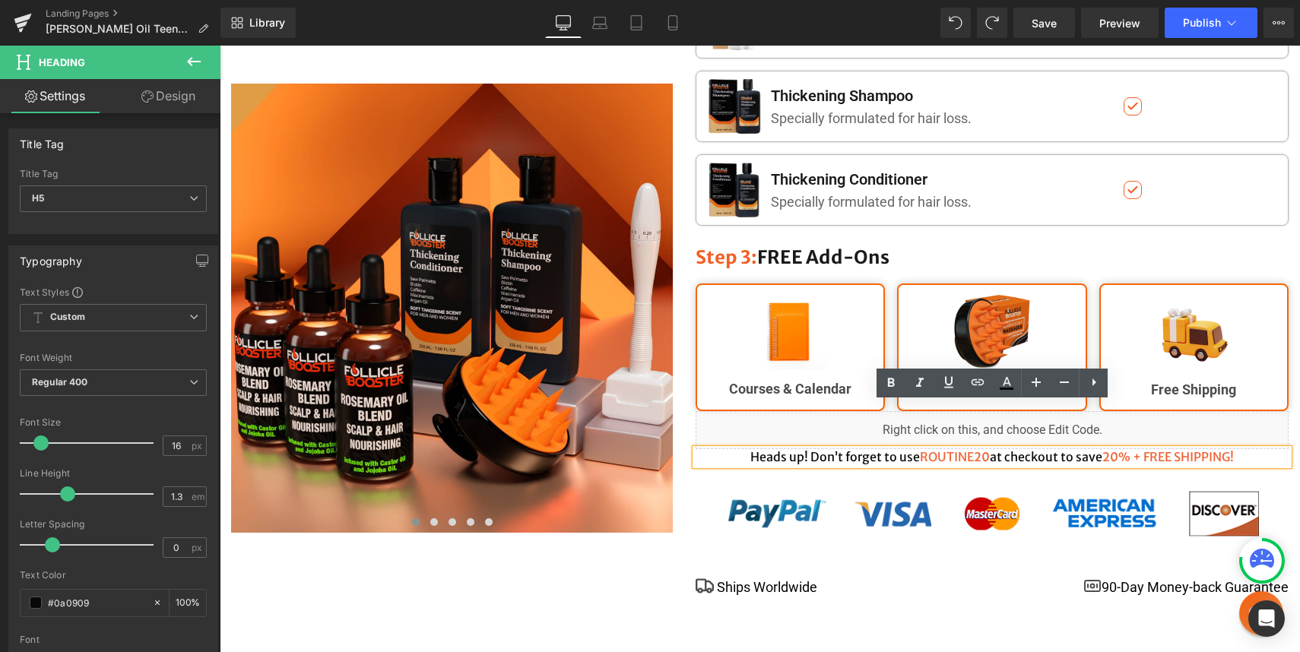
click at [869, 428] on div "★★★★★ International Reviews Text Block Build Your Kit And Start Your Follicle J…" at bounding box center [992, 32] width 616 height 1148
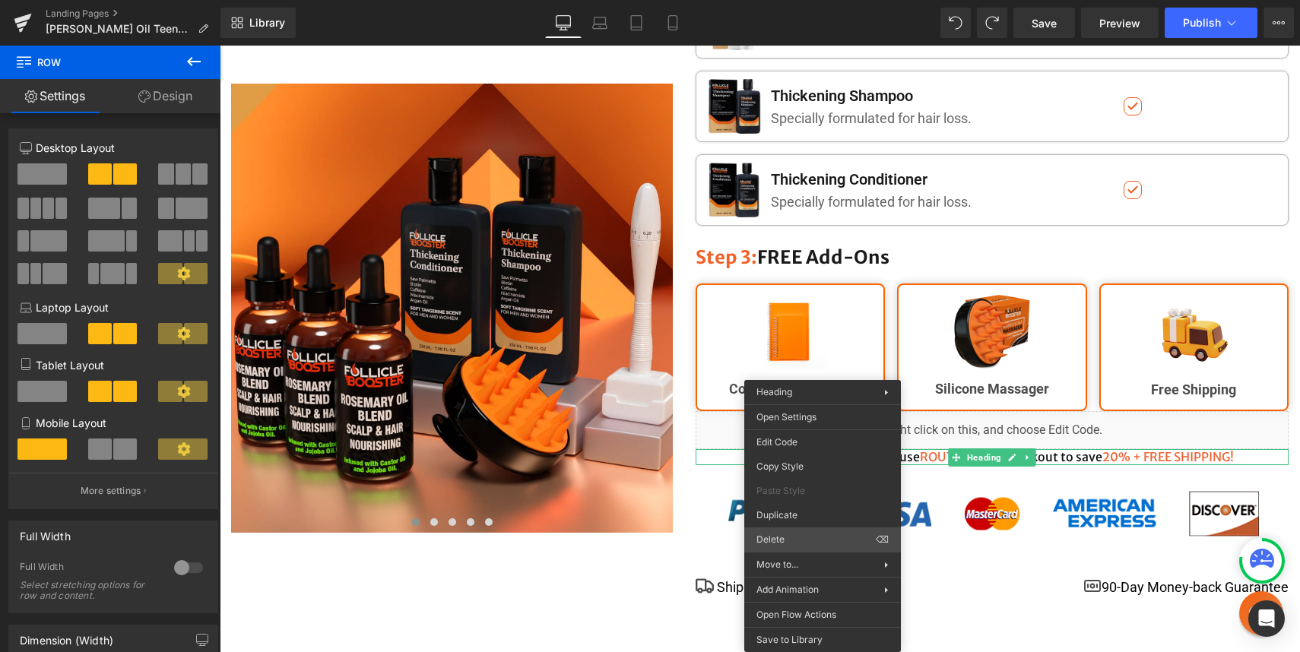
drag, startPoint x: 1010, startPoint y: 584, endPoint x: 790, endPoint y: 538, distance: 224.3
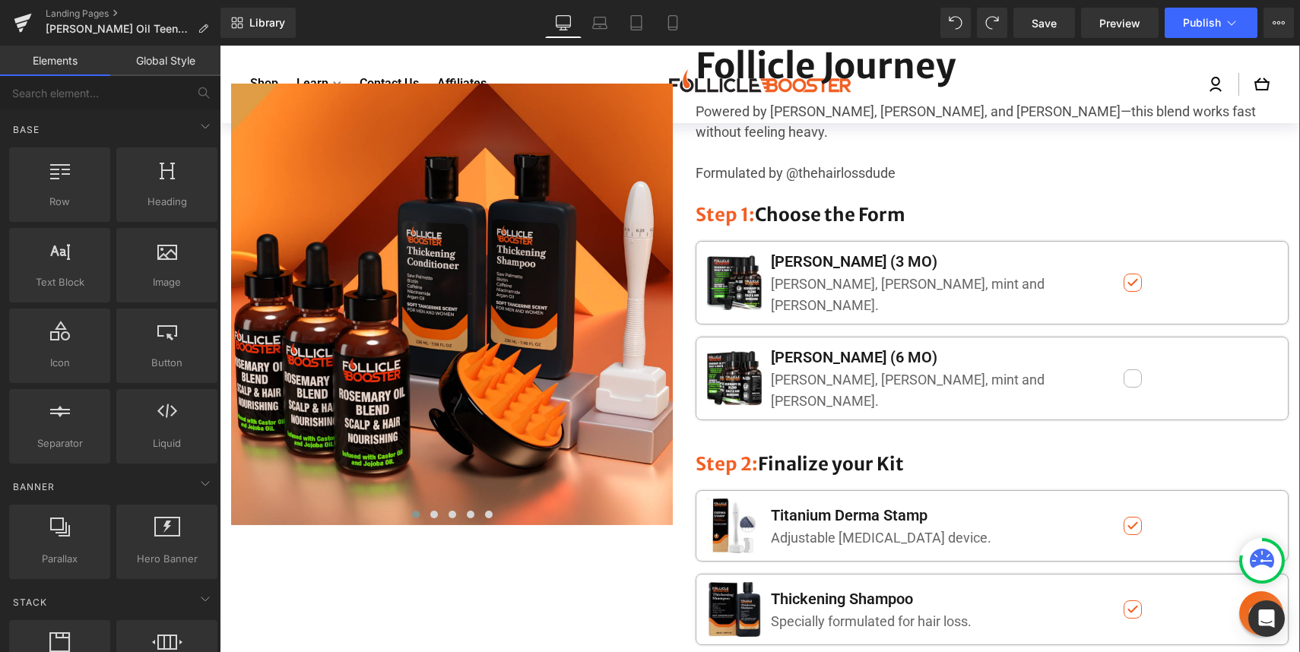
scroll to position [177, 0]
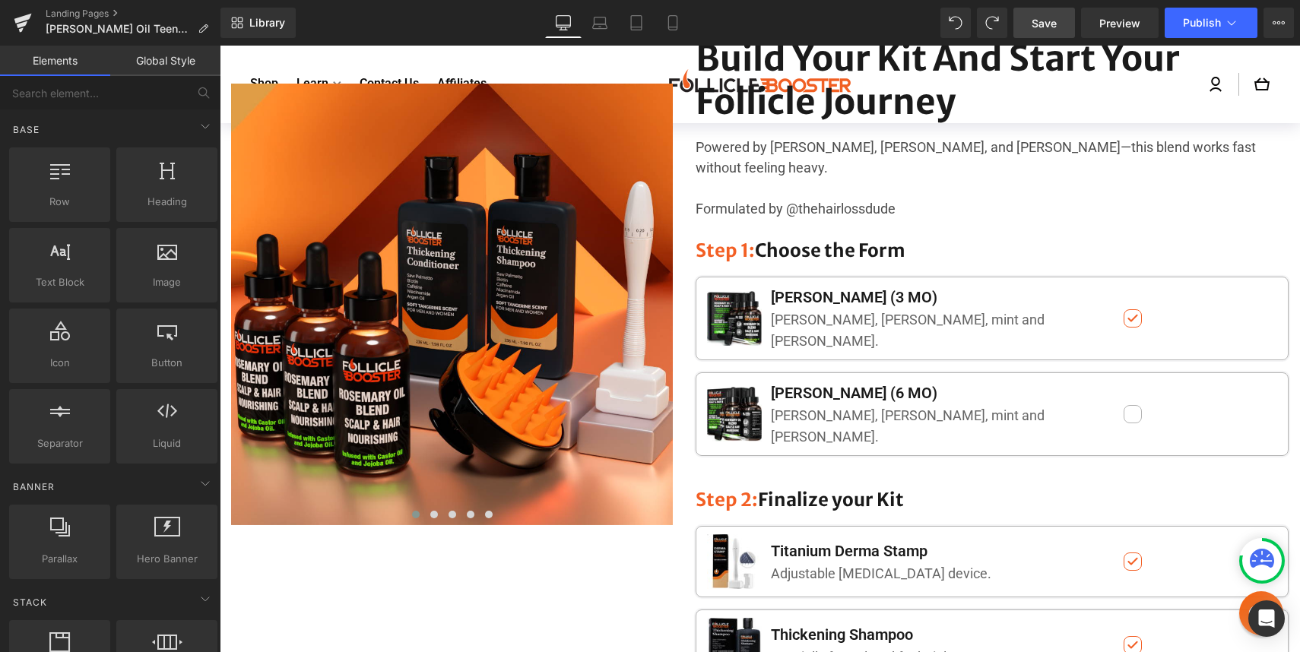
click at [1043, 25] on span "Save" at bounding box center [1043, 23] width 25 height 16
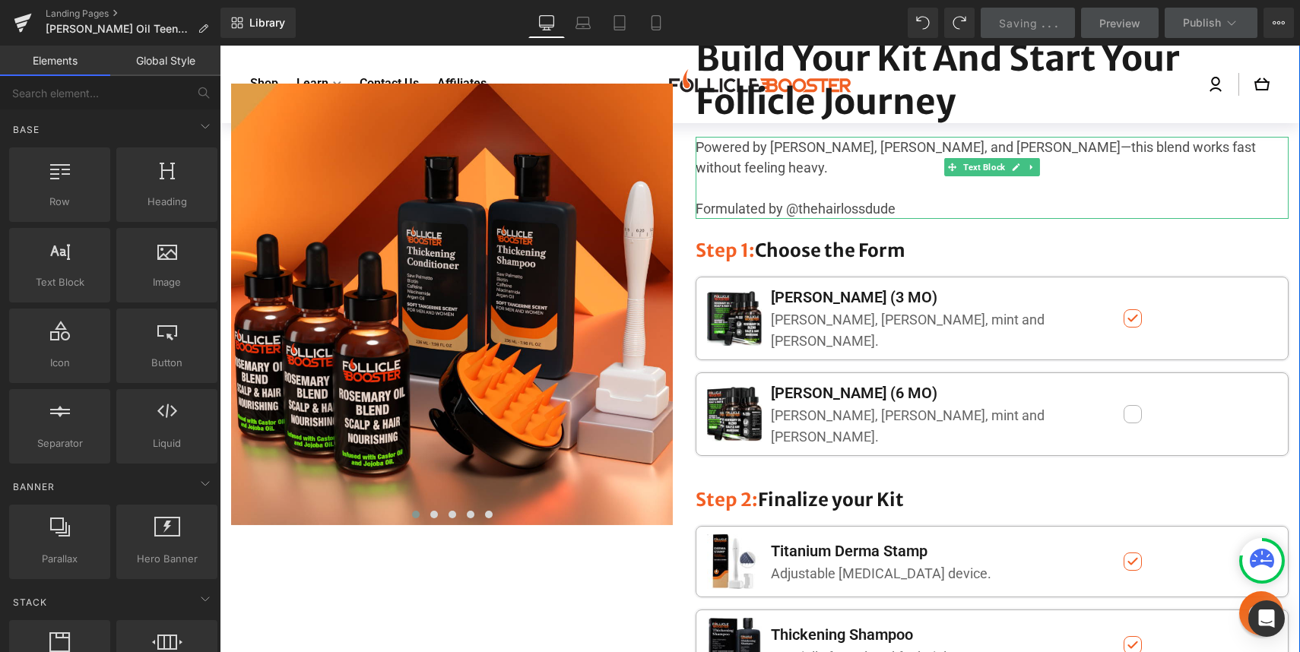
scroll to position [0, 0]
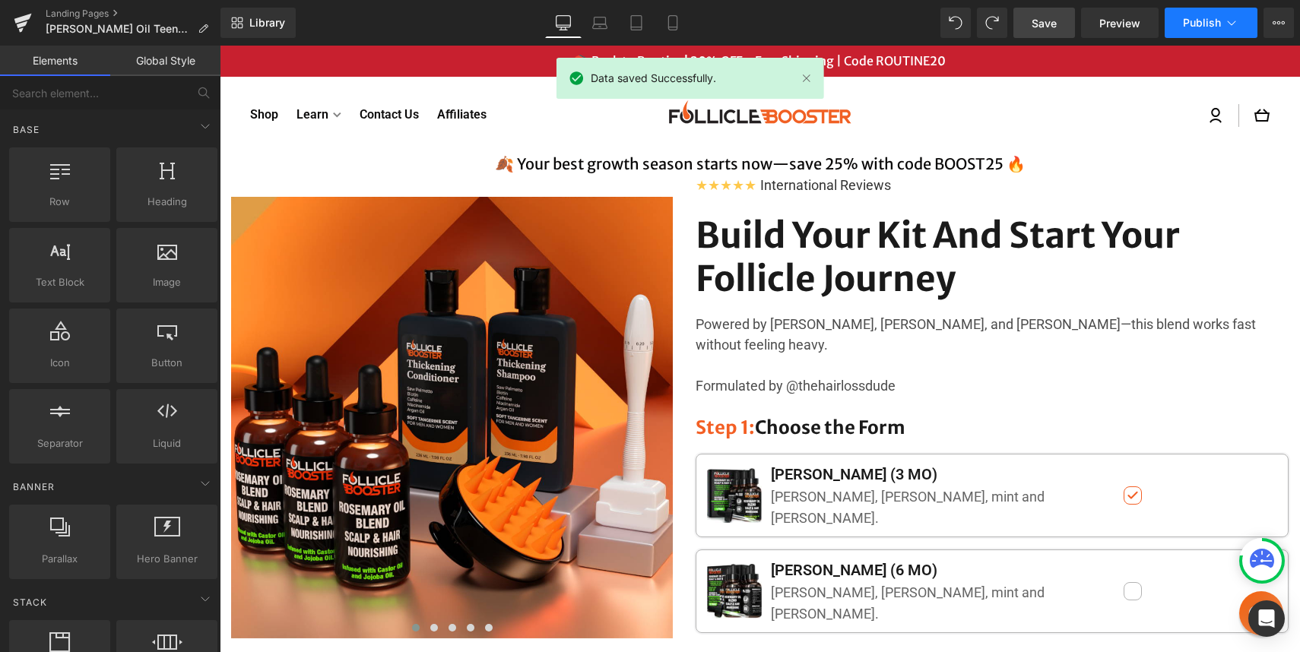
click at [1180, 28] on button "Publish" at bounding box center [1210, 23] width 93 height 30
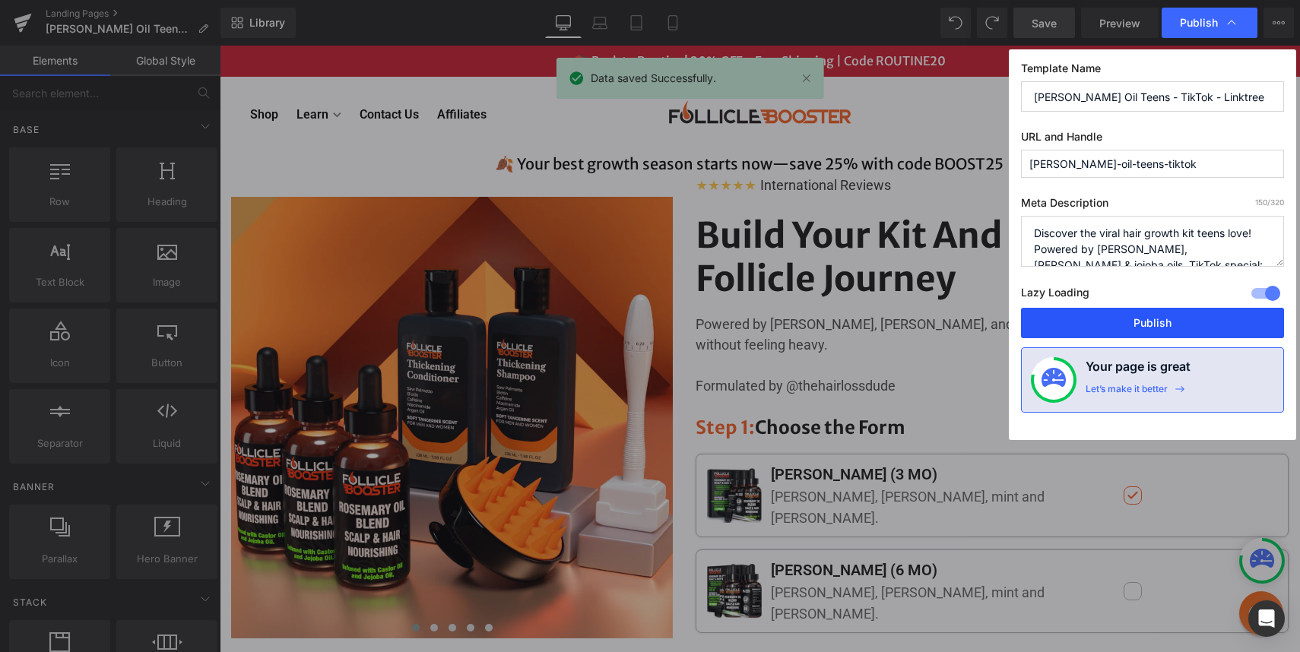
click at [1123, 331] on button "Publish" at bounding box center [1152, 323] width 263 height 30
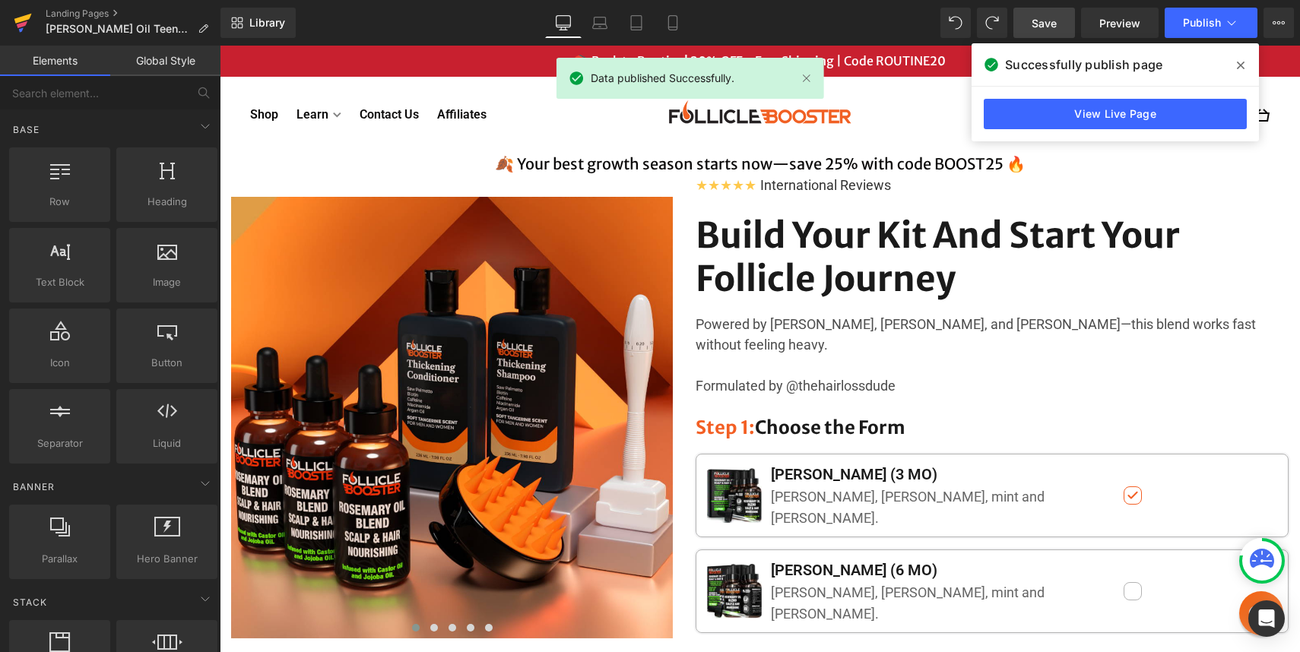
click at [21, 16] on icon at bounding box center [23, 23] width 18 height 38
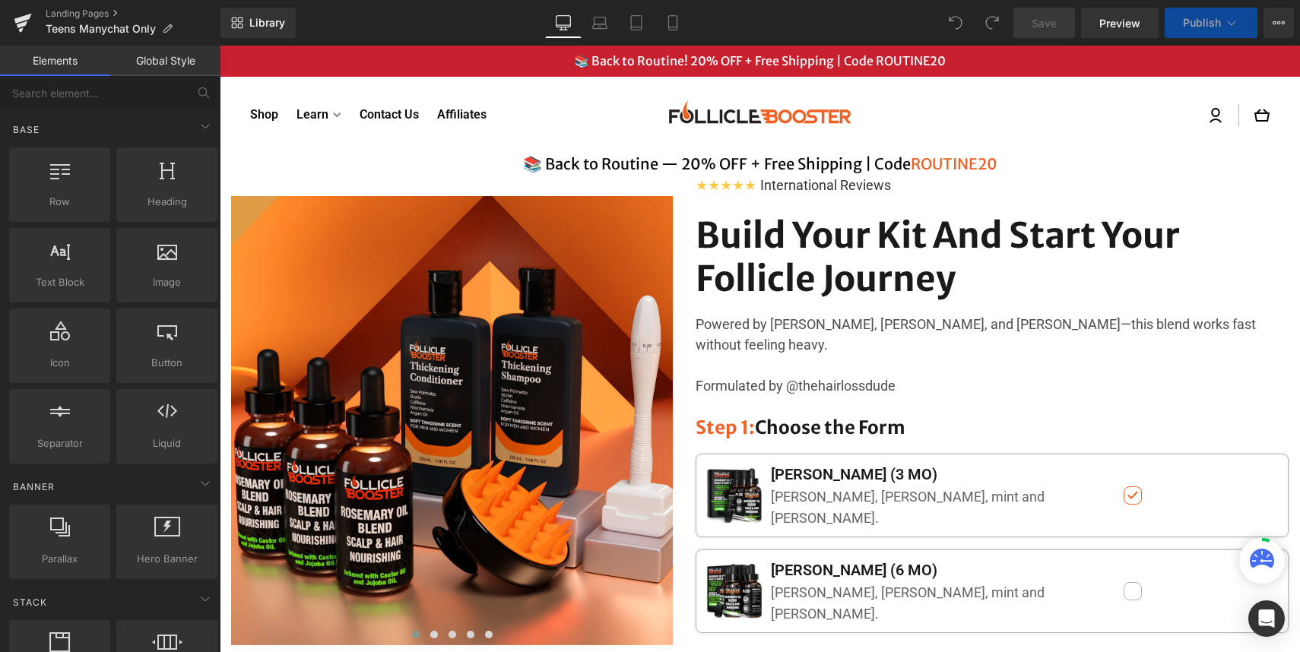
click at [743, 169] on div "📚 Back to Routine — 20% OFF + Free Shipping | Code ROUTINE20 Heading" at bounding box center [760, 164] width 1080 height 20
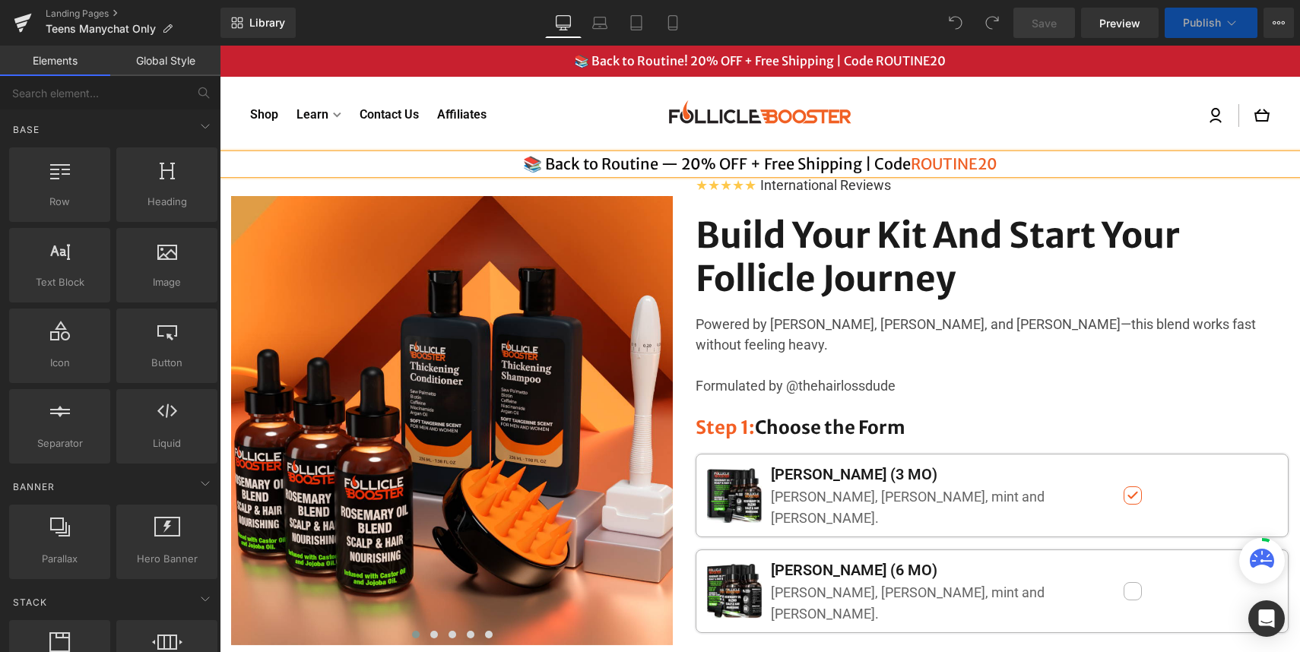
click at [743, 169] on h4 "📚 Back to Routine — 20% OFF + Free Shipping | Code ROUTINE20" at bounding box center [760, 164] width 1080 height 20
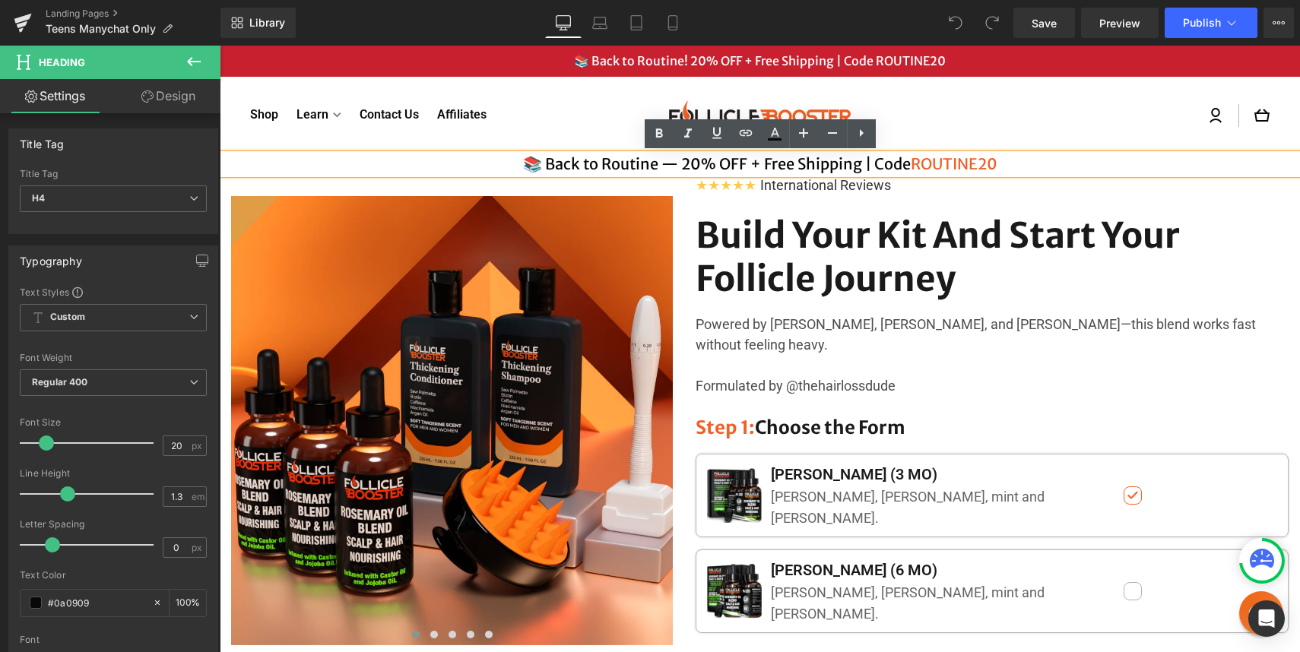
click at [653, 168] on h4 "📚 Back to Routine — 20% OFF + Free Shipping | Code ROUTINE20" at bounding box center [760, 164] width 1080 height 20
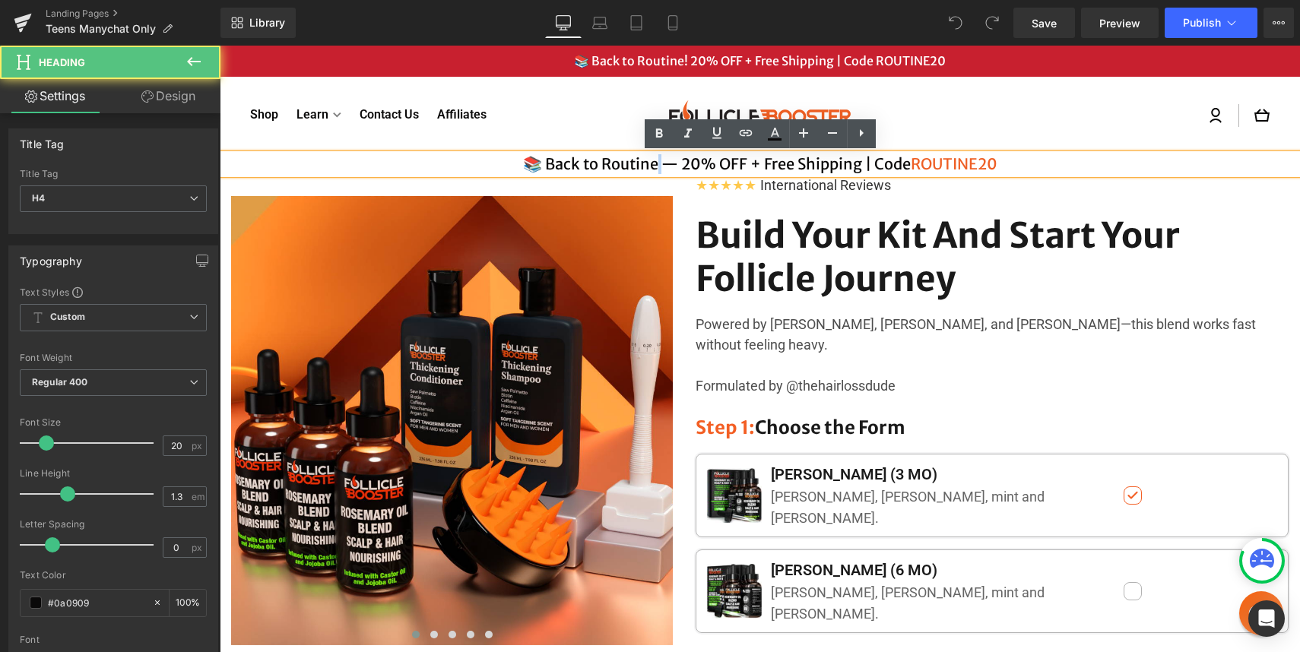
click at [653, 168] on h4 "📚 Back to Routine — 20% OFF + Free Shipping | Code ROUTINE20" at bounding box center [760, 164] width 1080 height 20
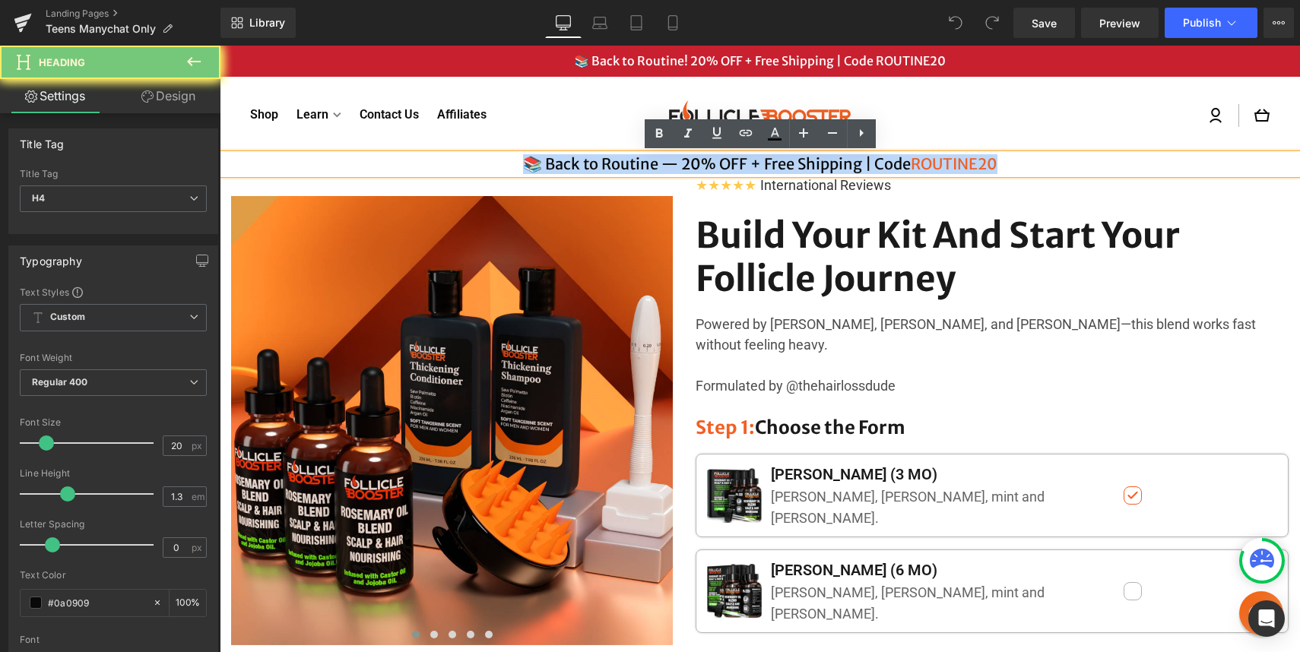
click at [653, 168] on h4 "📚 Back to Routine — 20% OFF + Free Shipping | Code ROUTINE20" at bounding box center [760, 164] width 1080 height 20
paste div
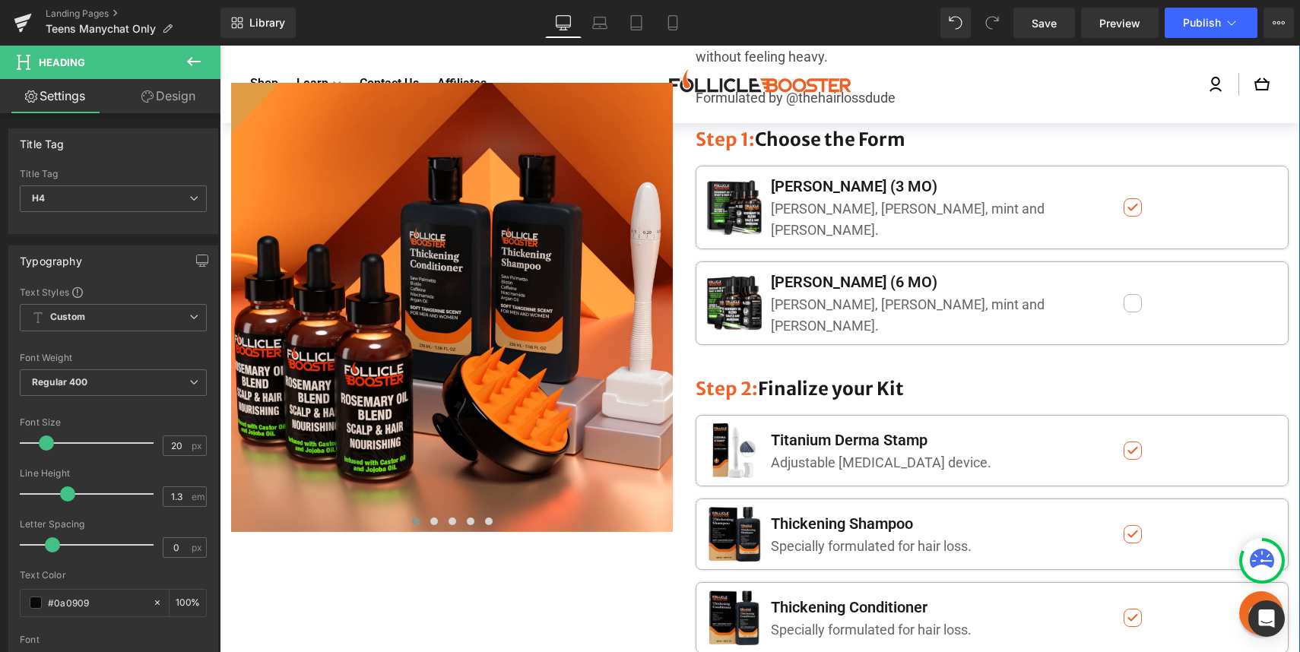
scroll to position [114, 0]
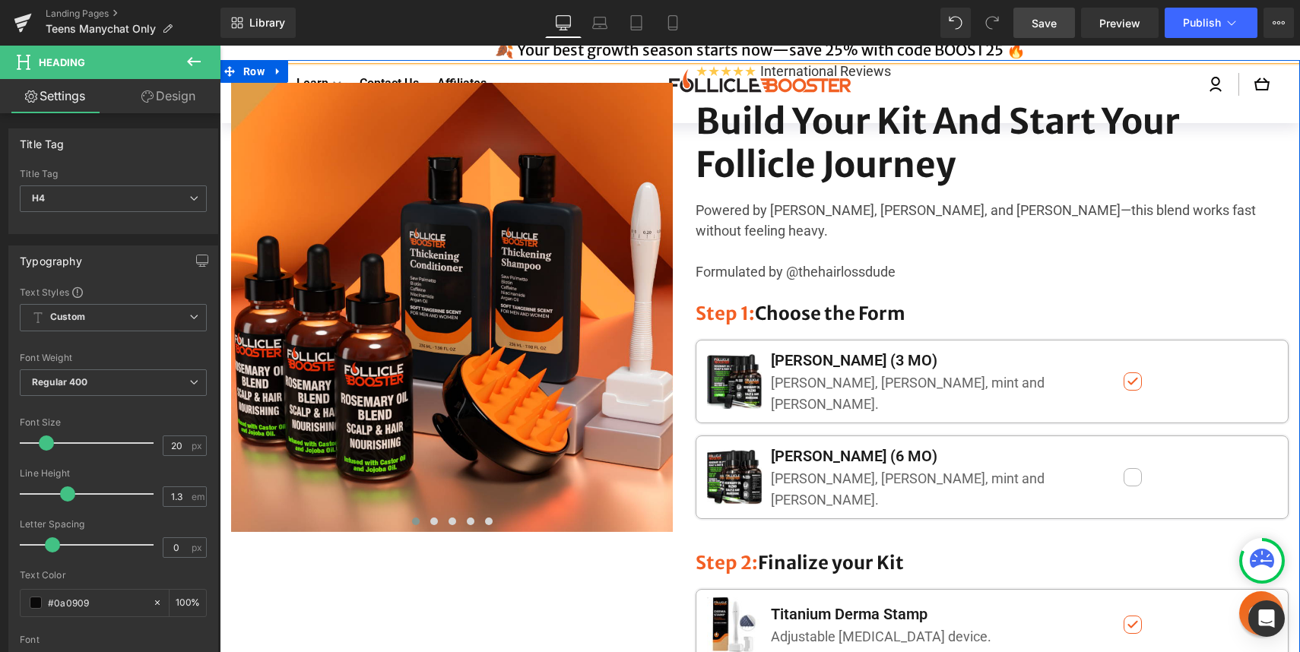
click at [1037, 32] on link "Save" at bounding box center [1044, 23] width 62 height 30
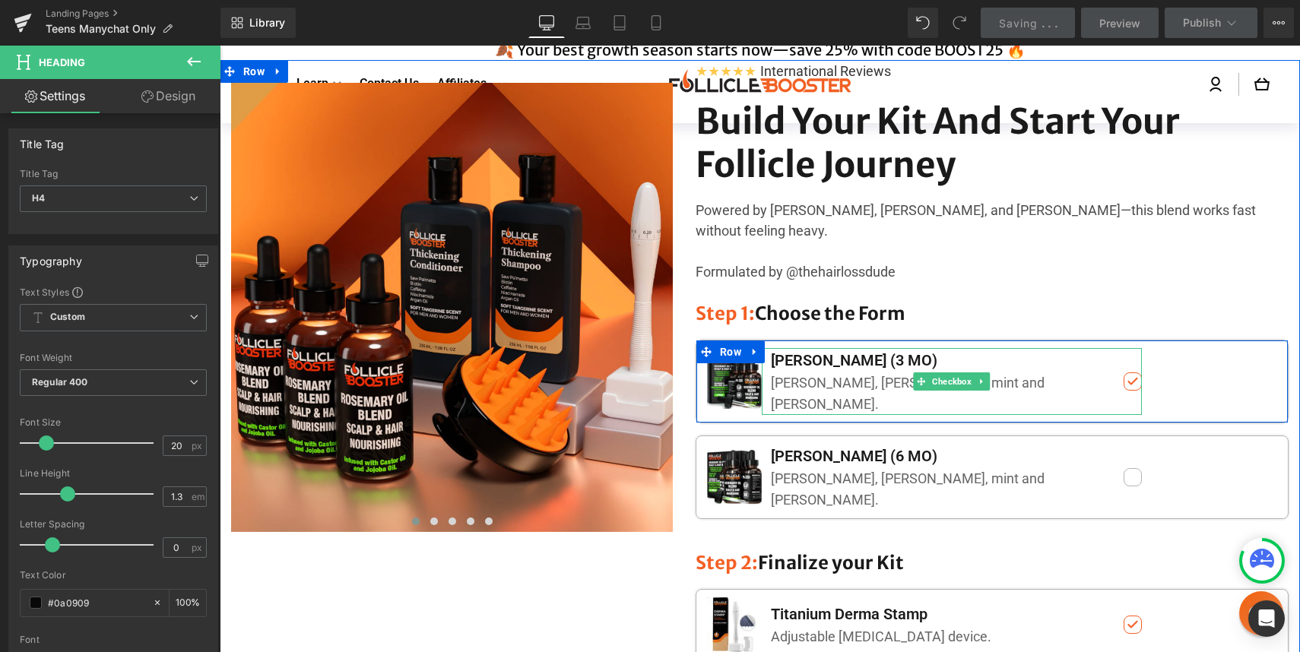
scroll to position [0, 0]
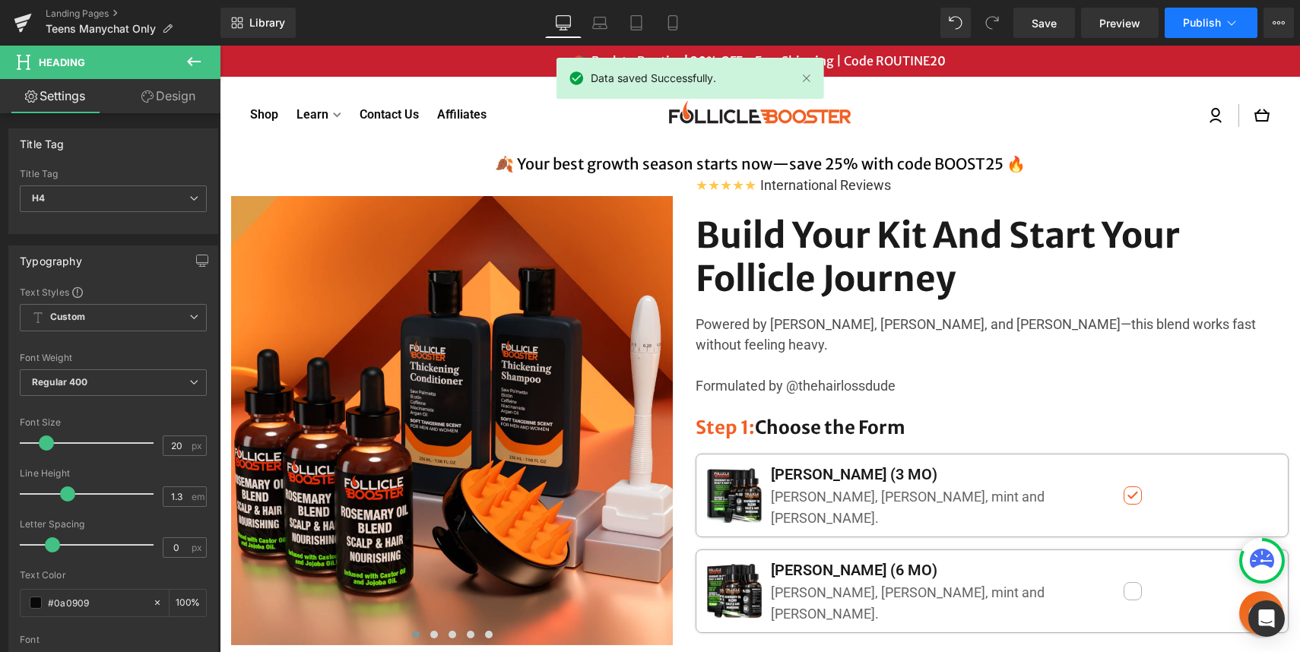
click at [1173, 29] on button "Publish" at bounding box center [1210, 23] width 93 height 30
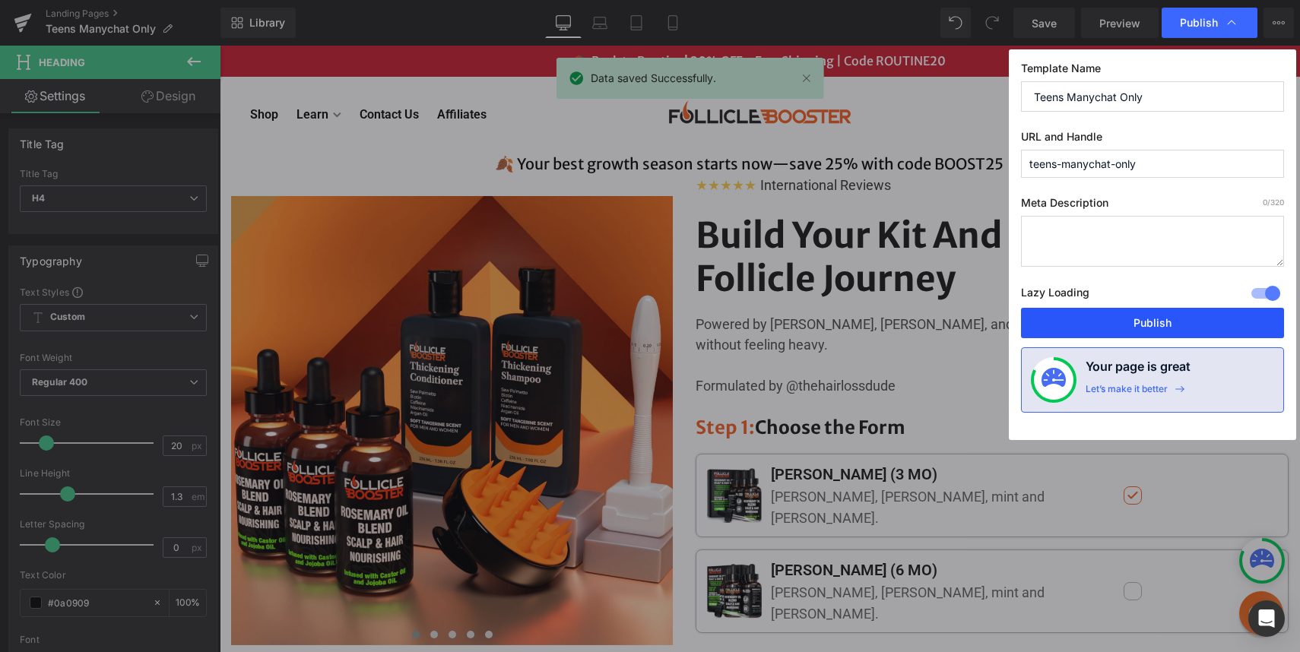
click at [1103, 331] on button "Publish" at bounding box center [1152, 323] width 263 height 30
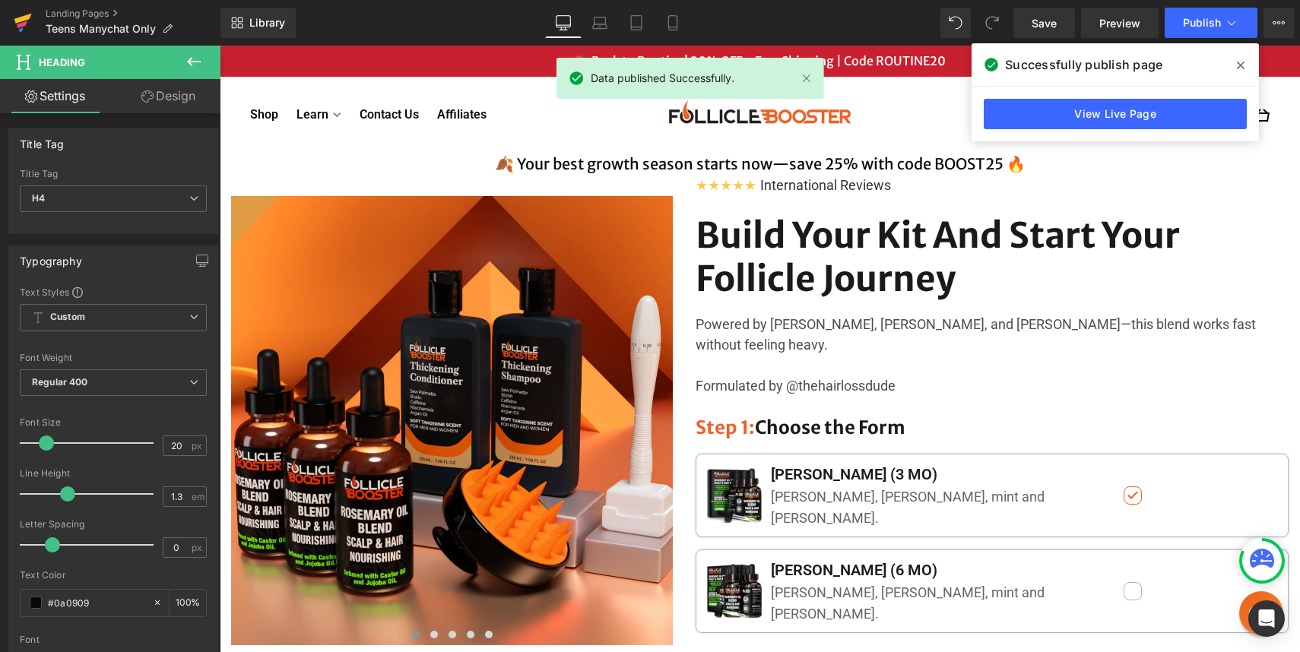
click at [23, 28] on icon at bounding box center [23, 23] width 18 height 38
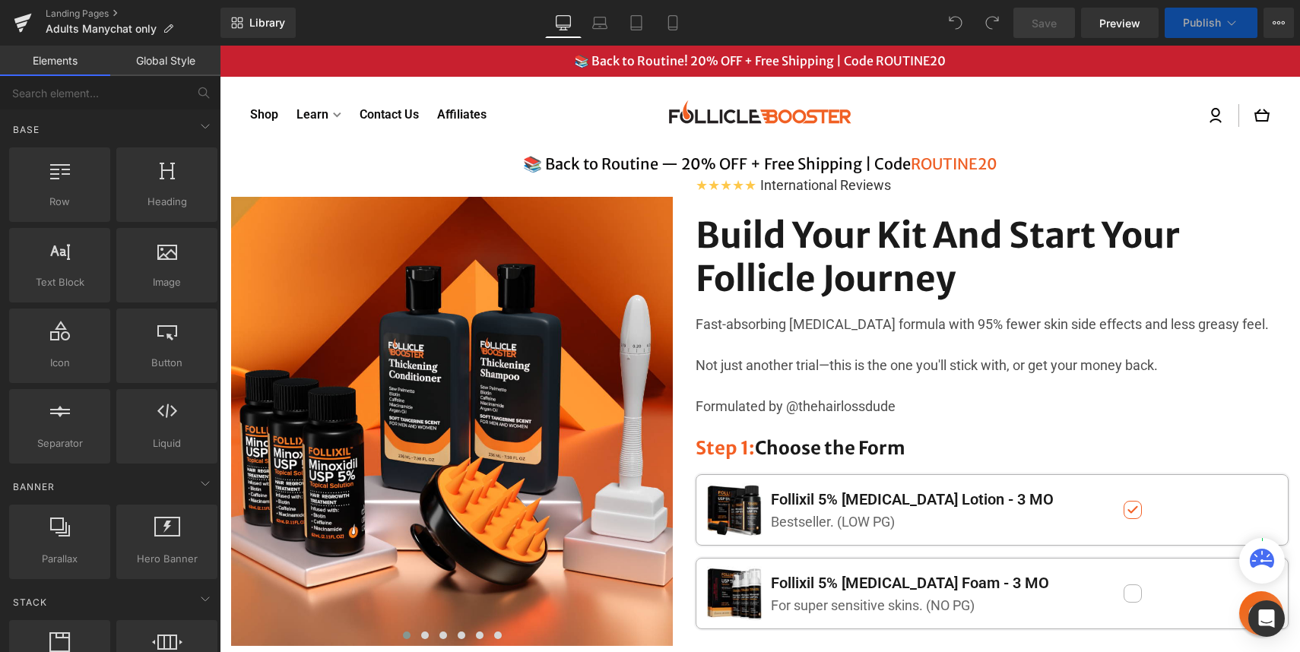
click at [623, 162] on h4 "📚 Back to Routine — 20% OFF + Free Shipping | Code ROUTINE20" at bounding box center [760, 164] width 1080 height 20
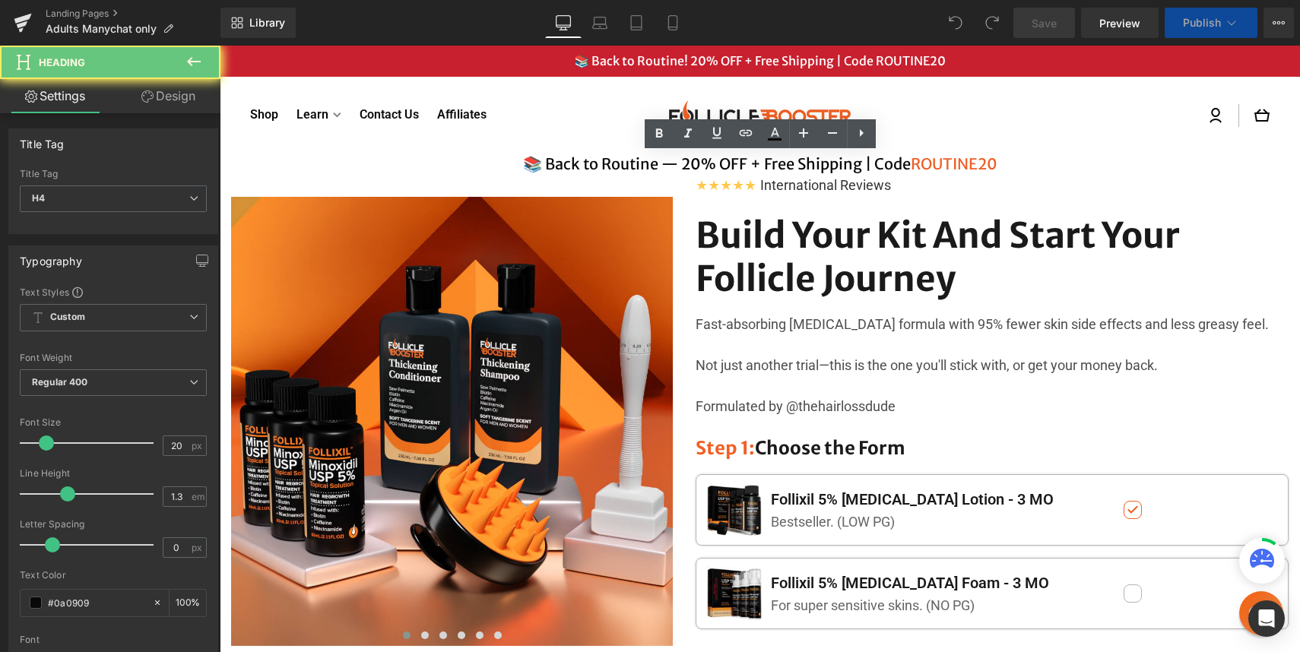
click at [623, 162] on h4 "📚 Back to Routine — 20% OFF + Free Shipping | Code ROUTINE20" at bounding box center [760, 164] width 1080 height 20
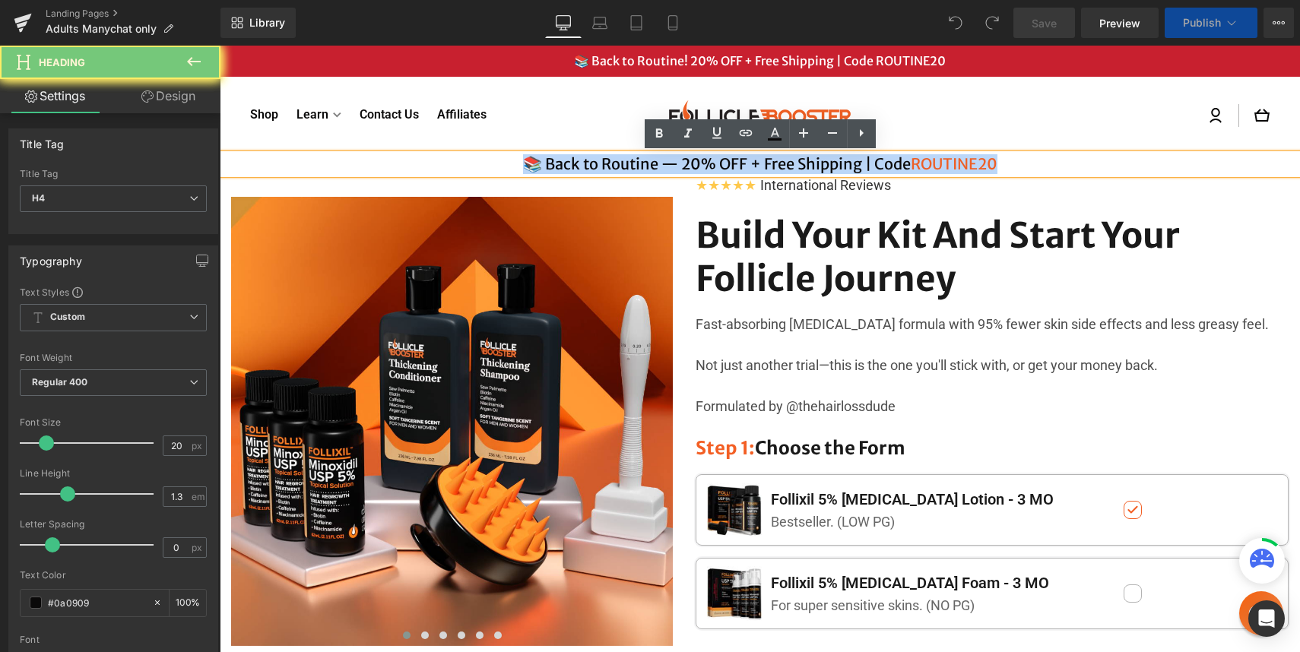
click at [623, 162] on h4 "📚 Back to Routine — 20% OFF + Free Shipping | Code ROUTINE20" at bounding box center [760, 164] width 1080 height 20
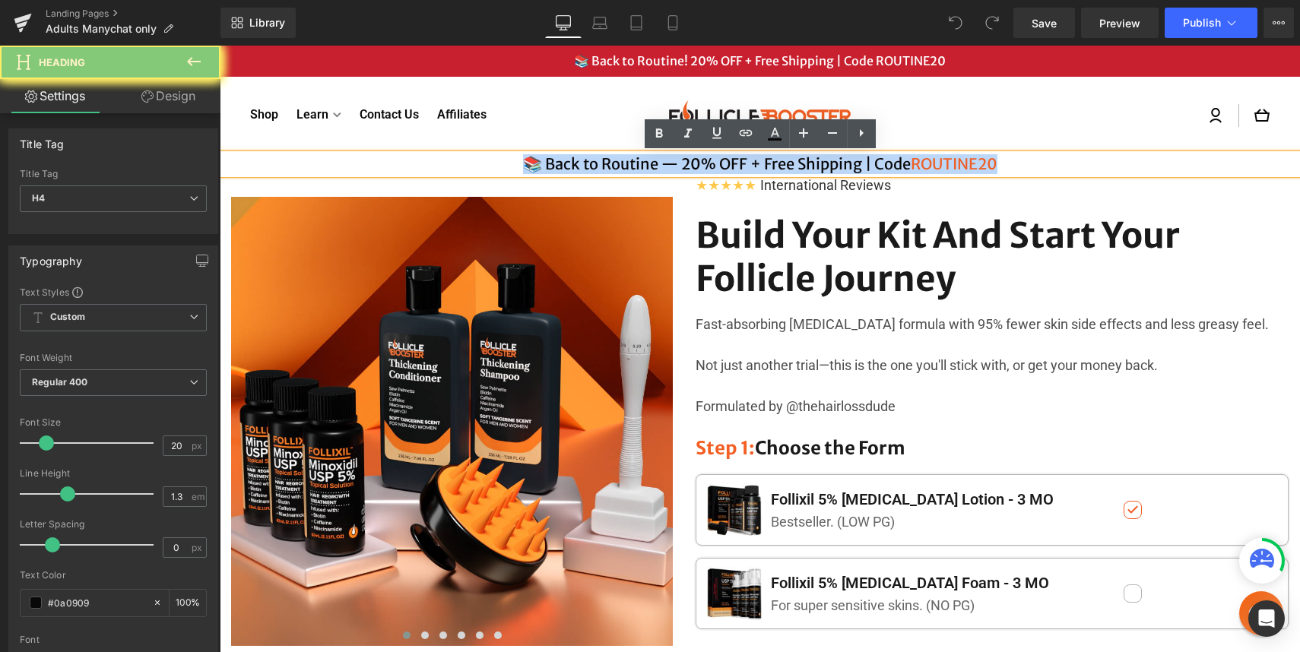
paste div
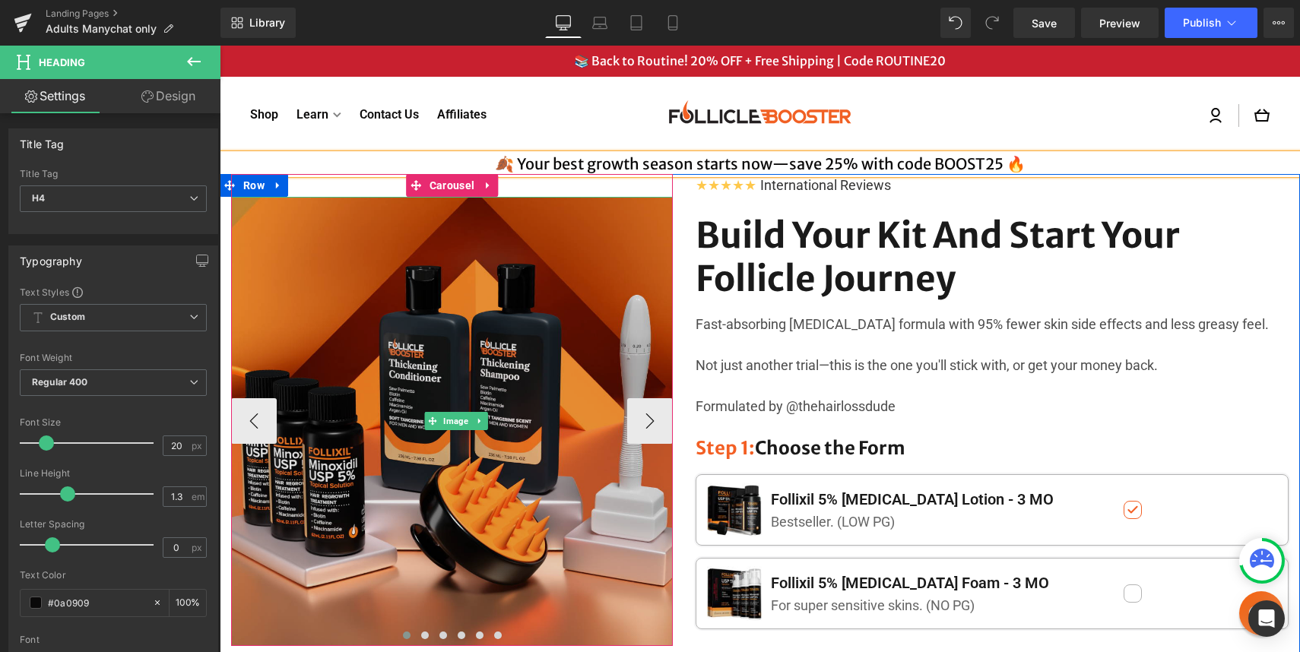
click at [483, 359] on img at bounding box center [455, 421] width 449 height 449
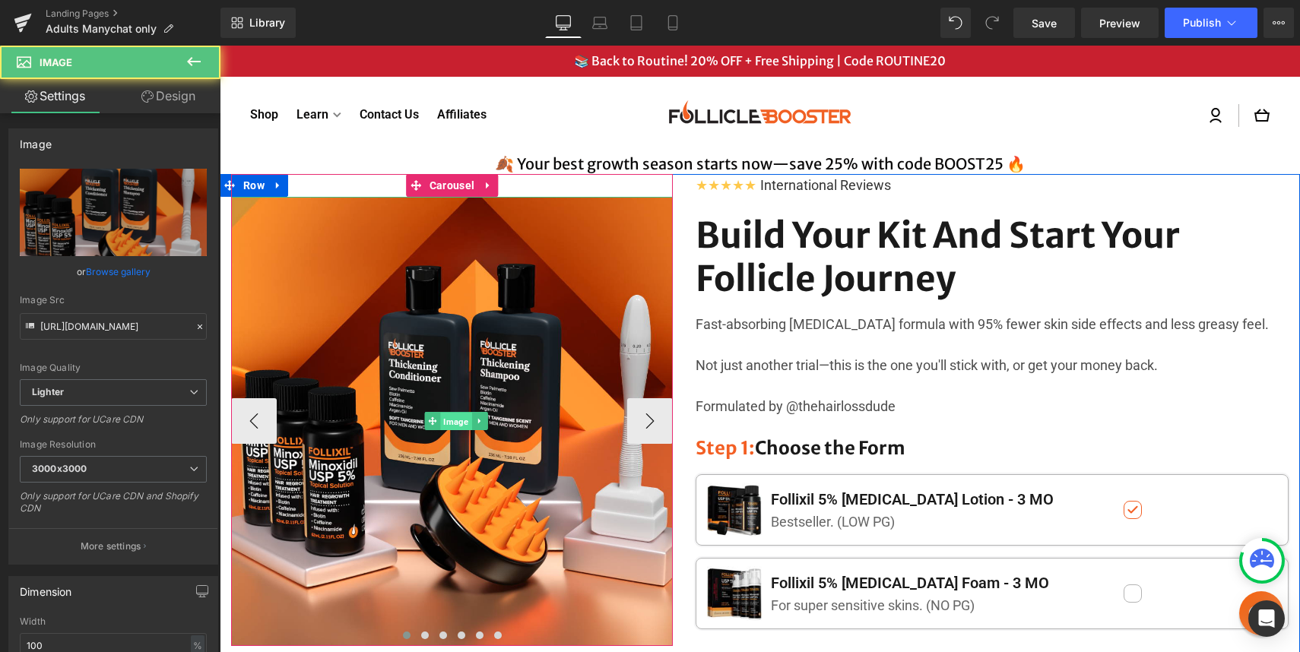
click at [455, 414] on span "Image" at bounding box center [455, 422] width 31 height 18
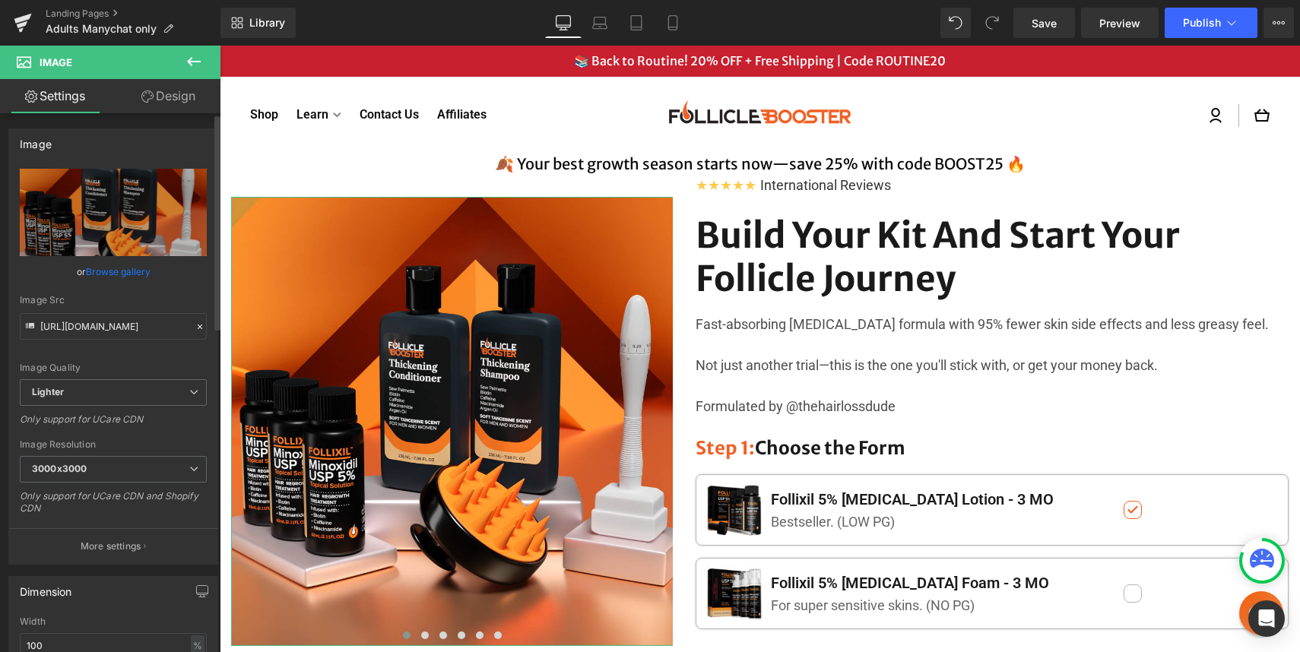
click at [118, 264] on link "Browse gallery" at bounding box center [118, 271] width 65 height 27
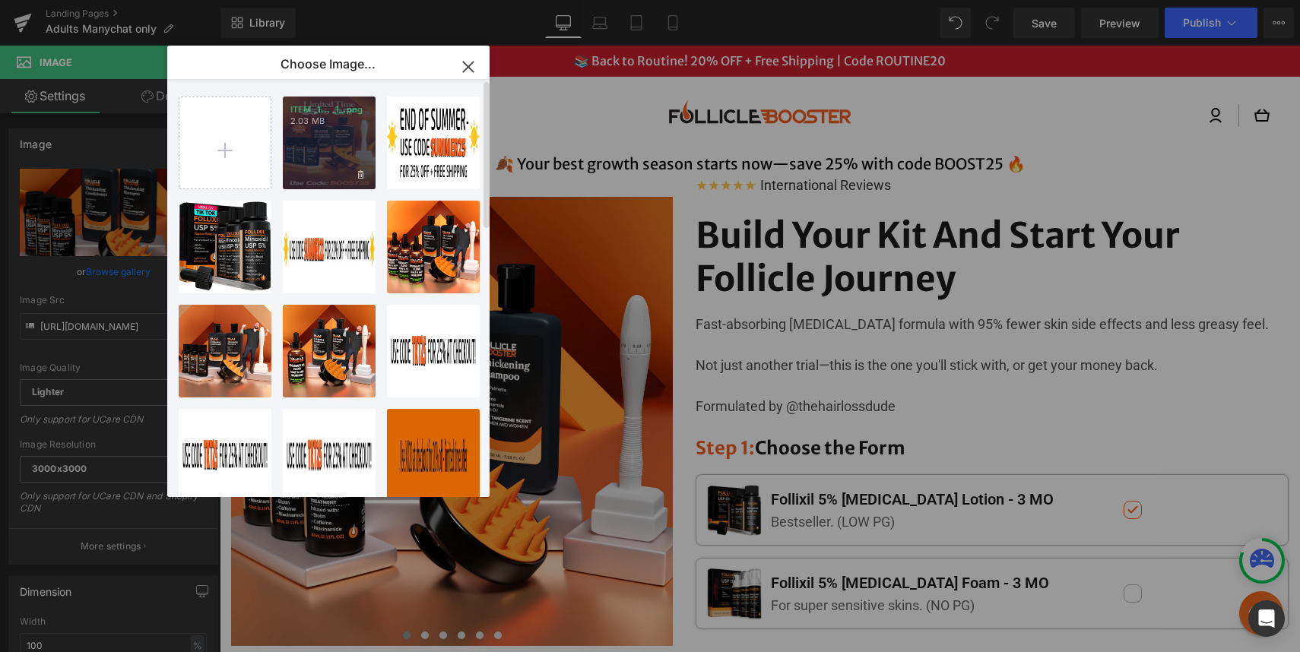
click at [321, 155] on div "ITEM _1... _1_.png 2.03 MB" at bounding box center [329, 143] width 93 height 93
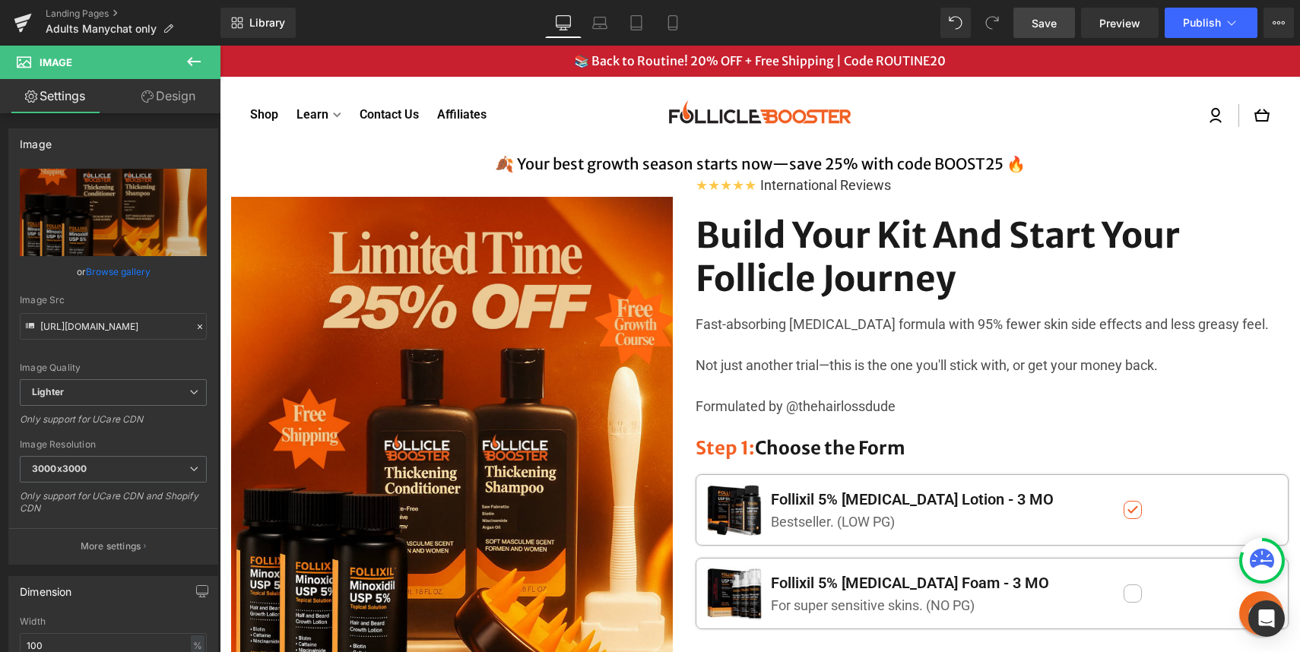
click at [1033, 29] on span "Save" at bounding box center [1043, 23] width 25 height 16
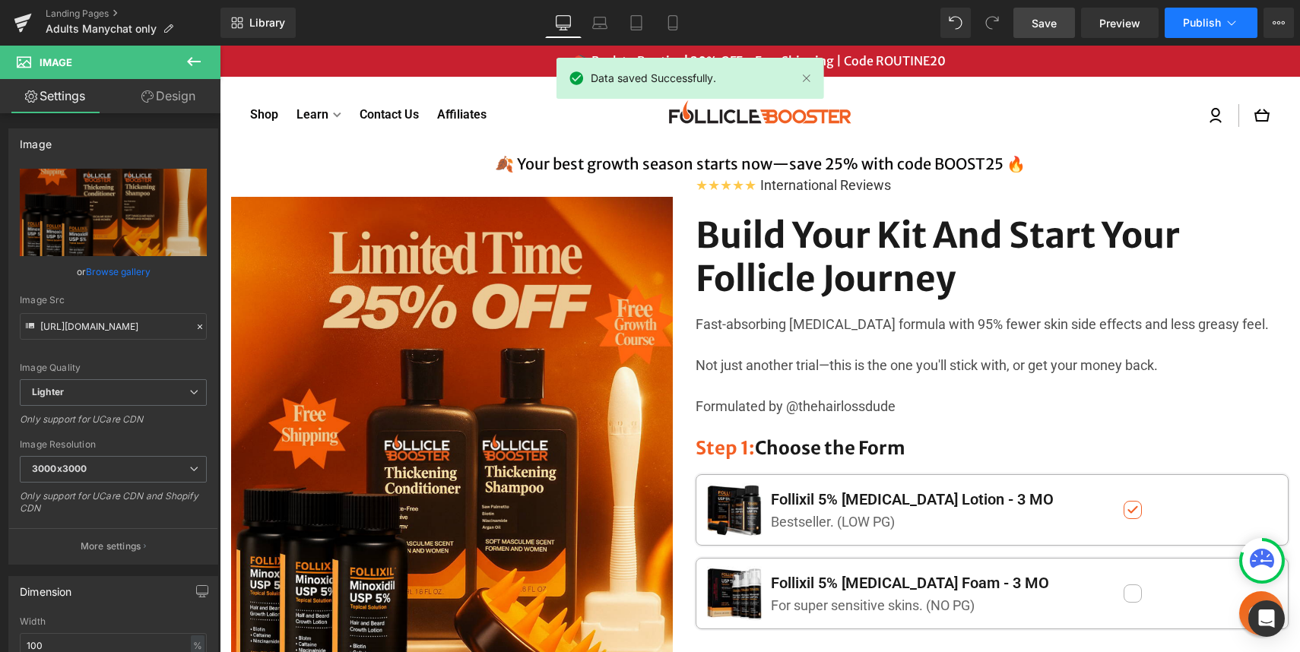
click at [1196, 21] on span "Publish" at bounding box center [1202, 23] width 38 height 12
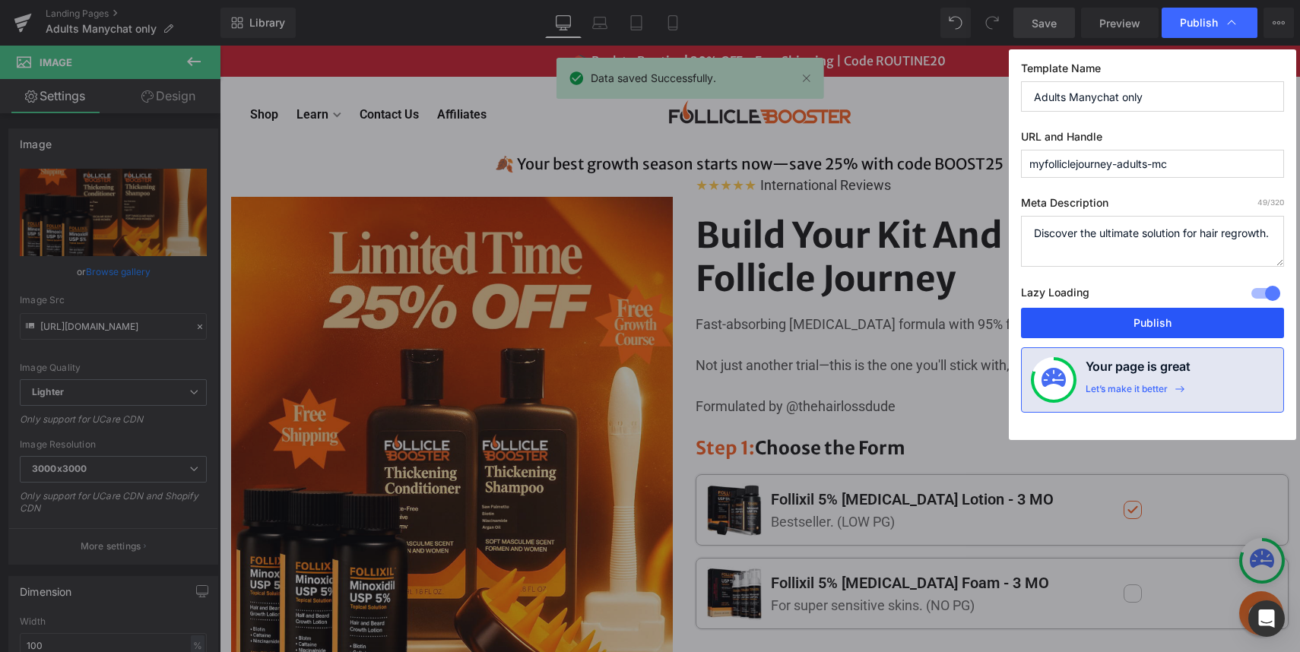
click at [1109, 323] on button "Publish" at bounding box center [1152, 323] width 263 height 30
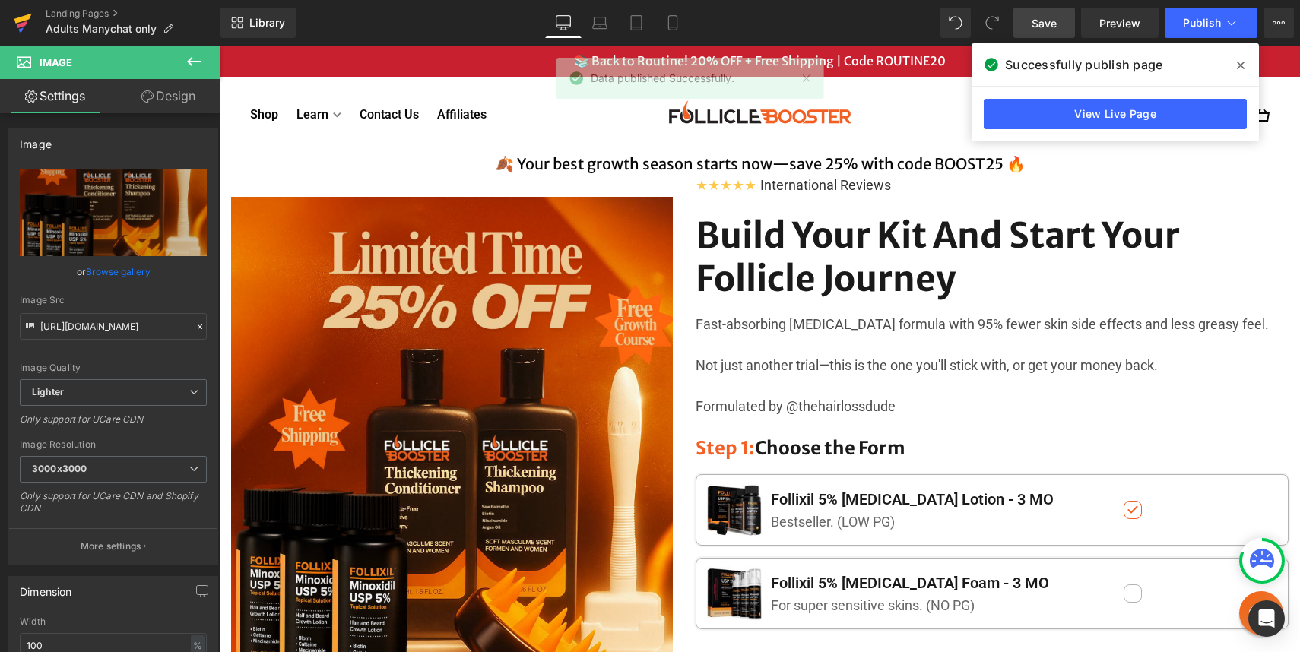
click at [21, 22] on icon at bounding box center [22, 24] width 11 height 7
